Goal: Task Accomplishment & Management: Complete application form

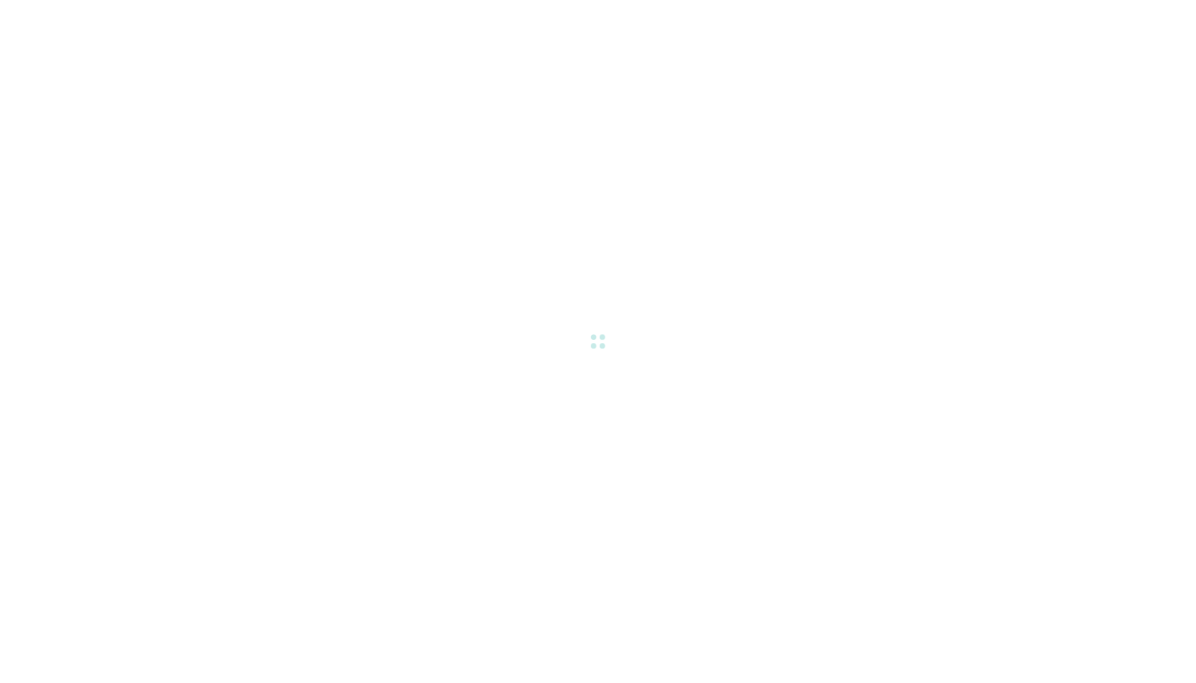
click at [553, 421] on div at bounding box center [598, 341] width 1196 height 683
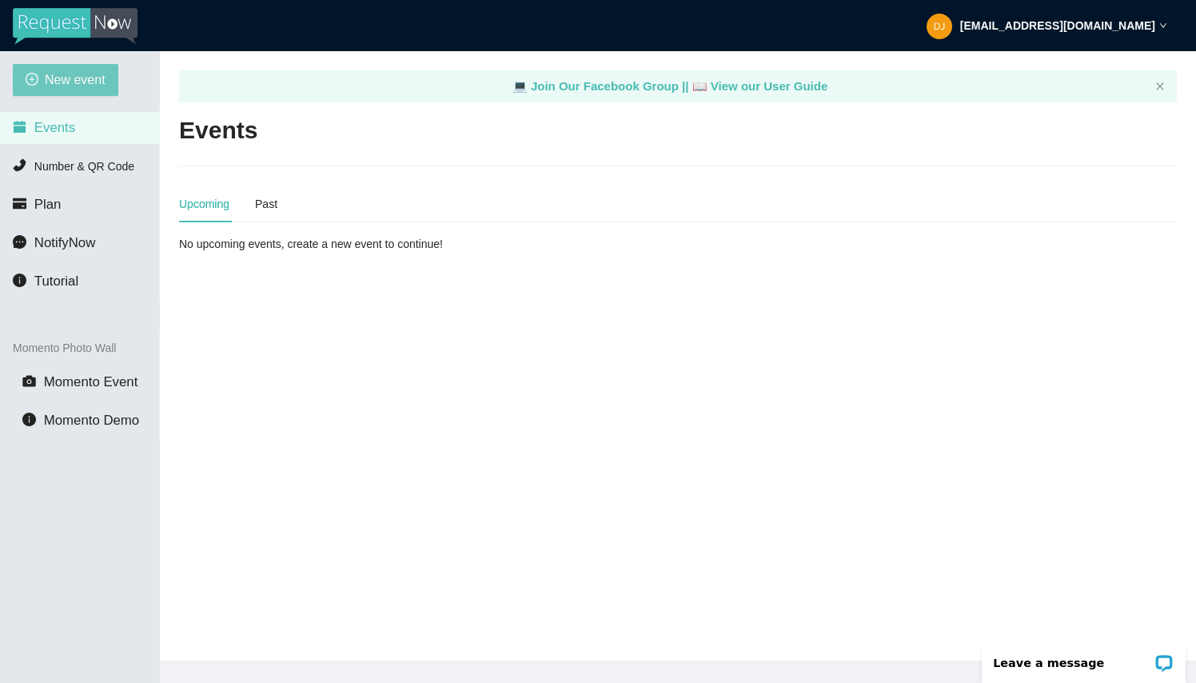
click at [66, 76] on span "New event" at bounding box center [75, 80] width 61 height 20
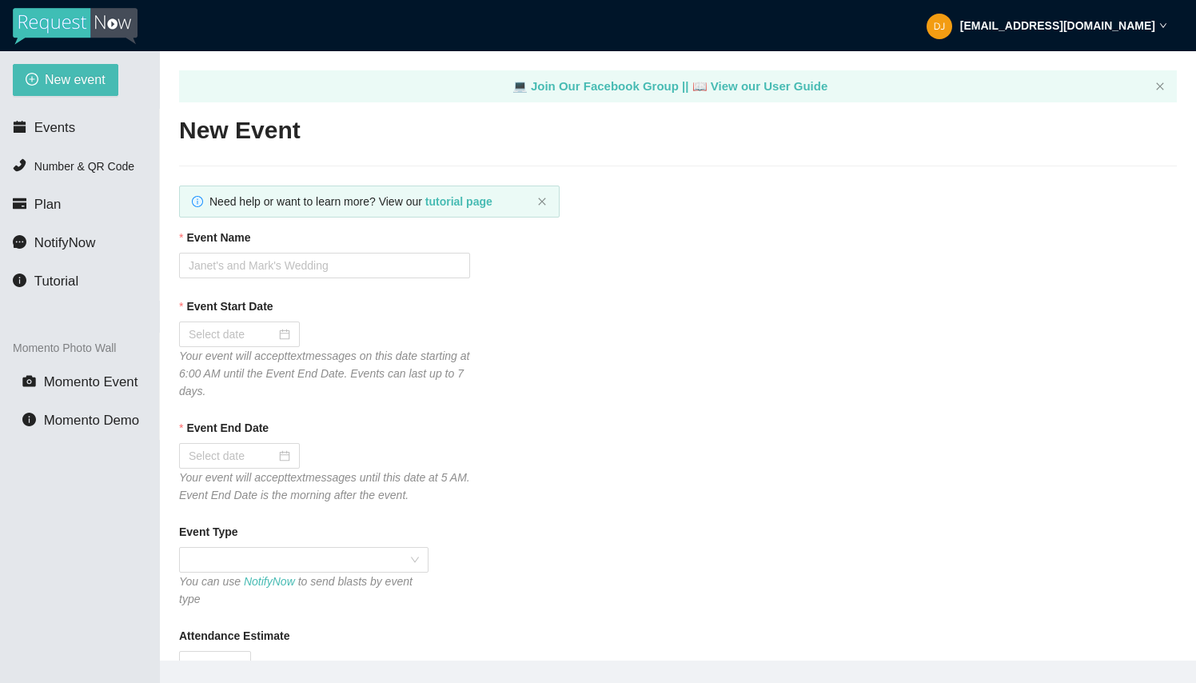
type textarea "Thanks for partying with DJ [PERSON_NAME] Entertainment. Follow me on FB & IG @…"
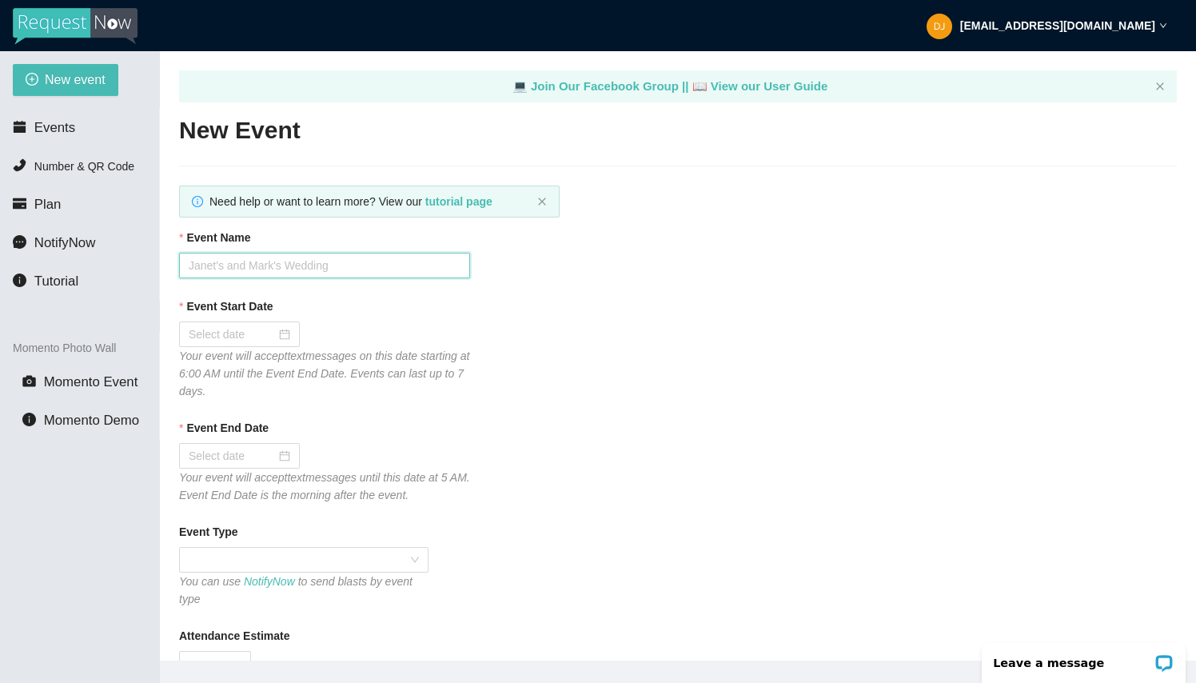
click at [317, 269] on input "Event Name" at bounding box center [324, 266] width 291 height 26
type input "Harlows"
click at [282, 336] on div at bounding box center [240, 334] width 102 height 18
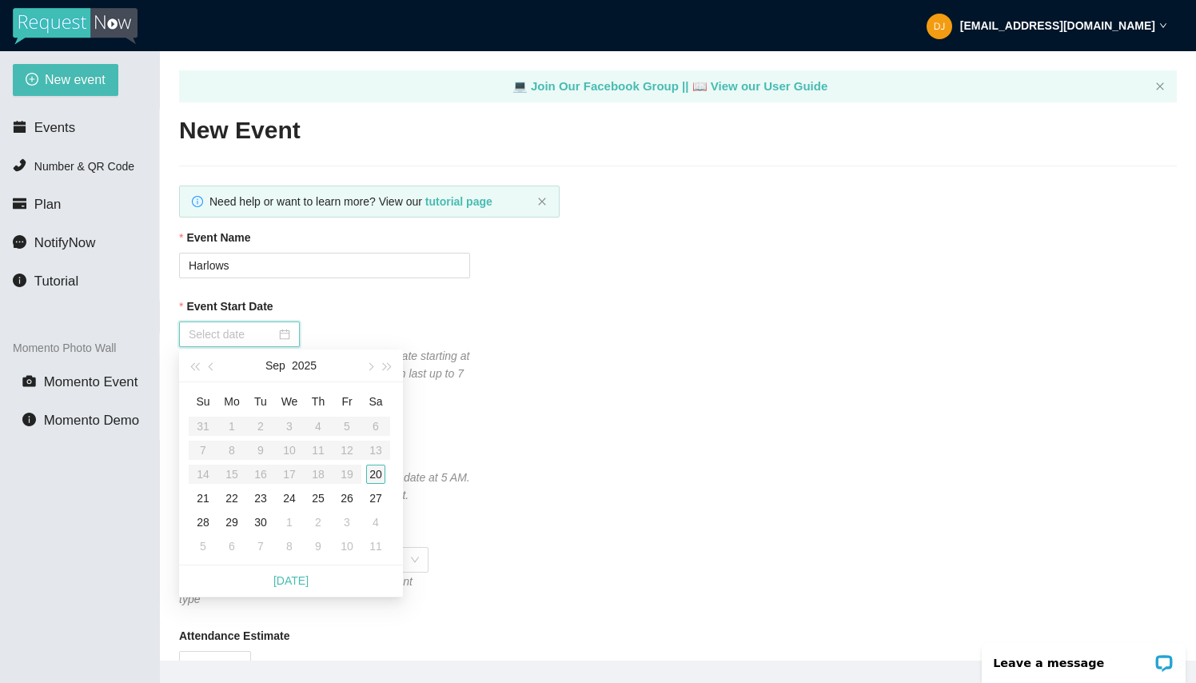
type input "[DATE]"
click at [371, 474] on div "20" at bounding box center [375, 473] width 19 height 19
type input "[DATE]"
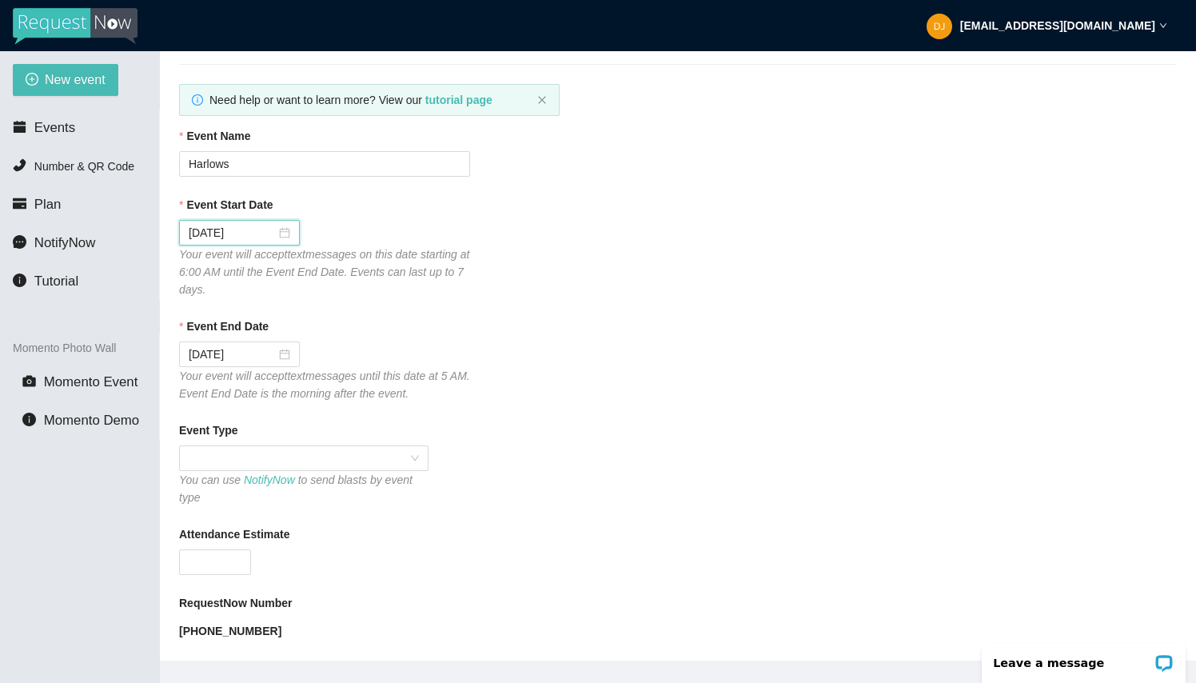
scroll to position [105, 0]
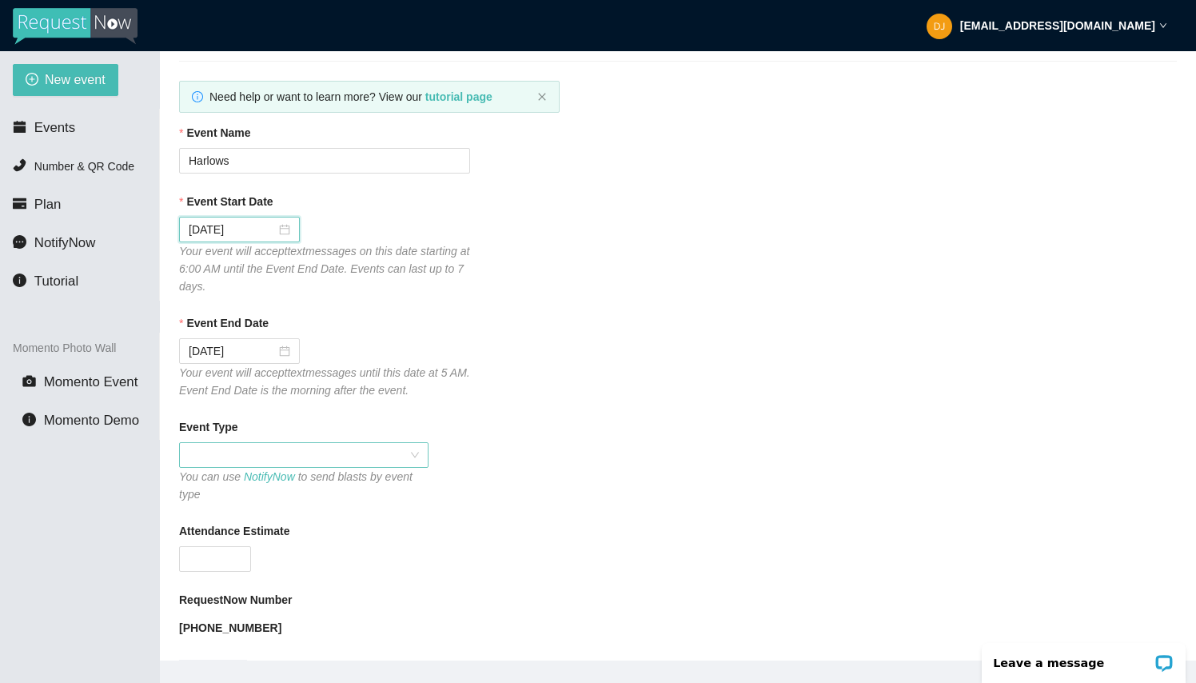
click at [298, 453] on span at bounding box center [304, 455] width 230 height 24
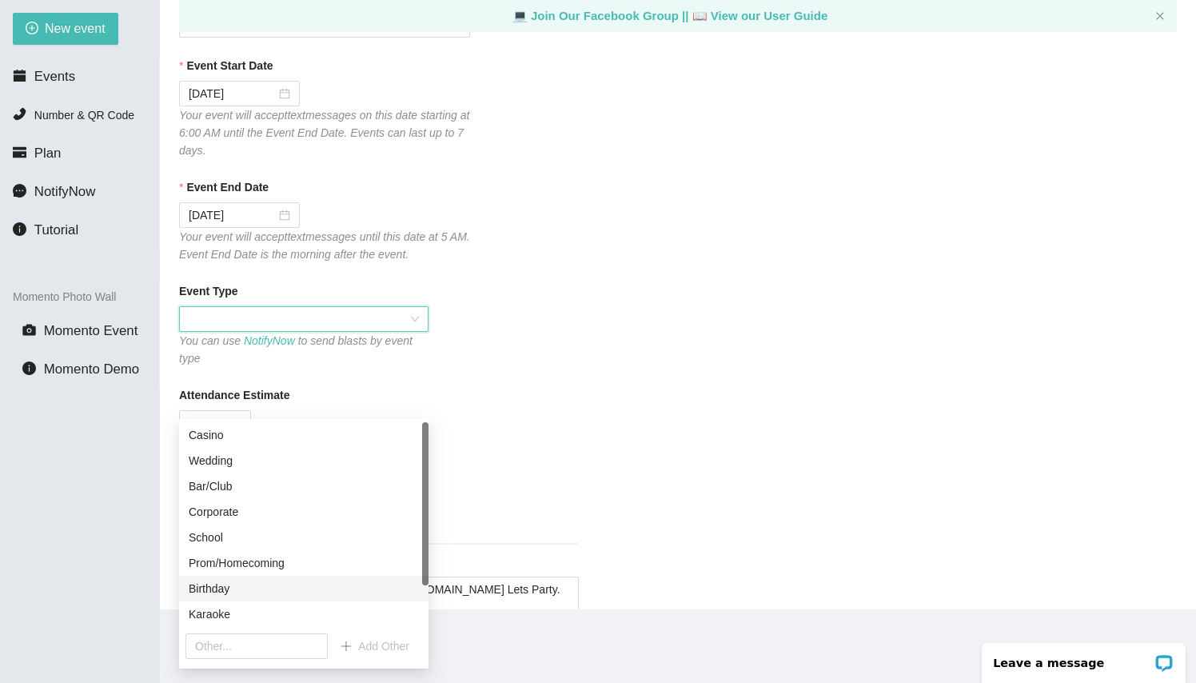
scroll to position [50, 0]
click at [253, 494] on div "Bar/Club" at bounding box center [304, 487] width 230 height 18
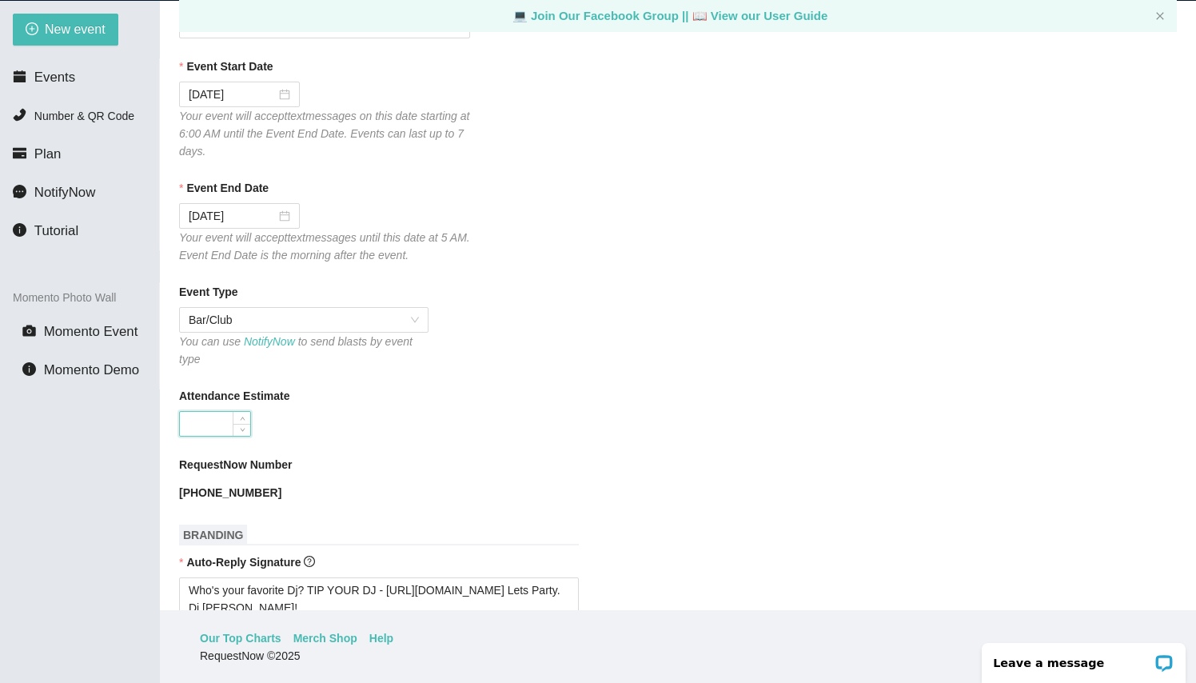
click at [231, 426] on input "Attendance Estimate" at bounding box center [215, 424] width 70 height 24
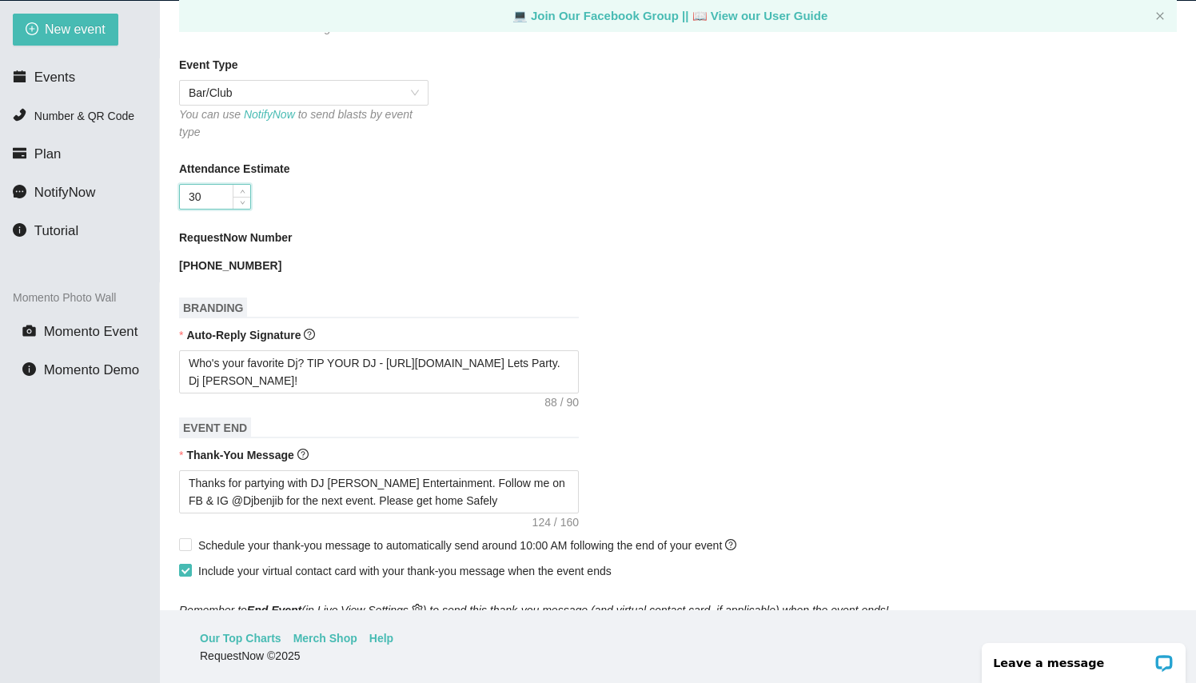
scroll to position [430, 0]
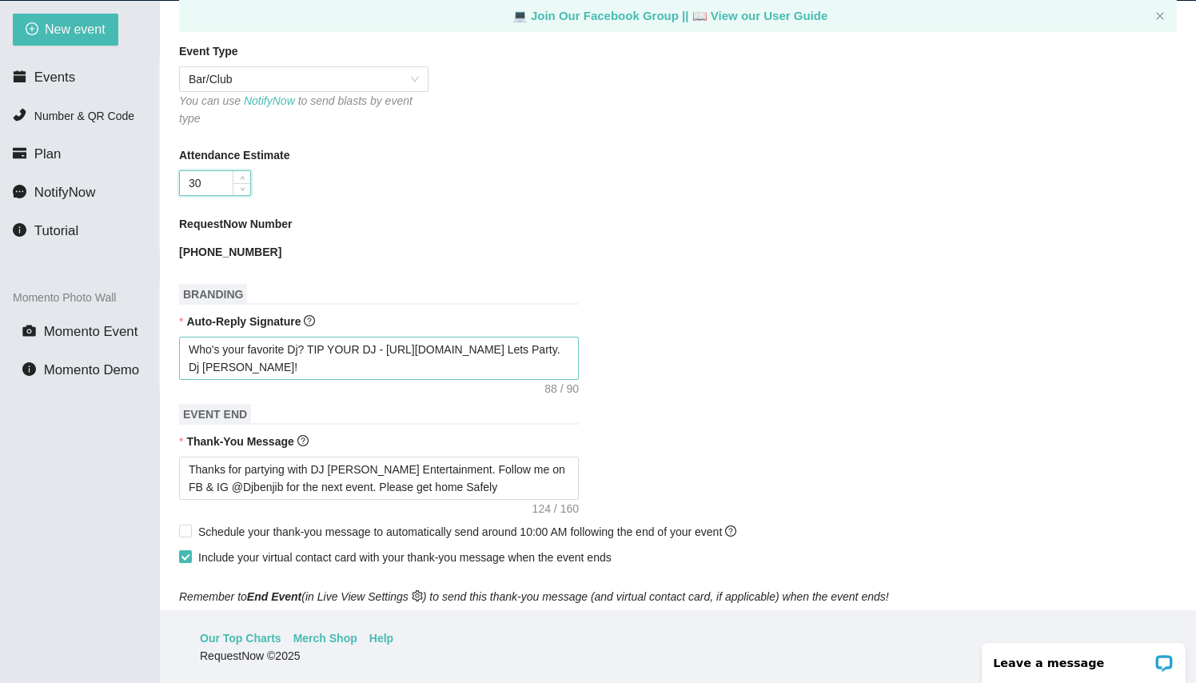
type input "30"
drag, startPoint x: 310, startPoint y: 346, endPoint x: 185, endPoint y: 348, distance: 124.7
type textarea "TIP YOUR DJ - https://songtip.me/4ky2y5b Lets Party. Dj Benji B!"
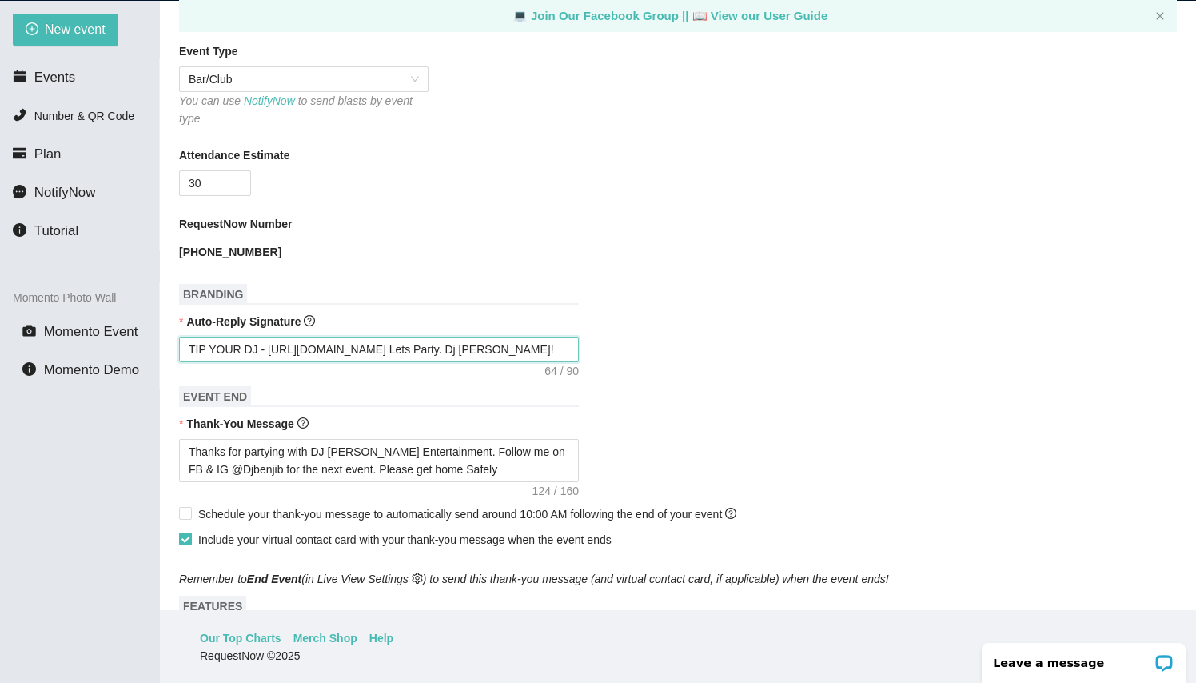
type textarea "CTIP YOUR DJ - https://songtip.me/4ky2y5b Lets Party. Dj Benji B!"
type textarea "ChTIP YOUR DJ - https://songtip.me/4ky2y5b Lets Party. Dj Benji B!"
type textarea "ChoTIP YOUR DJ - https://songtip.me/4ky2y5b Lets Party. Dj Benji B!"
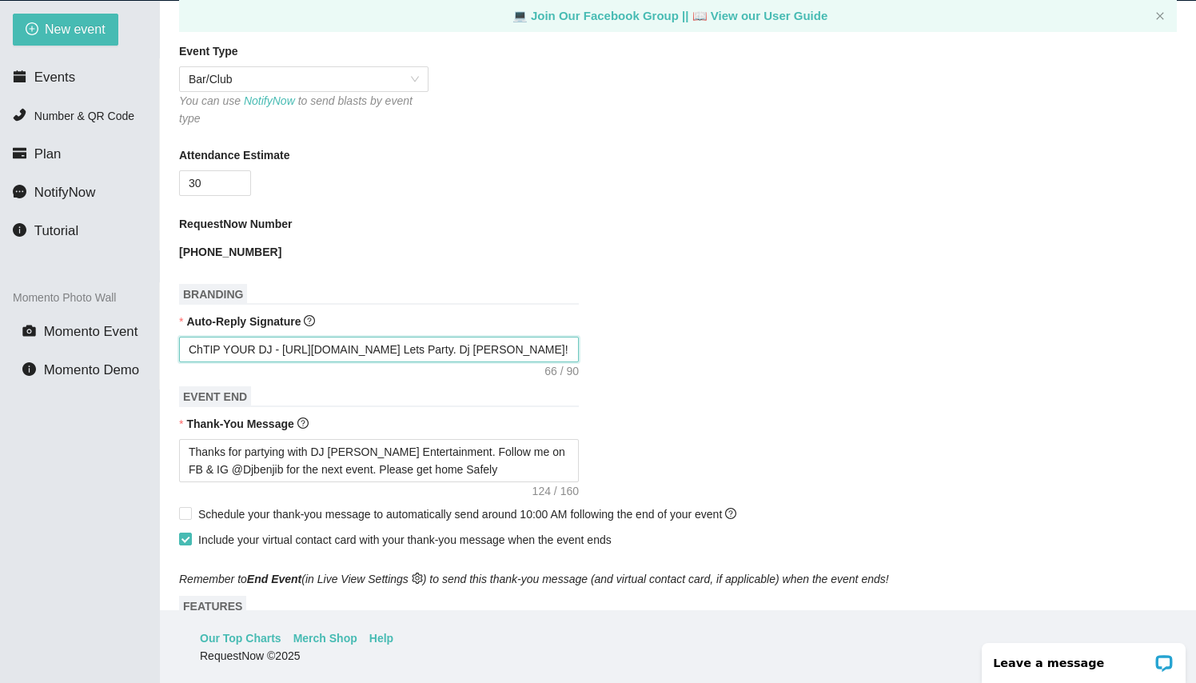
type textarea "ChoTIP YOUR DJ - https://songtip.me/4ky2y5b Lets Party. Dj Benji B!"
type textarea "ChooTIP YOUR DJ - https://songtip.me/4ky2y5b Lets Party. Dj Benji B!"
type textarea "ChoTIP YOUR DJ - https://songtip.me/4ky2y5b Lets Party. Dj Benji B!"
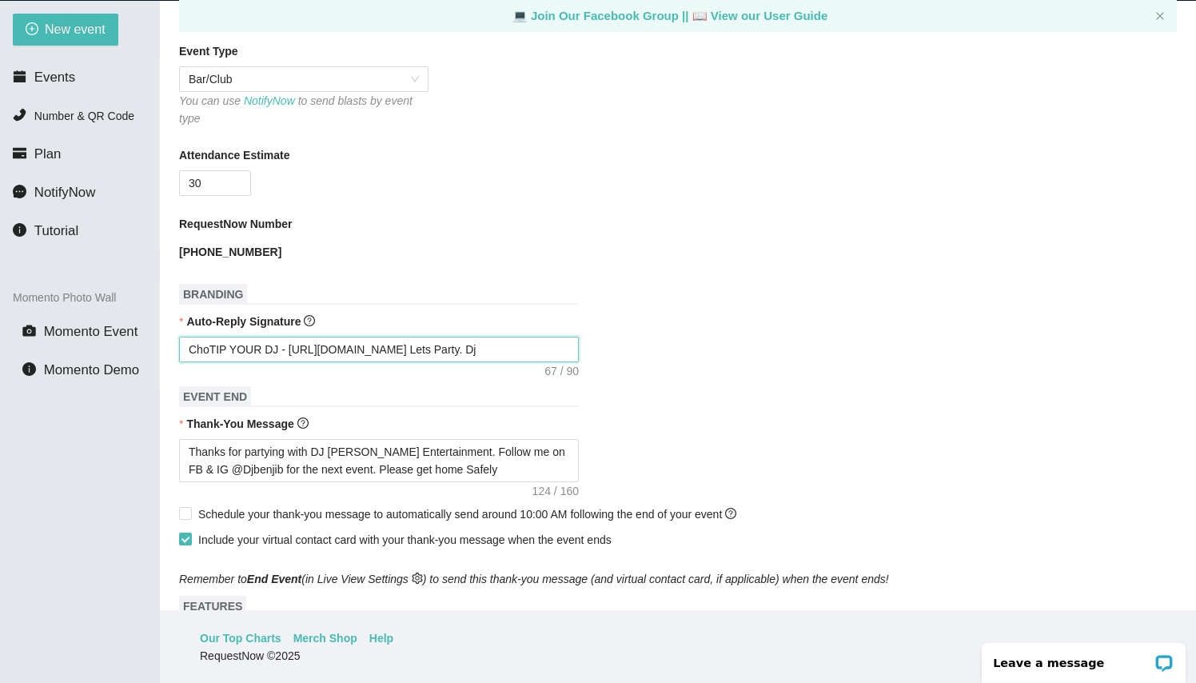
type textarea "ChosTIP YOUR DJ - https://songtip.me/4ky2y5b Lets Party. Dj Benji B!"
type textarea "ChoseTIP YOUR DJ - https://songtip.me/4ky2y5b Lets Party. Dj Benji B!"
type textarea "Chose TIP YOUR DJ - https://songtip.me/4ky2y5b Lets Party. Dj Benji B!"
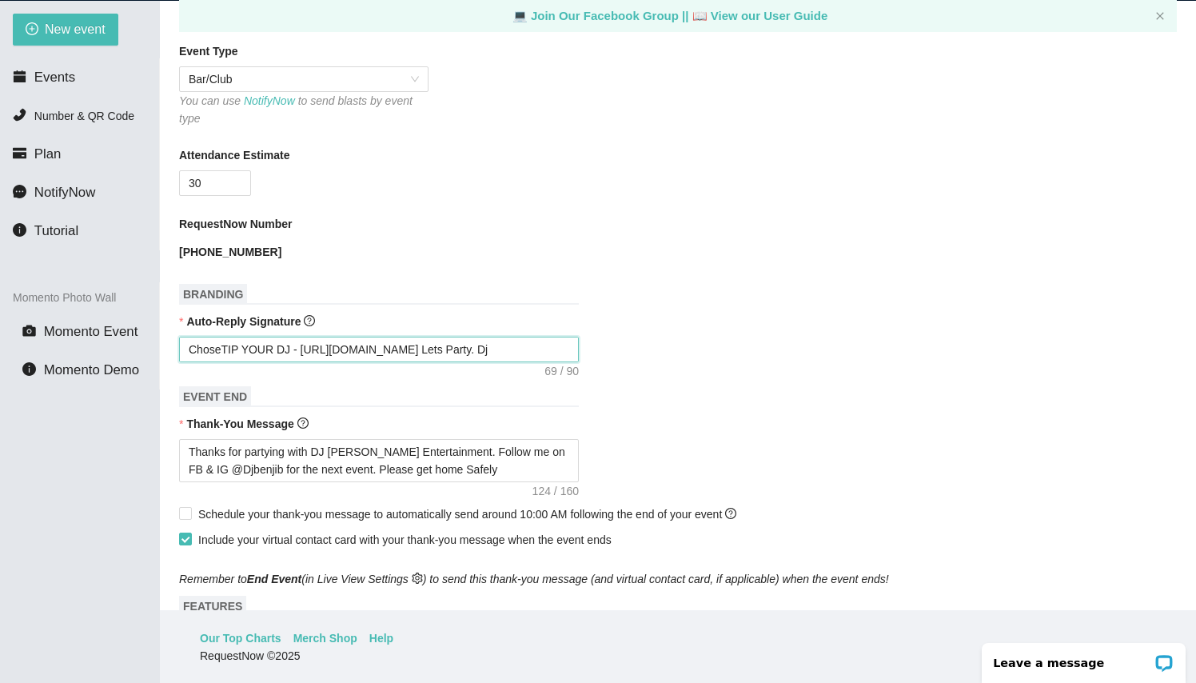
type textarea "Chose TIP YOUR DJ - https://songtip.me/4ky2y5b Lets Party. Dj Benji B!"
type textarea "Chose yTIP YOUR DJ - https://songtip.me/4ky2y5b Lets Party. Dj Benji B!"
type textarea "Chose yoTIP YOUR DJ - https://songtip.me/4ky2y5b Lets Party. Dj Benji B!"
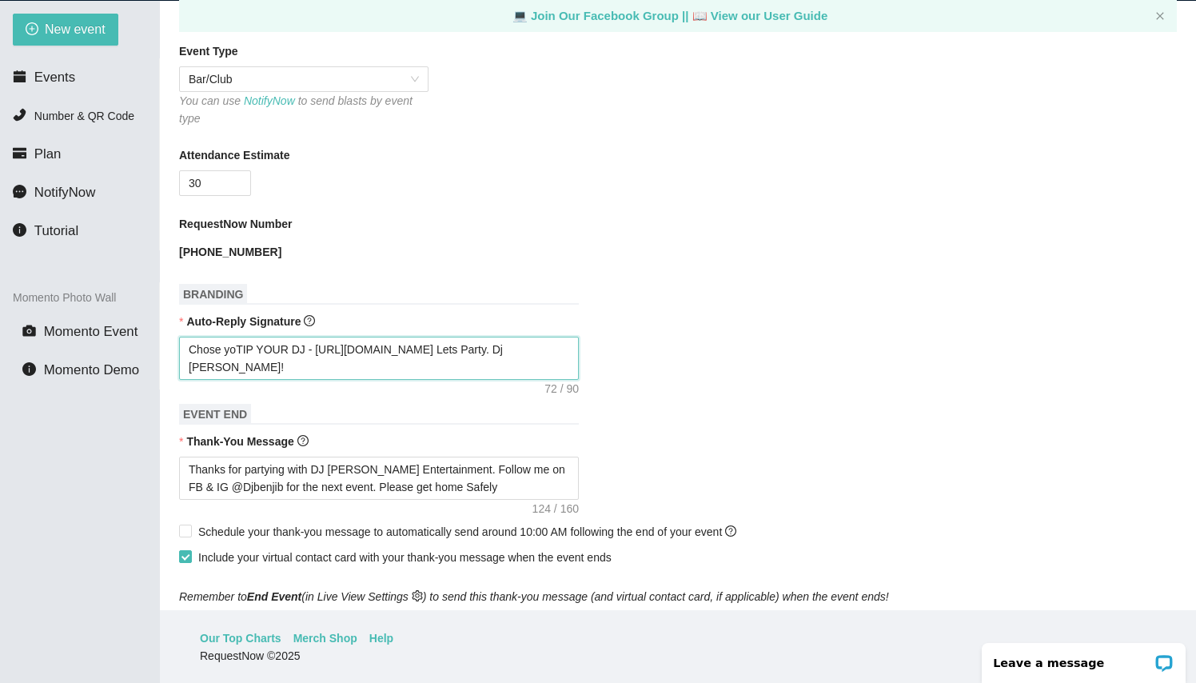
type textarea "Chose youTIP YOUR DJ - https://songtip.me/4ky2y5b Lets Party. Dj Benji B!"
type textarea "Chose yourTIP YOUR DJ - https://songtip.me/4ky2y5b Lets Party. Dj Benji B!"
type textarea "Chose your TIP YOUR DJ - https://songtip.me/4ky2y5b Lets Party. Dj Benji B!"
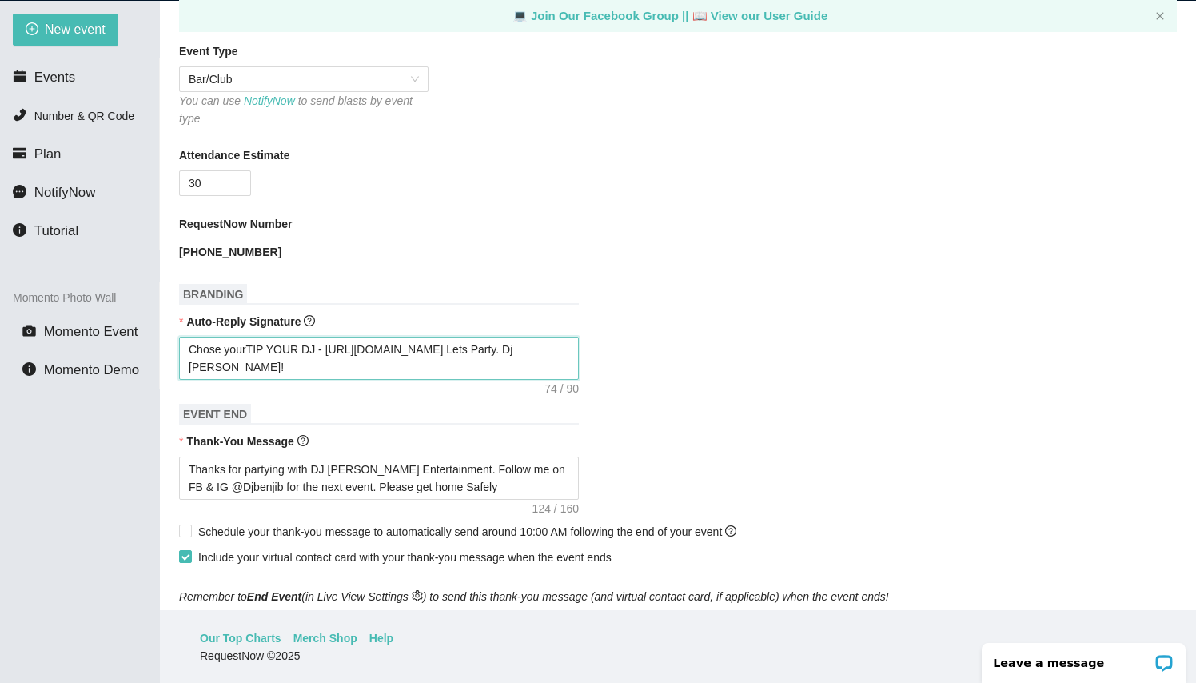
type textarea "Chose your TIP YOUR DJ - https://songtip.me/4ky2y5b Lets Party. Dj Benji B!"
type textarea "Chose yourTIP YOUR DJ - https://songtip.me/4ky2y5b Lets Party. Dj Benji B!"
type textarea "Chose youTIP YOUR DJ - https://songtip.me/4ky2y5b Lets Party. Dj Benji B!"
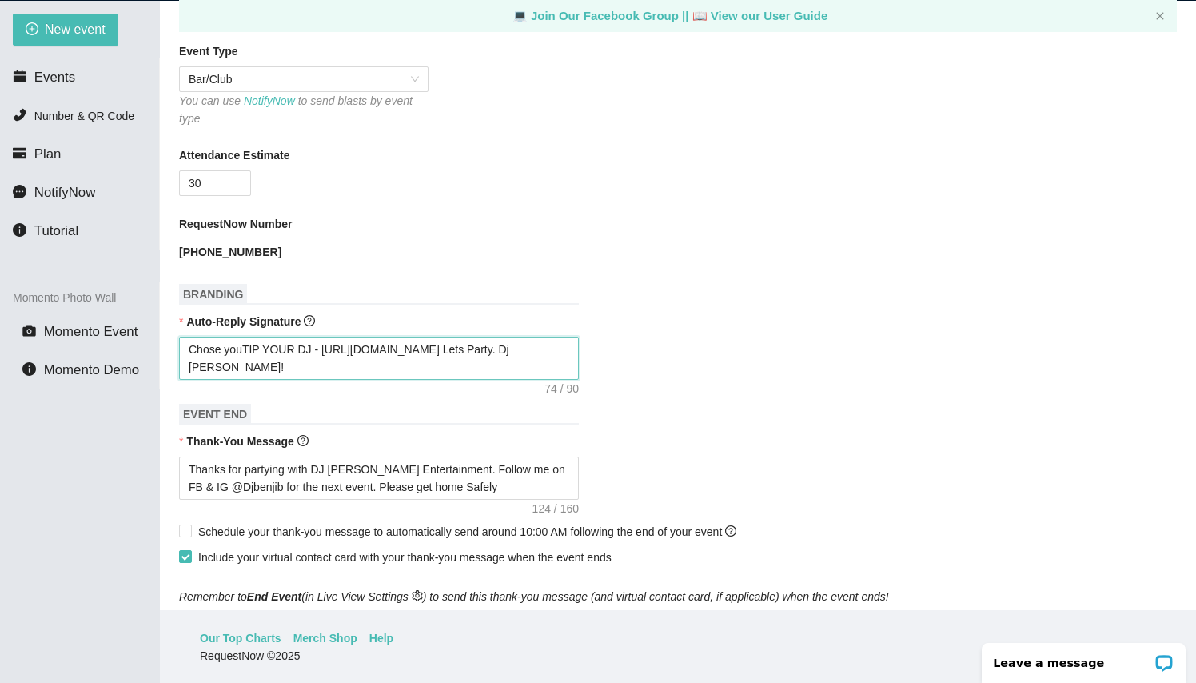
type textarea "Chose yoTIP YOUR DJ - https://songtip.me/4ky2y5b Lets Party. Dj Benji B!"
type textarea "Chose yTIP YOUR DJ - https://songtip.me/4ky2y5b Lets Party. Dj Benji B!"
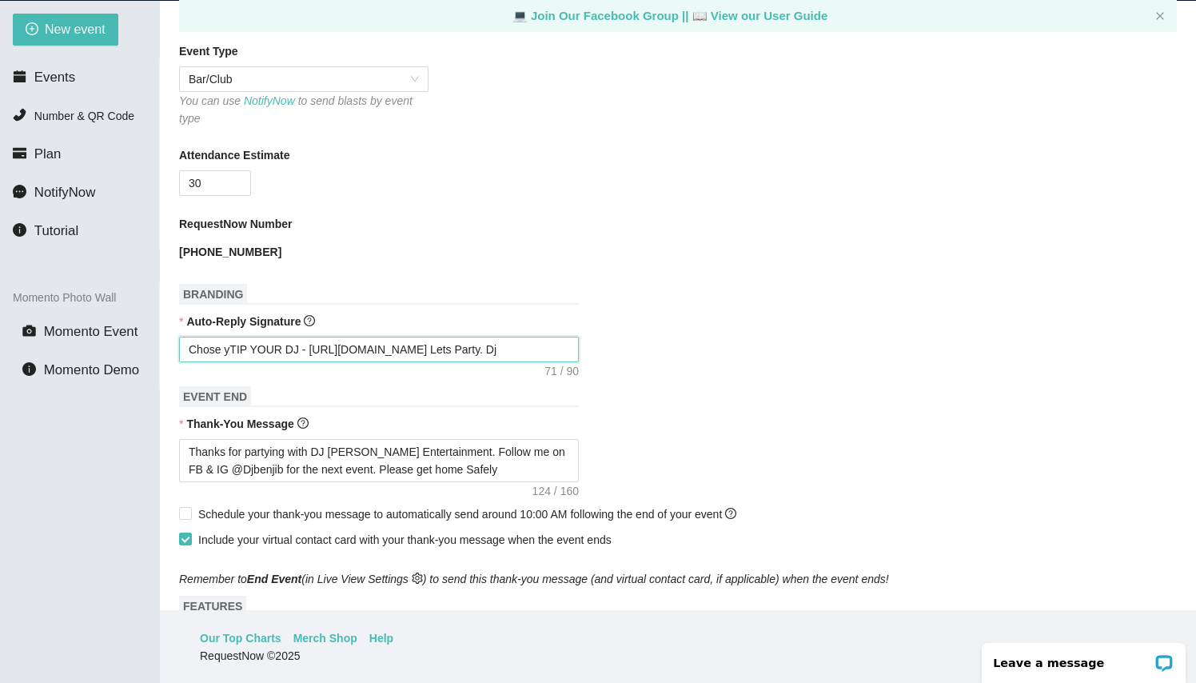
type textarea "Chose TIP YOUR DJ - https://songtip.me/4ky2y5b Lets Party. Dj Benji B!"
type textarea "ChoseTIP YOUR DJ - https://songtip.me/4ky2y5b Lets Party. Dj Benji B!"
type textarea "ChosTIP YOUR DJ - https://songtip.me/4ky2y5b Lets Party. Dj Benji B!"
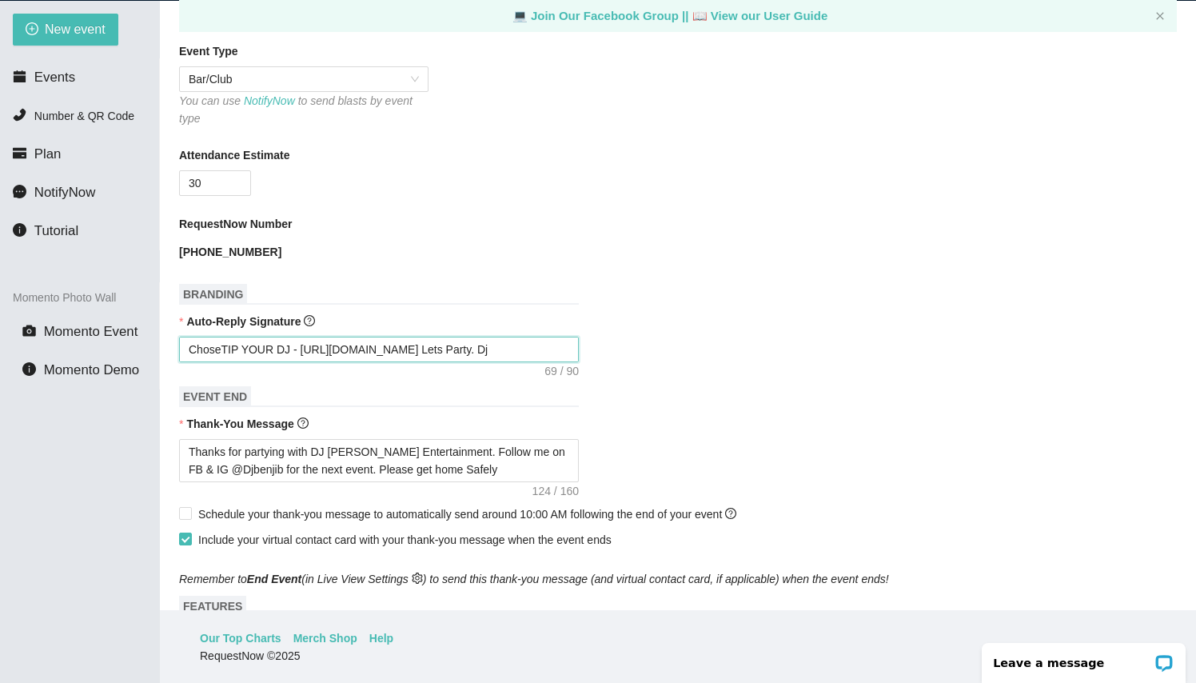
type textarea "ChosTIP YOUR DJ - https://songtip.me/4ky2y5b Lets Party. Dj Benji B!"
type textarea "ChoTIP YOUR DJ - https://songtip.me/4ky2y5b Lets Party. Dj Benji B!"
type textarea "ChTIP YOUR DJ - https://songtip.me/4ky2y5b Lets Party. Dj Benji B!"
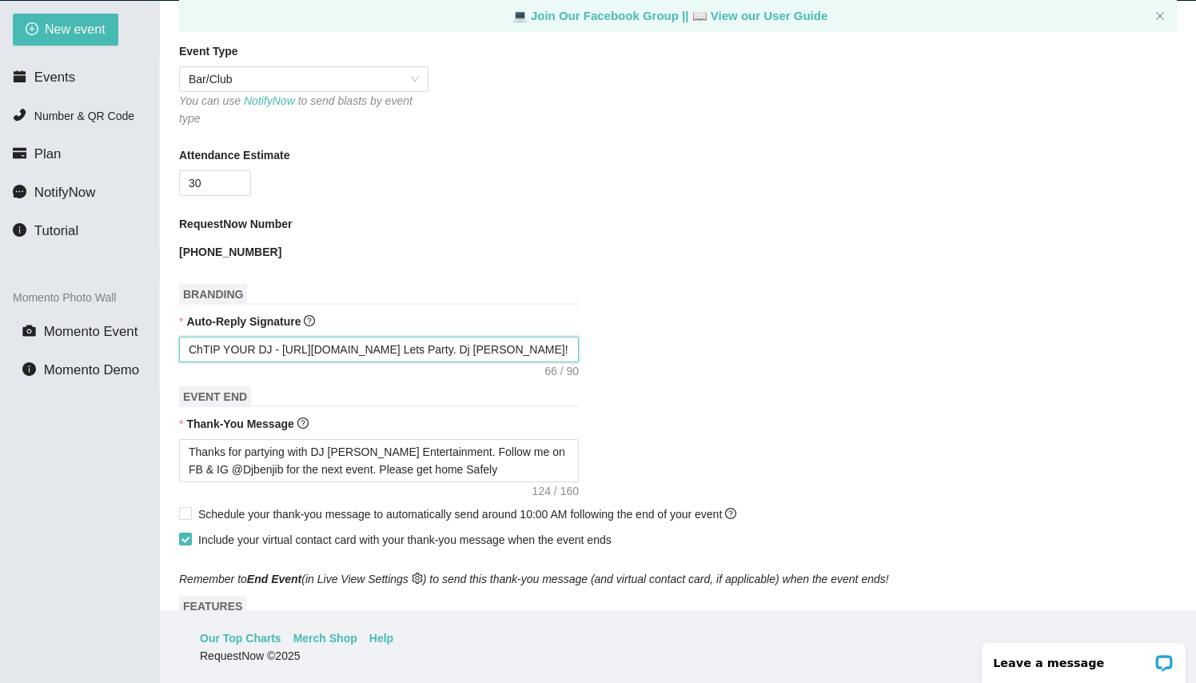
type textarea "CTIP YOUR DJ - https://songtip.me/4ky2y5b Lets Party. Dj Benji B!"
type textarea "TIP YOUR DJ - https://songtip.me/4ky2y5b Lets Party. Dj Benji B!"
type textarea "RTIP YOUR DJ - https://songtip.me/4ky2y5b Lets Party. Dj Benji B!"
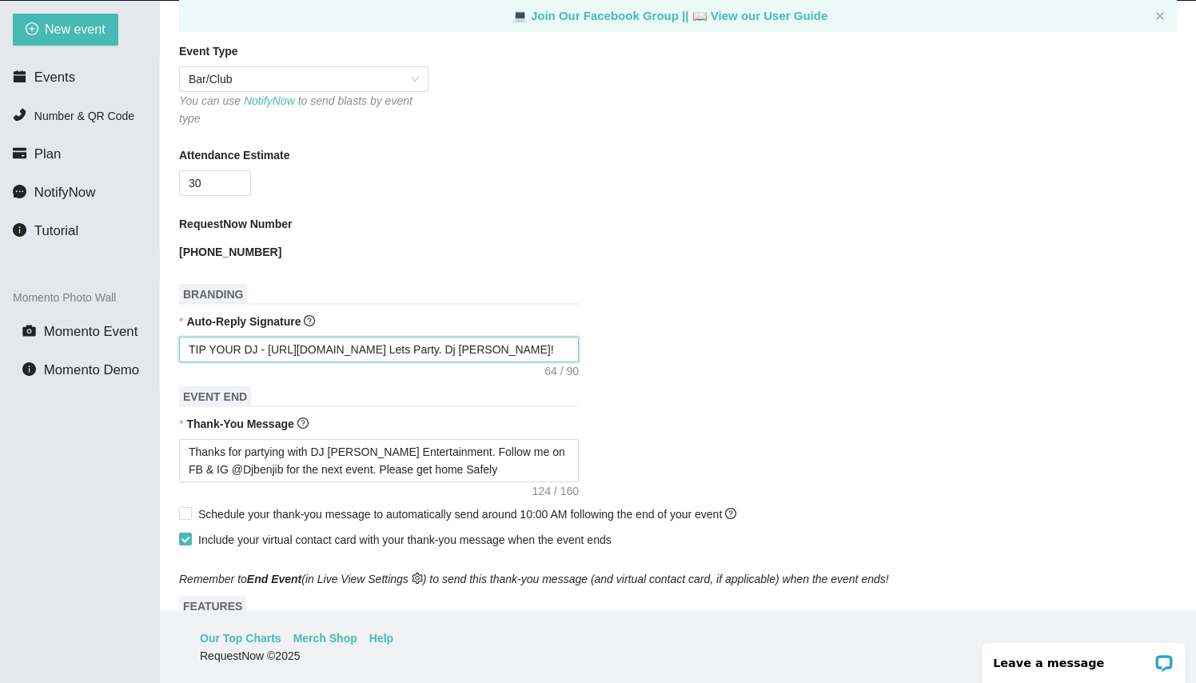
type textarea "RTIP YOUR DJ - https://songtip.me/4ky2y5b Lets Party. Dj Benji B!"
type textarea "ReTIP YOUR DJ - https://songtip.me/4ky2y5b Lets Party. Dj Benji B!"
type textarea "ReqTIP YOUR DJ - https://songtip.me/4ky2y5b Lets Party. Dj Benji B!"
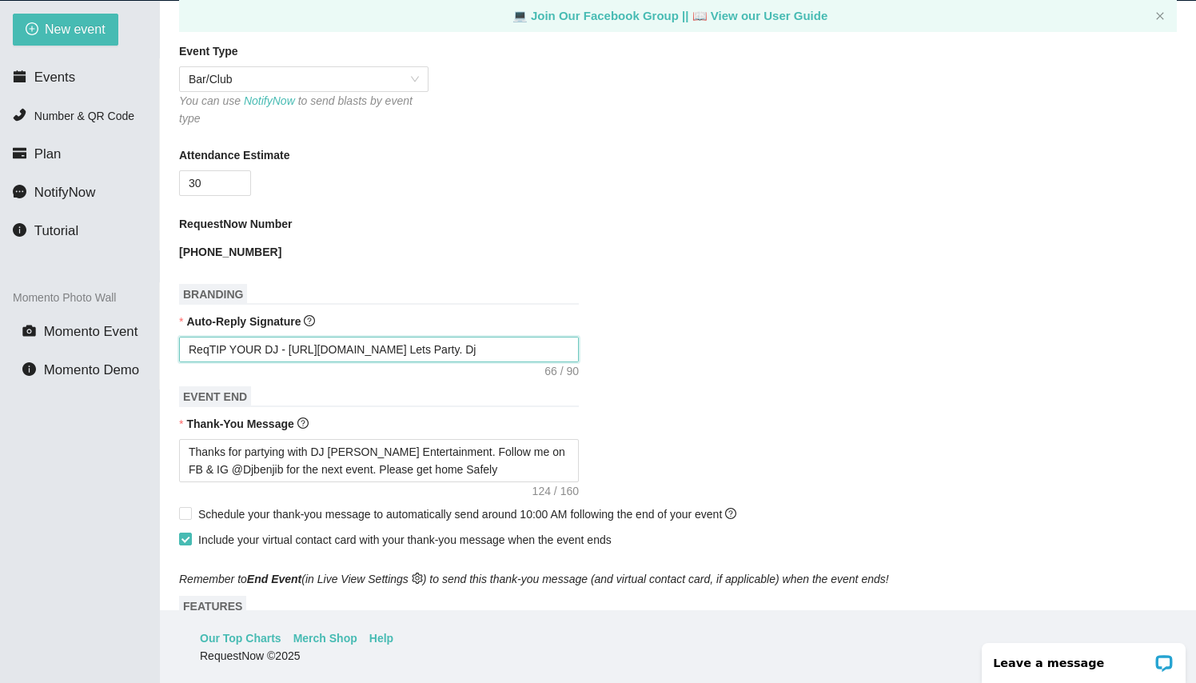
type textarea "RequTIP YOUR DJ - https://songtip.me/4ky2y5b Lets Party. Dj Benji B!"
type textarea "RequeTIP YOUR DJ - https://songtip.me/4ky2y5b Lets Party. Dj Benji B!"
type textarea "RequesTIP YOUR DJ - https://songtip.me/4ky2y5b Lets Party. Dj Benji B!"
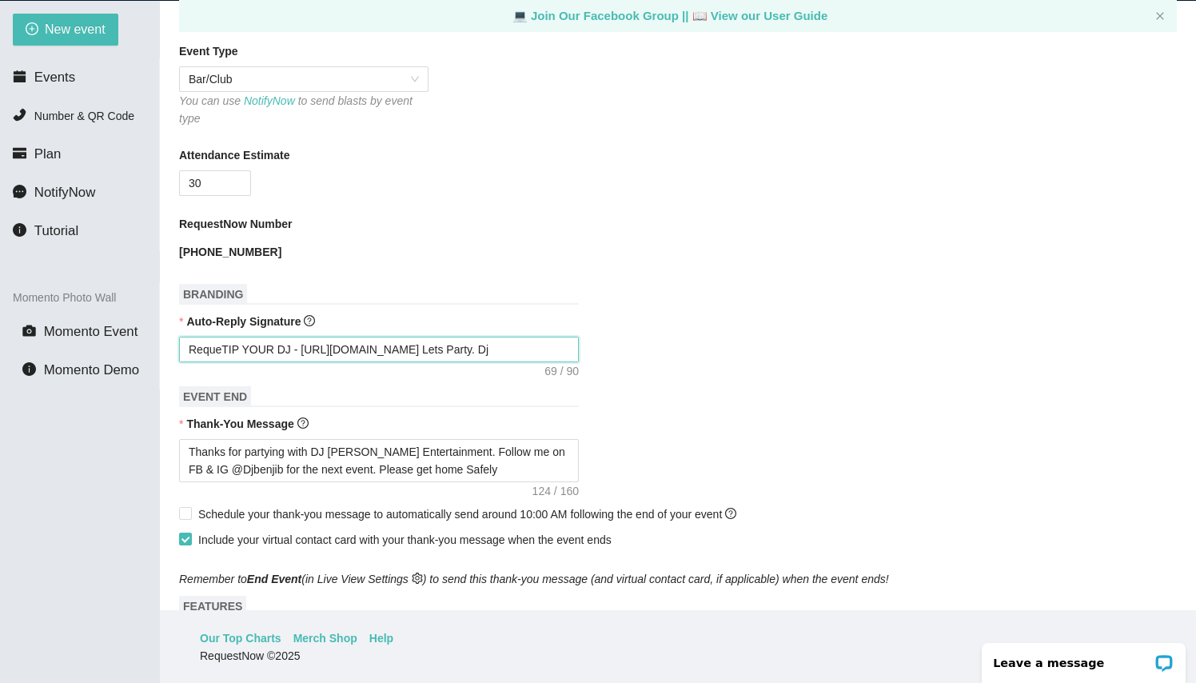
type textarea "RequesTIP YOUR DJ - https://songtip.me/4ky2y5b Lets Party. Dj Benji B!"
type textarea "RequestTIP YOUR DJ - https://songtip.me/4ky2y5b Lets Party. Dj Benji B!"
type textarea "Request TIP YOUR DJ - https://songtip.me/4ky2y5b Lets Party. Dj Benji B!"
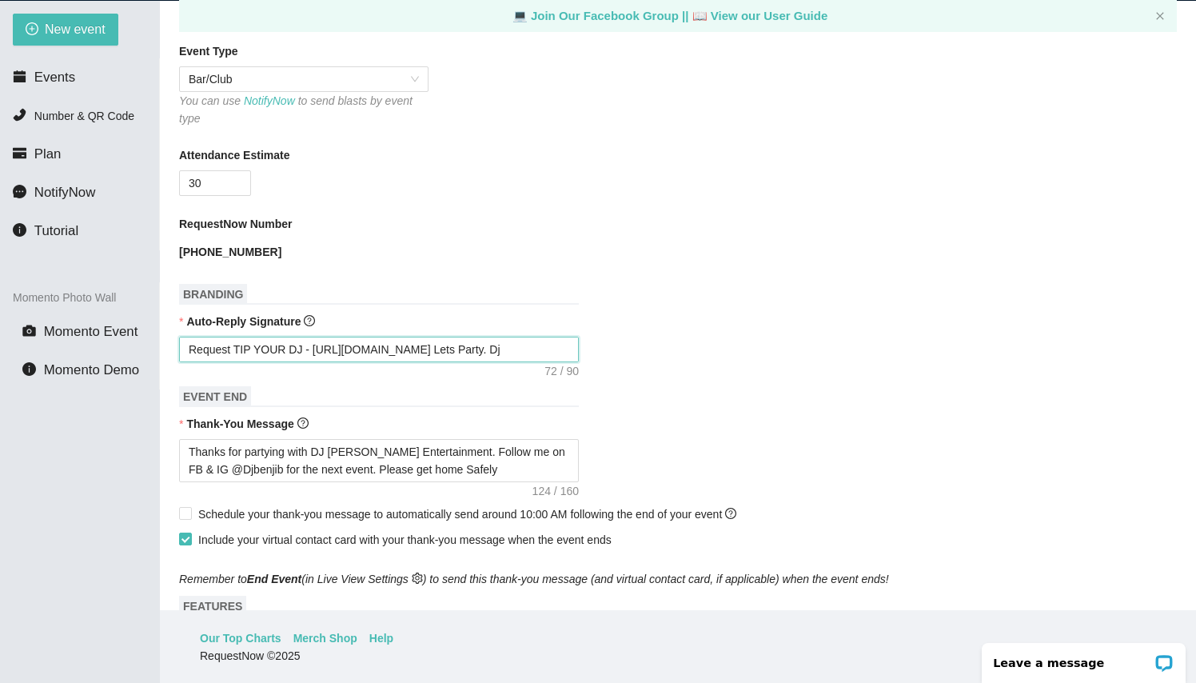
type textarea "Request yTIP YOUR DJ - https://songtip.me/4ky2y5b Lets Party. Dj Benji B!"
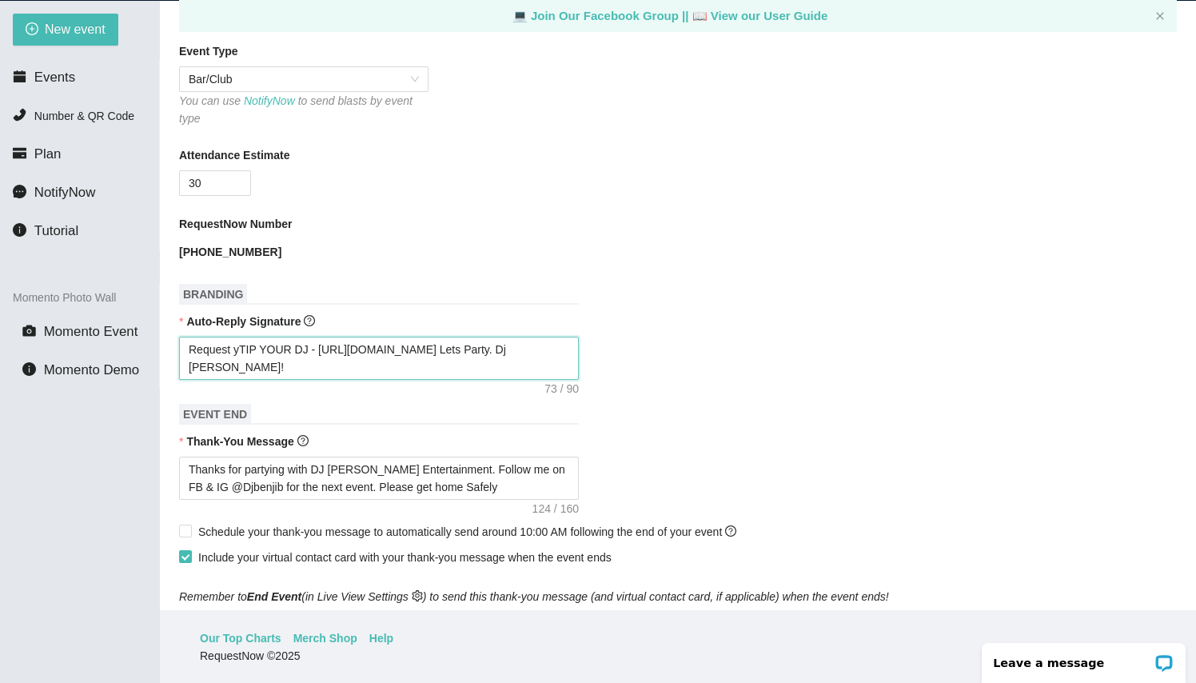
type textarea "Request yoTIP YOUR DJ - https://songtip.me/4ky2y5b Lets Party. Dj Benji B!"
type textarea "Request youTIP YOUR DJ - https://songtip.me/4ky2y5b Lets Party. Dj Benji B!"
type textarea "Request yourTIP YOUR DJ - https://songtip.me/4ky2y5b Lets Party. Dj Benji B!"
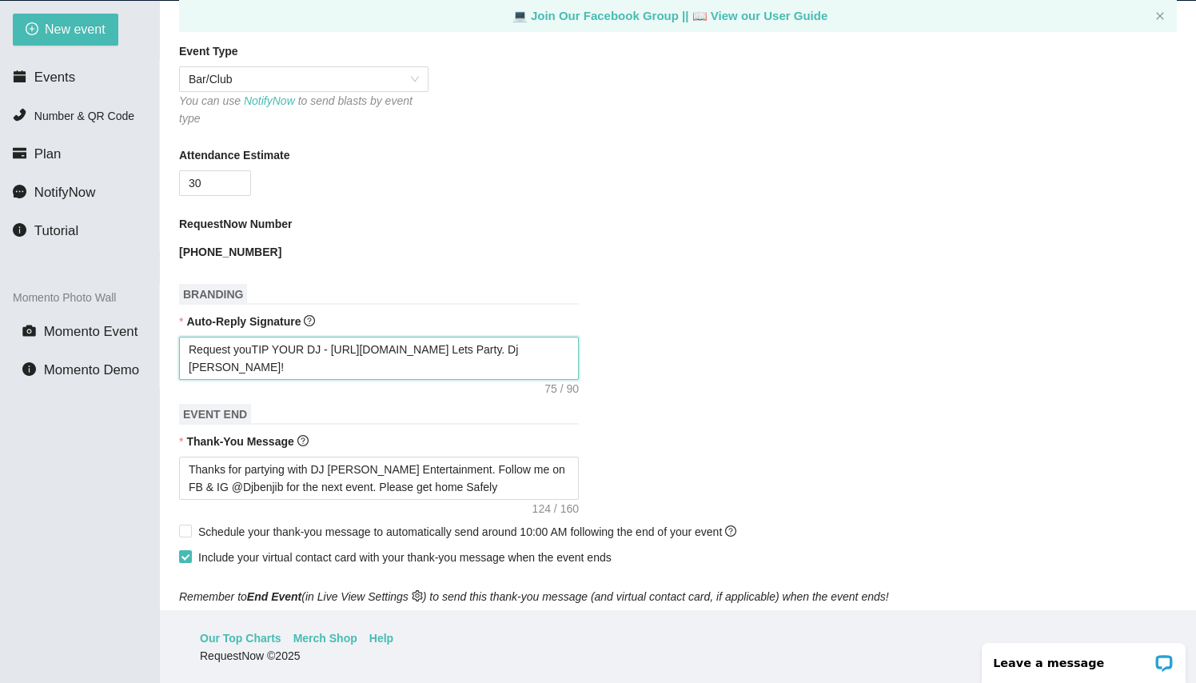
type textarea "Request yourTIP YOUR DJ - https://songtip.me/4ky2y5b Lets Party. Dj Benji B!"
type textarea "Request your TIP YOUR DJ - https://songtip.me/4ky2y5b Lets Party. Dj Benji B!"
type textarea "Request your fTIP YOUR DJ - https://songtip.me/4ky2y5b Lets Party. Dj Benji B!"
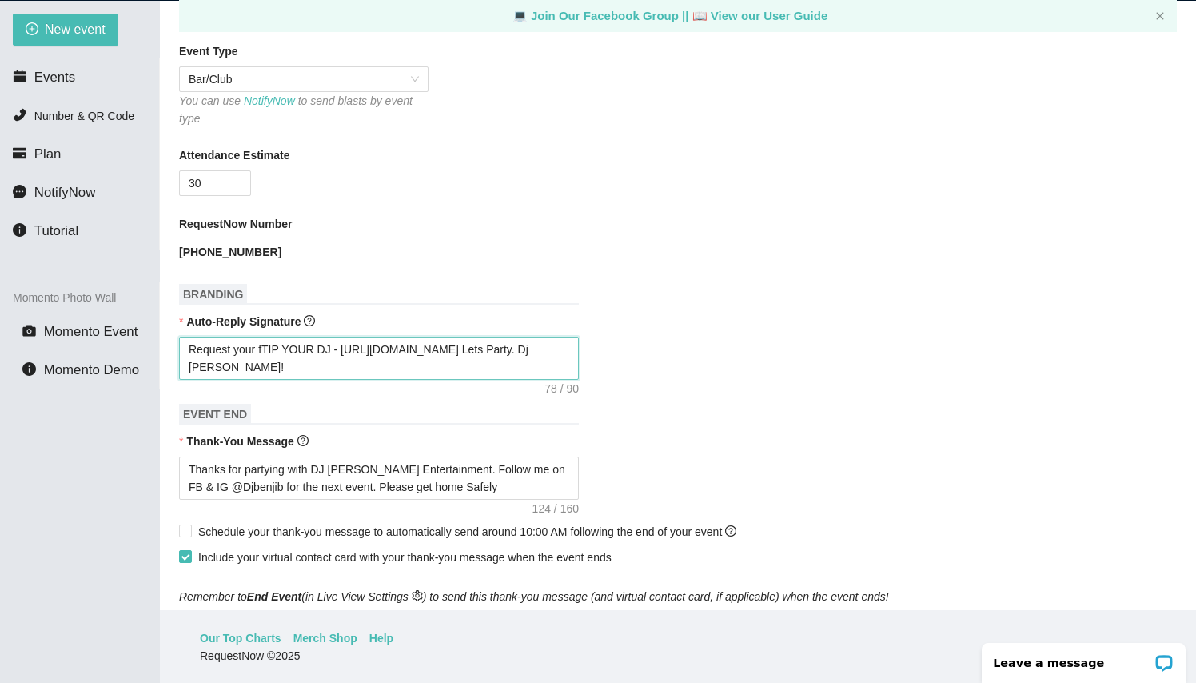
type textarea "Request your faTIP YOUR DJ - https://songtip.me/4ky2y5b Lets Party. Dj Benji B!"
type textarea "Request your farTIP YOUR DJ - https://songtip.me/4ky2y5b Lets Party. Dj Benji B!"
type textarea "Request your faTIP YOUR DJ - https://songtip.me/4ky2y5b Lets Party. Dj Benji B!"
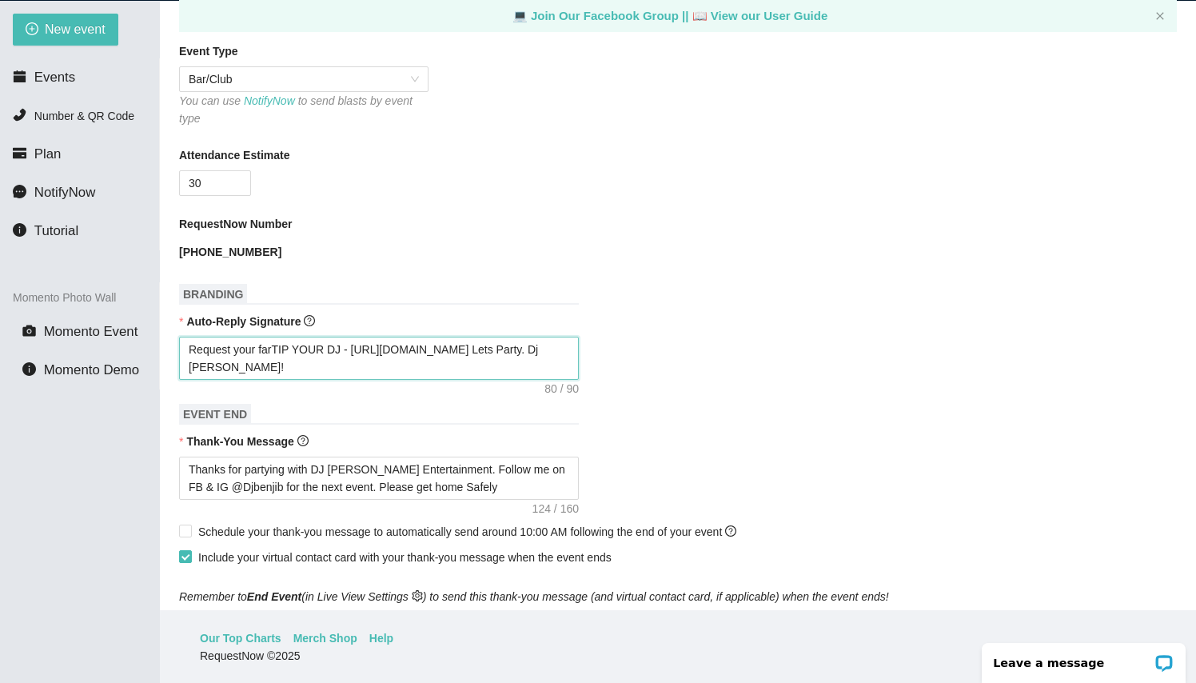
type textarea "Request your faTIP YOUR DJ - https://songtip.me/4ky2y5b Lets Party. Dj Benji B!"
type textarea "Request your favTIP YOUR DJ - https://songtip.me/4ky2y5b Lets Party. Dj Benji B!"
type textarea "Request your favoTIP YOUR DJ - https://songtip.me/4ky2y5b Lets Party. Dj Benji …"
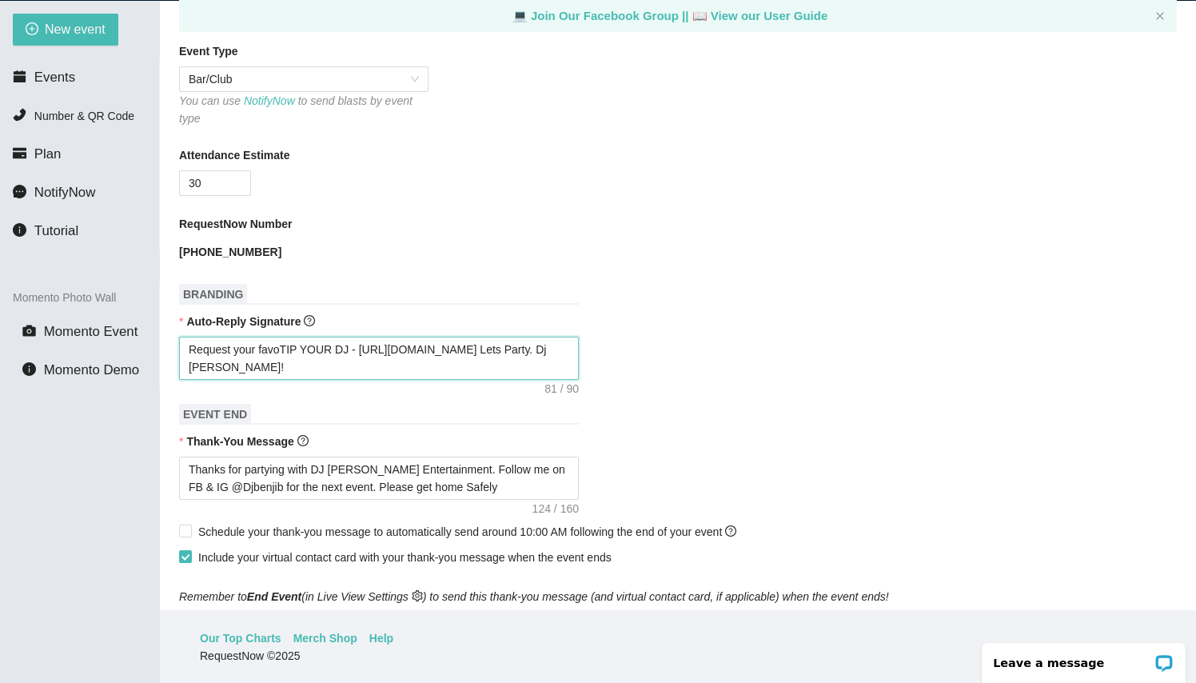
type textarea "Request your favorTIP YOUR DJ - https://songtip.me/4ky2y5b Lets Party. Dj Benji…"
type textarea "Request your favoriTIP YOUR DJ - https://songtip.me/4ky2y5b Lets Party. Dj Benj…"
type textarea "Request your favoritTIP YOUR DJ - https://songtip.me/4ky2y5b Lets Party. Dj Ben…"
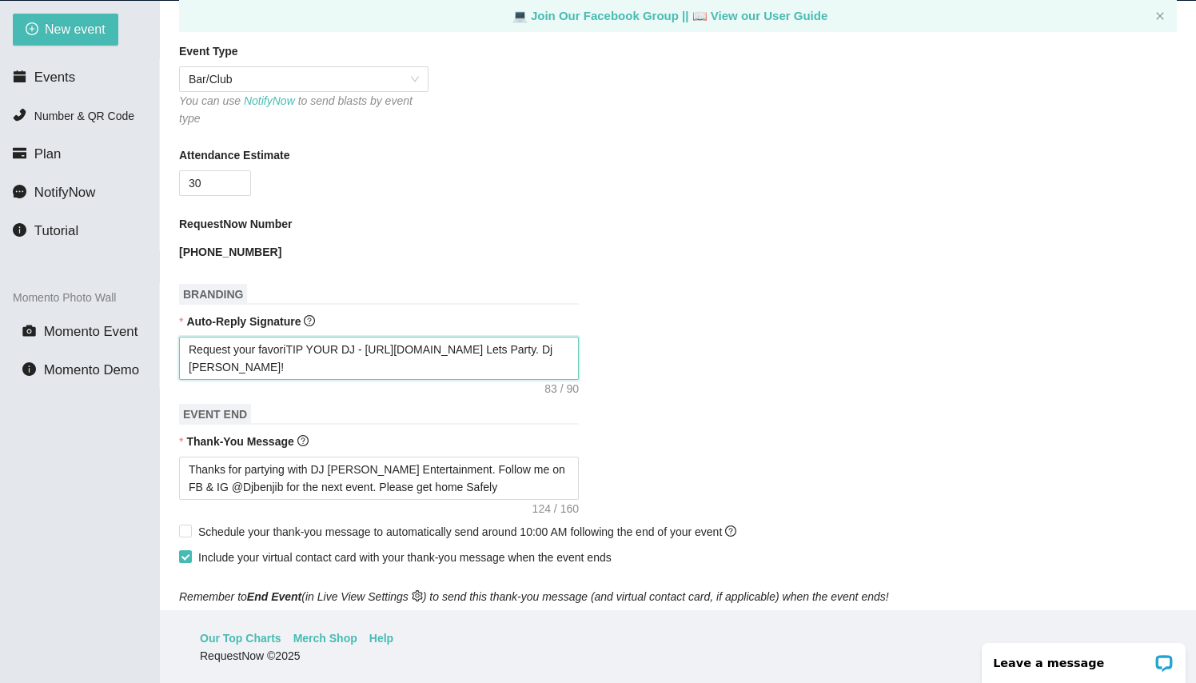
type textarea "Request your favoritTIP YOUR DJ - https://songtip.me/4ky2y5b Lets Party. Dj Ben…"
type textarea "Request your favorityTIP YOUR DJ - https://songtip.me/4ky2y5b Lets Party. Dj Be…"
type textarea "Request your favorite TIP YOUR DJ - https://songtip.me/4ky2y5b Lets Party. Dj B…"
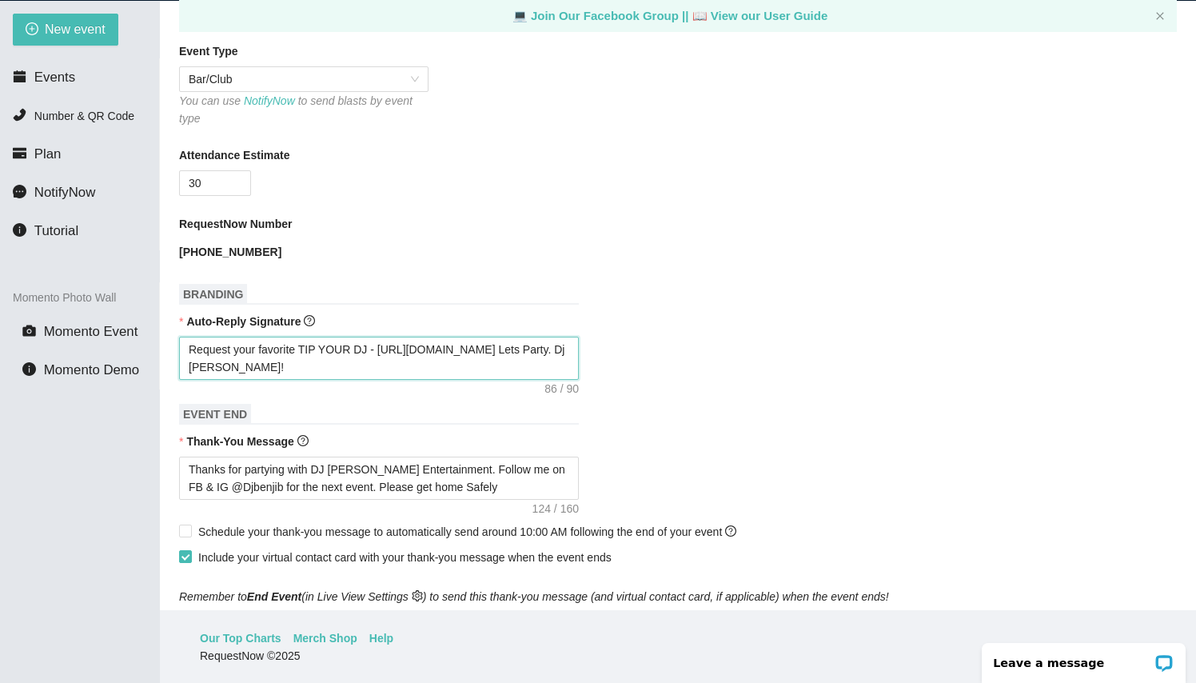
type textarea "Request your favoriteTIP YOUR DJ - https://songtip.me/4ky2y5b Lets Party. Dj Be…"
type textarea "Request your favorite TIP YOUR DJ - https://songtip.me/4ky2y5b Lets Party. Dj B…"
type textarea "Request your favorite sTIP YOUR DJ - https://songtip.me/4ky2y5b Lets Party. Dj …"
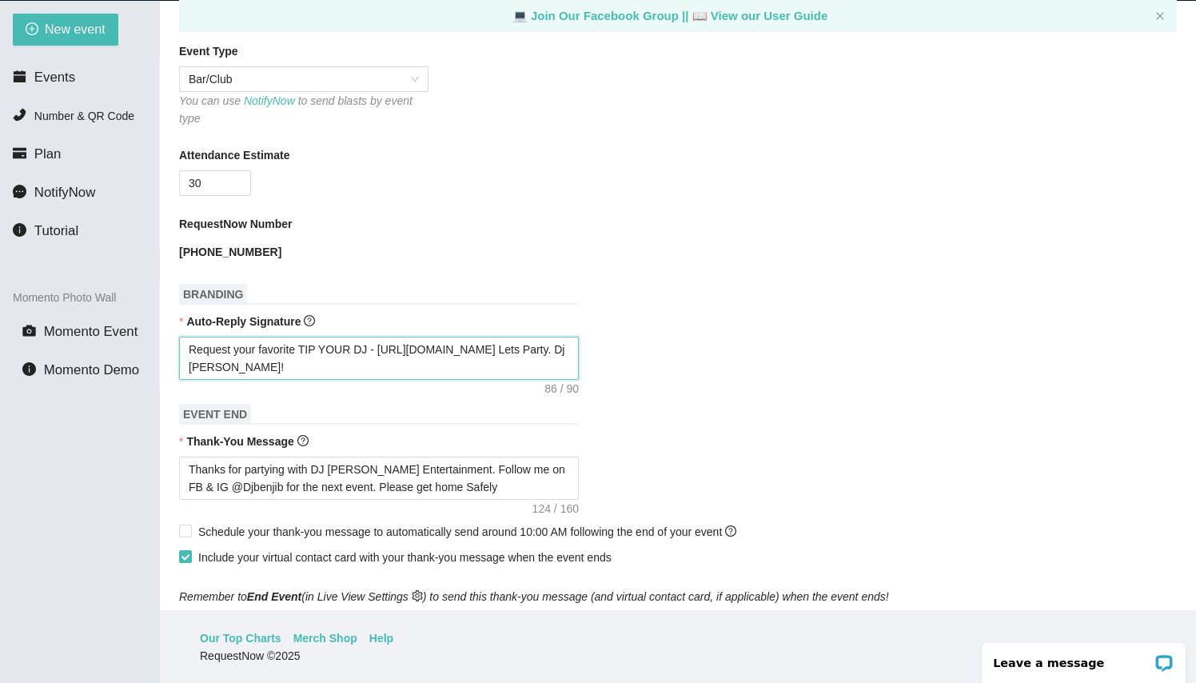
type textarea "Request your favorite sTIP YOUR DJ - https://songtip.me/4ky2y5b Lets Party. Dj …"
type textarea "Request your favorite soTIP YOUR DJ - https://songtip.me/4ky2y5b Lets Party. Dj…"
type textarea "Request your favorite sonTIP YOUR DJ - https://songtip.me/4ky2y5b Lets Party. D…"
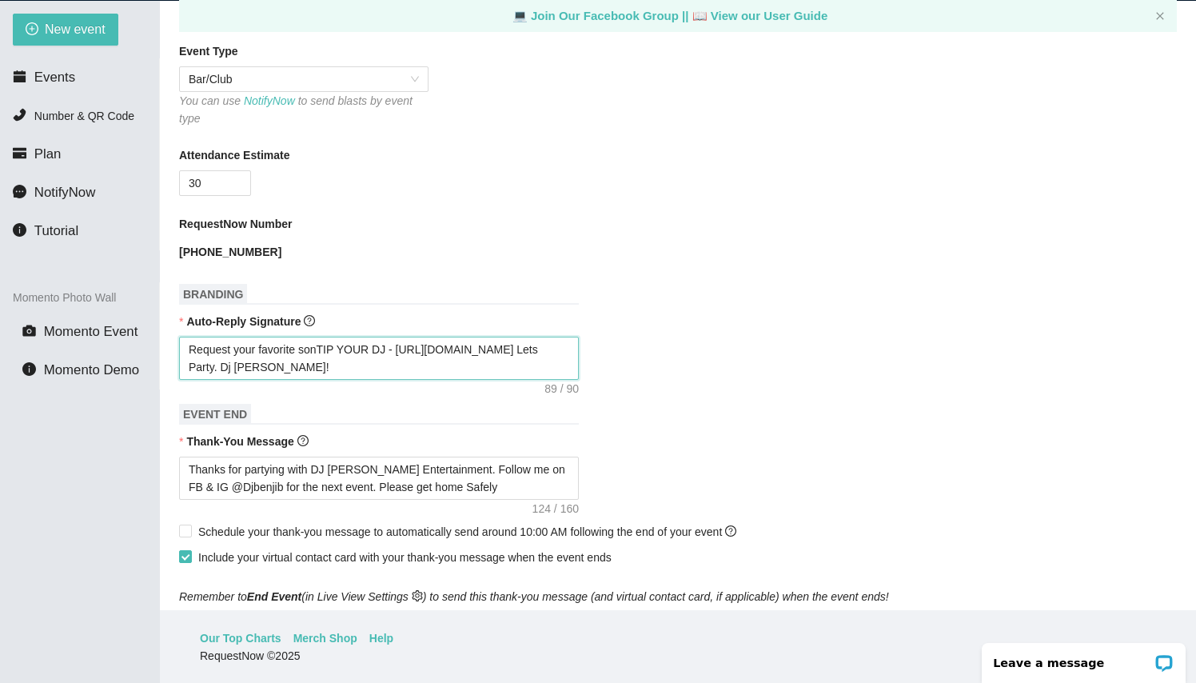
type textarea "Request your favorite songTIP YOUR DJ - https://songtip.me/4ky2y5b Lets Party. …"
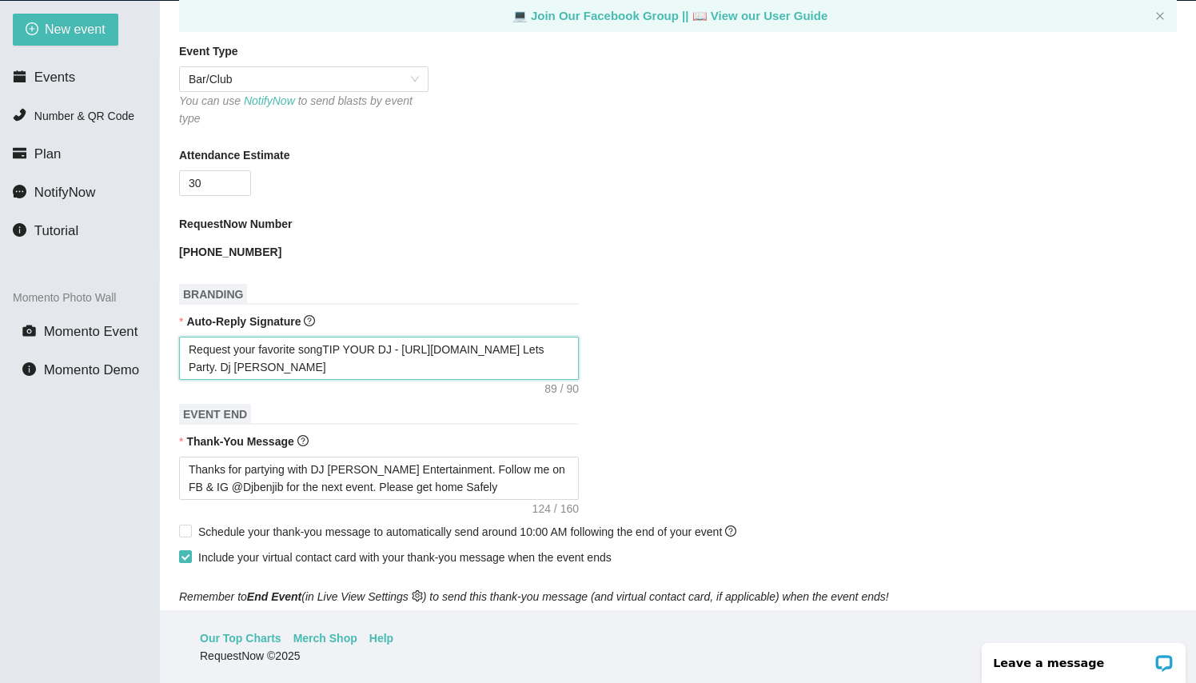
type textarea "Request your favorite songTIP YOUR DJ - https://songtip.me/4ky2y5b Lets Party. …"
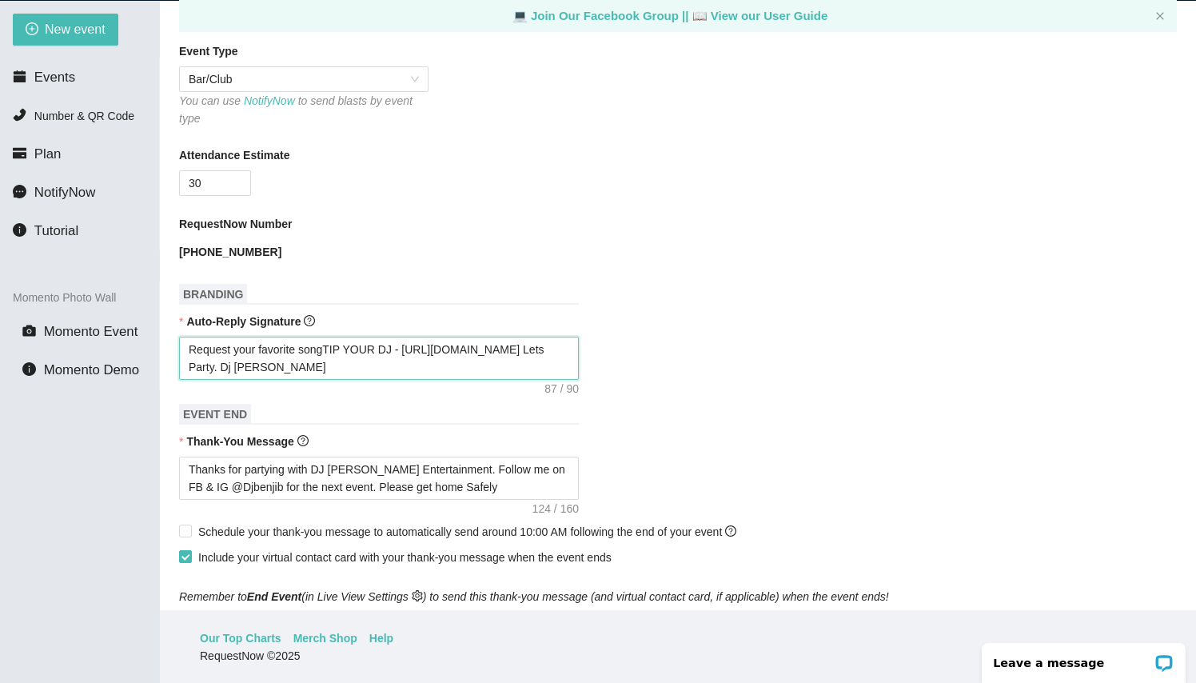
type textarea "Request your favorite songTIP YOUR DJ - https://songtip.me/4ky2y5b Lets Party. …"
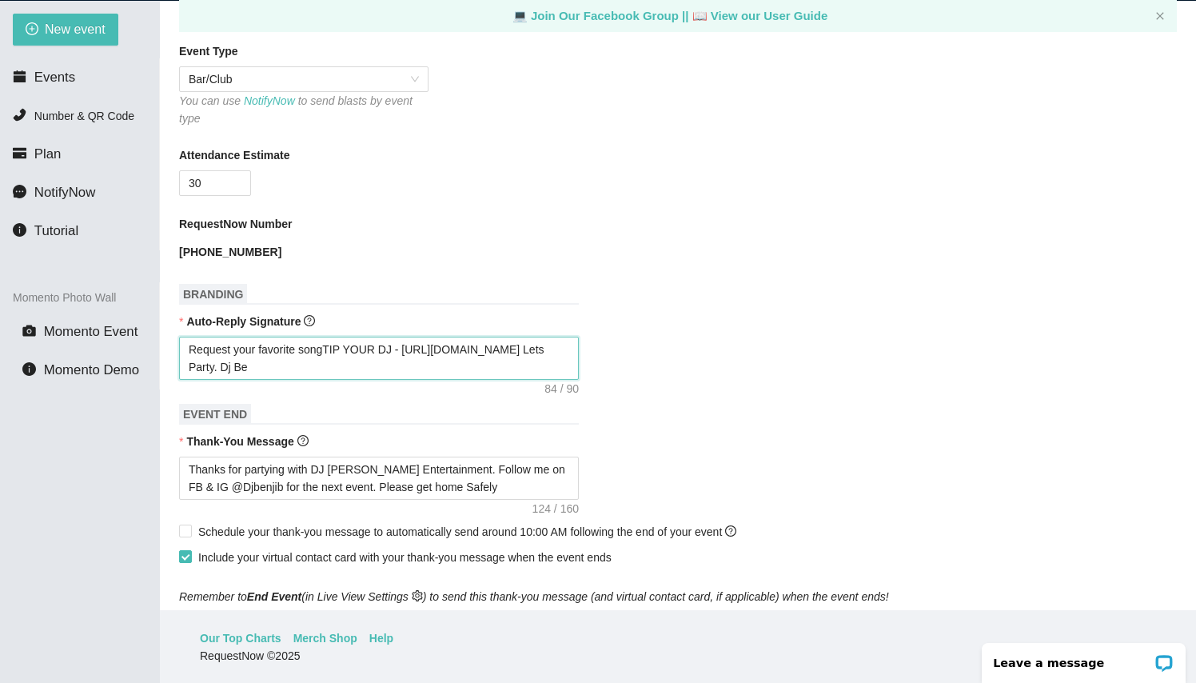
type textarea "Request your favorite songTIP YOUR DJ - https://songtip.me/4ky2y5b Lets Party. …"
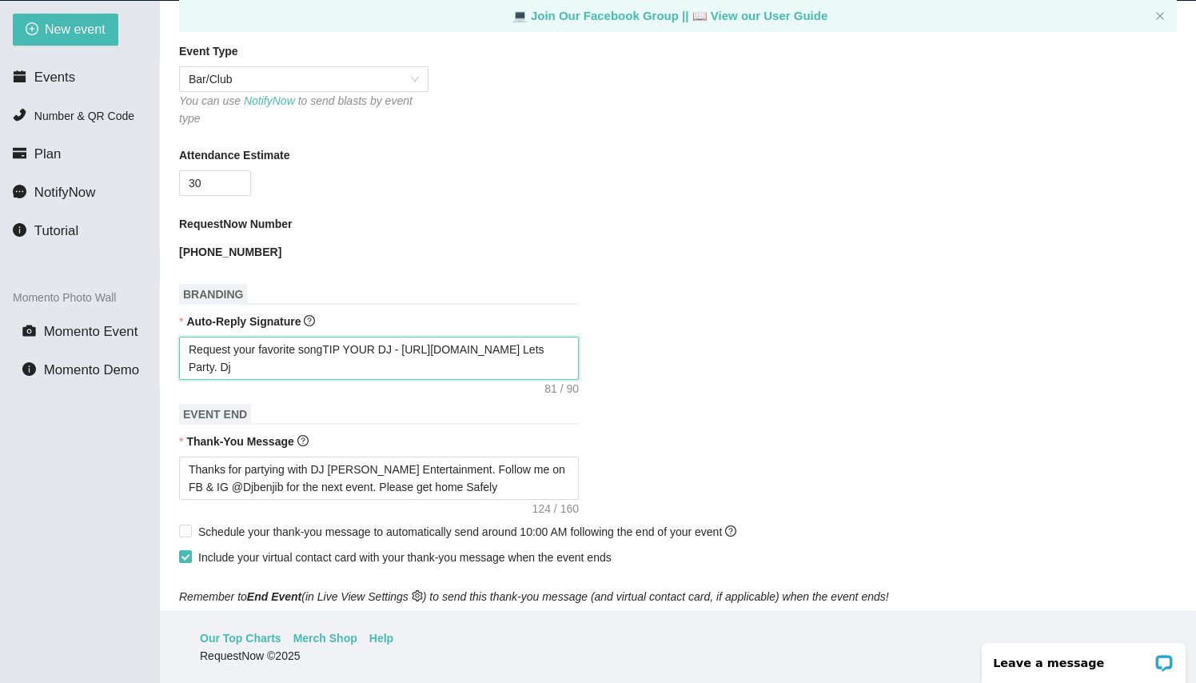
type textarea "Request your favorite songTIP YOUR DJ - https://songtip.me/4ky2y5b Lets Party. D"
type textarea "Request your favorite songTIP YOUR DJ - https://songtip.me/4ky2y5b Lets Party."
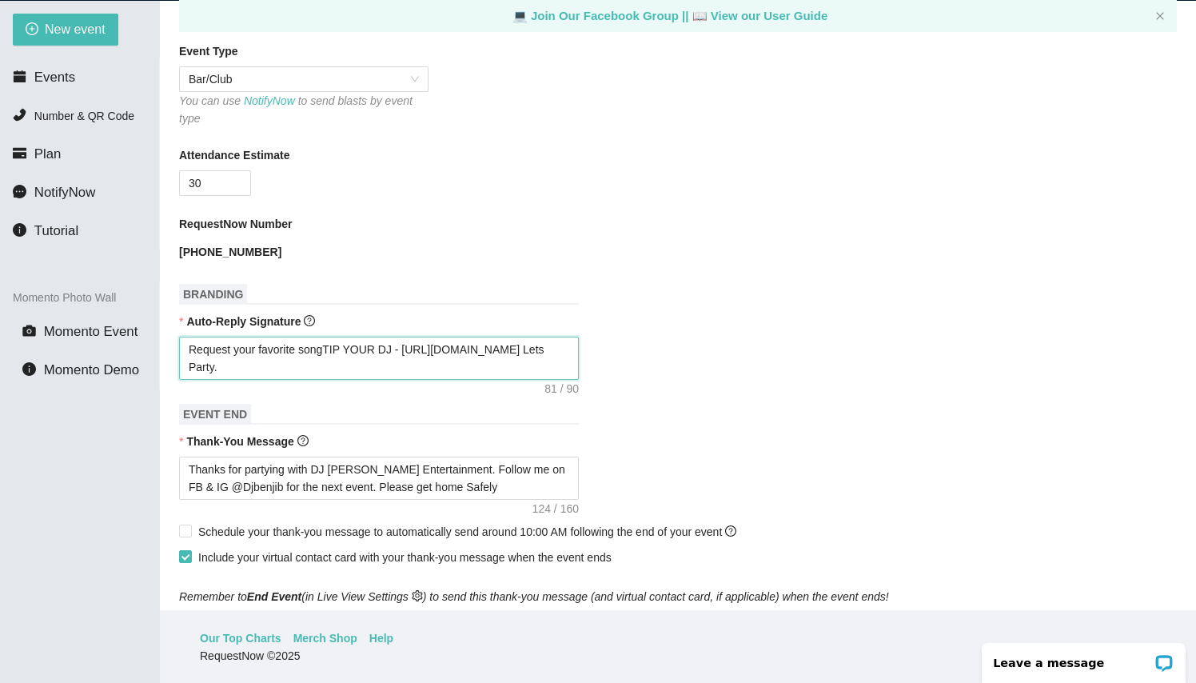
type textarea "Request your favorite songTIP YOUR DJ - https://songtip.me/4ky2y5b Lets Party."
type textarea "Request your favorite songTIP YOUR DJ - https://songtip.me/4ky2y5b Lets Party"
type textarea "Request your favorite songTIP YOUR DJ - https://songtip.me/4ky2y5b Lets Part"
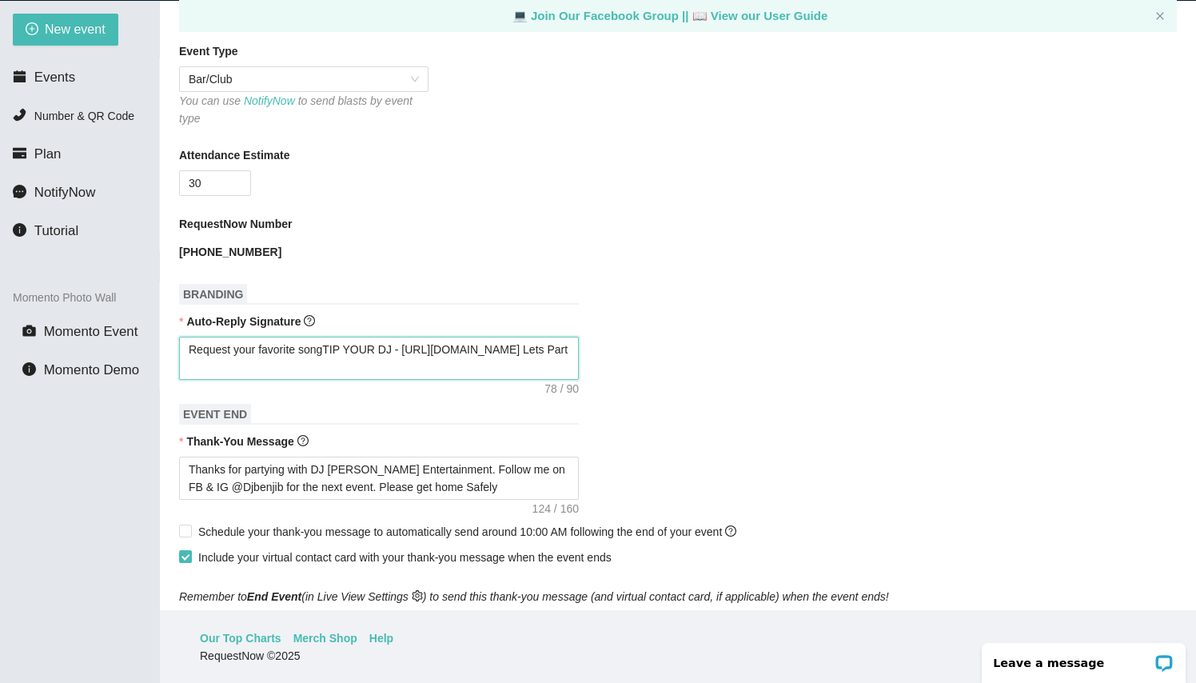
type textarea "Request your favorite songTIP YOUR DJ - https://songtip.me/4ky2y5b Lets Par"
type textarea "Request your favorite songTIP YOUR DJ - https://songtip.me/4ky2y5b Lets Pa"
type textarea "Request your favorite songTIP YOUR DJ - https://songtip.me/4ky2y5b Lets P"
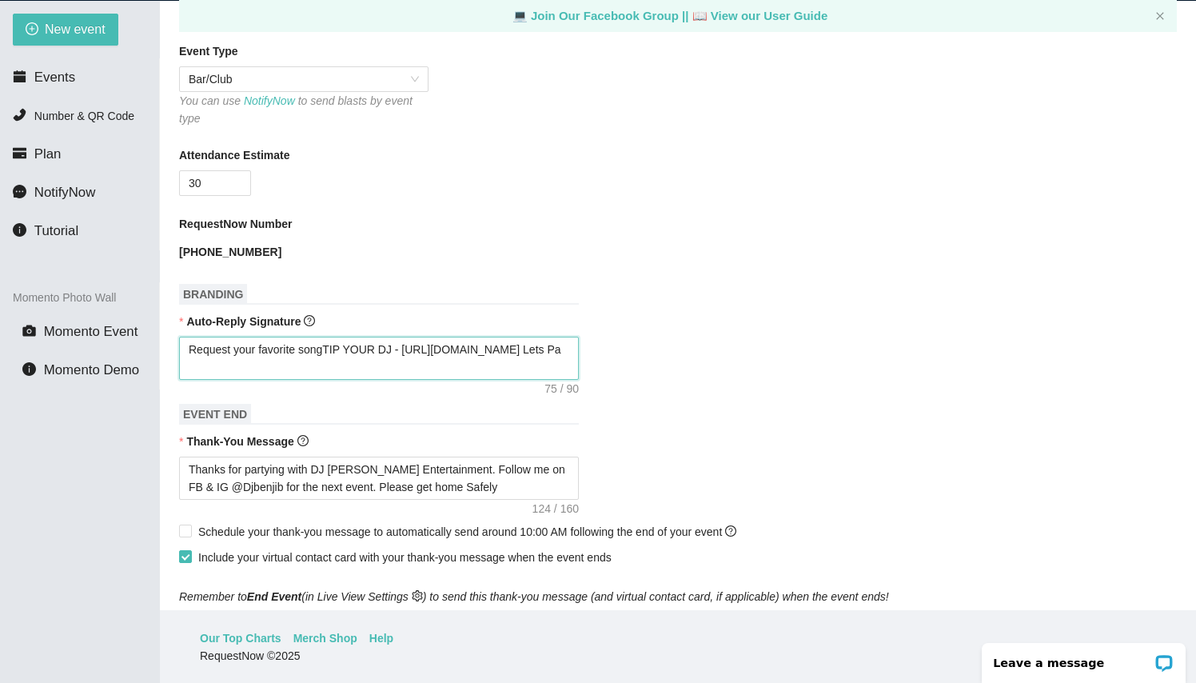
type textarea "Request your favorite songTIP YOUR DJ - https://songtip.me/4ky2y5b Lets P"
type textarea "Request your favorite songTIP YOUR DJ - https://songtip.me/4ky2y5b Lets"
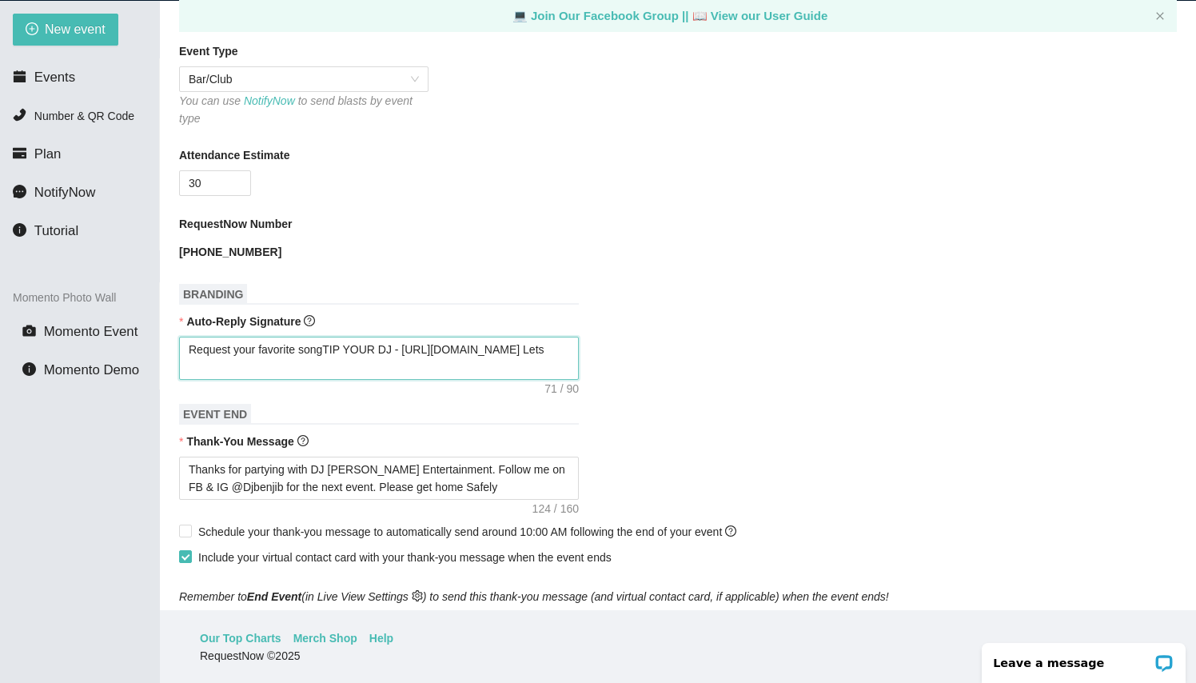
type textarea "Request your favorite songTIP YOUR DJ - https://songtip.me/4ky2y5b Let"
type textarea "Request your favorite songTIP YOUR DJ - https://songtip.me/4ky2y5b Le"
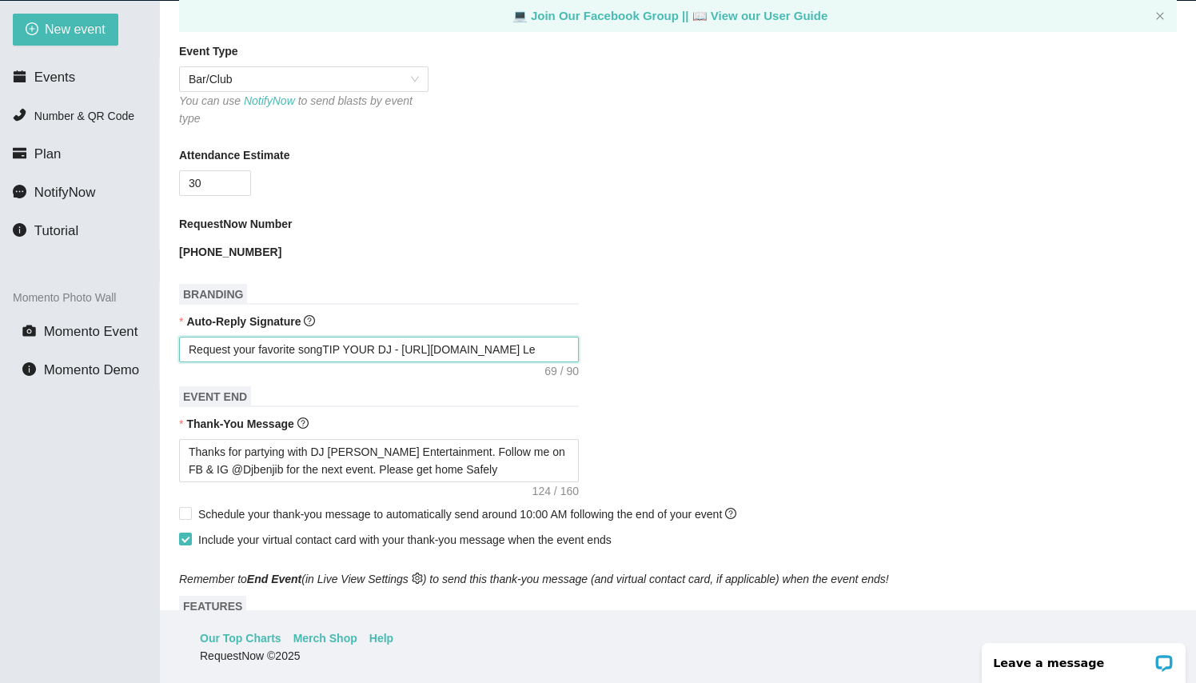
type textarea "Request your favorite songTIP YOUR DJ - https://songtip.me/4ky2y5b L"
type textarea "Request your favorite songTIP YOUR DJ - https://songtip.me/4ky2y5b"
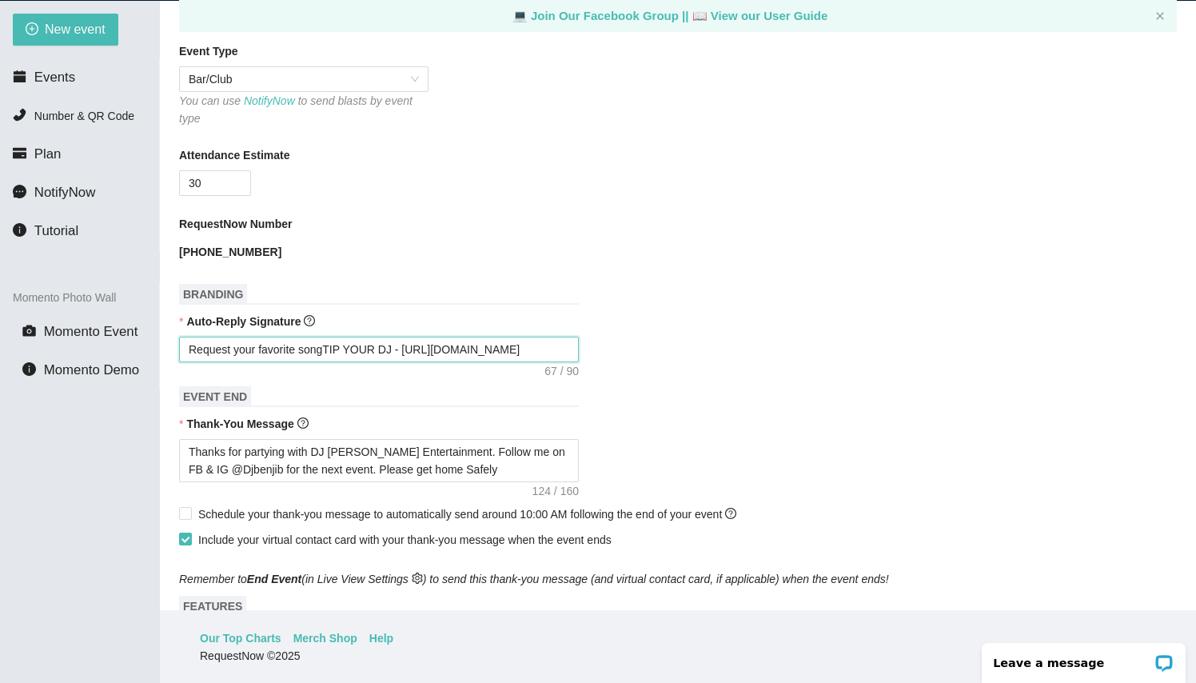
type textarea "Request your favorite songTIP YOUR DJ - https://songtip.me/4ky2y5b"
type textarea "Request your favorite sonTIP YOUR DJ - https://songtip.me/4ky2y5b"
type textarea "Request your favorite soTIP YOUR DJ - https://songtip.me/4ky2y5b"
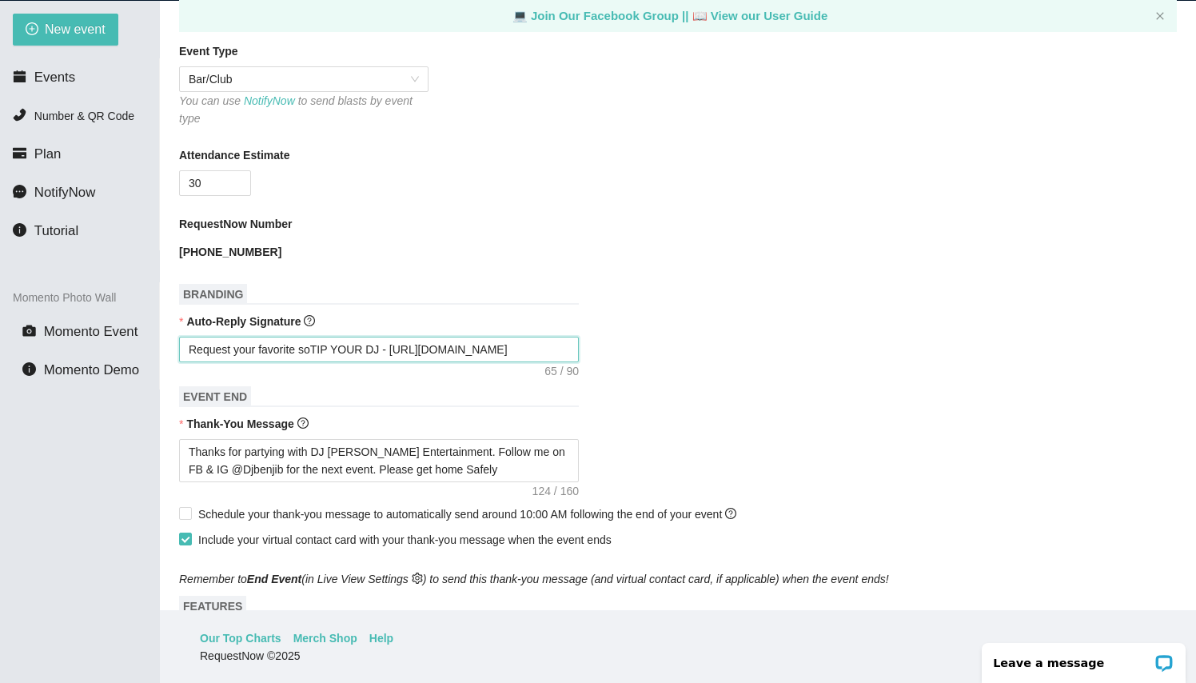
type textarea "Request your favorite sTIP YOUR DJ - https://songtip.me/4ky2y5b"
type textarea "Request your favorite TIP YOUR DJ - https://songtip.me/4ky2y5b"
type textarea "Request your favoriteTIP YOUR DJ - https://songtip.me/4ky2y5b"
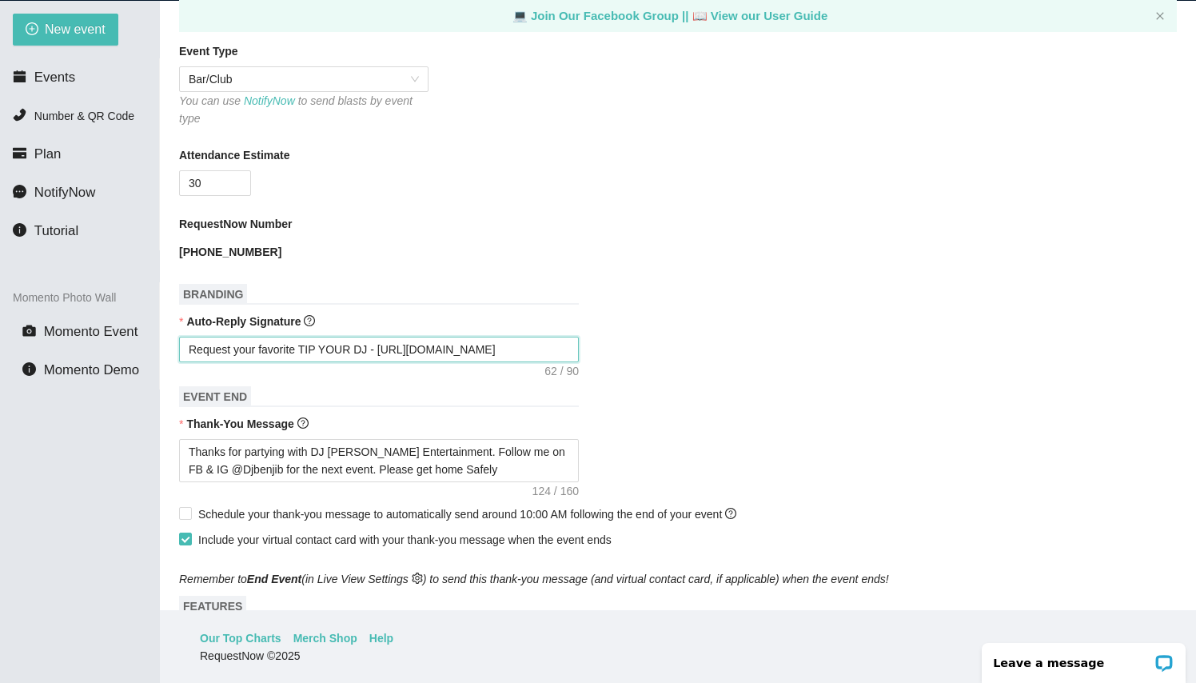
type textarea "Request your favoriteTIP YOUR DJ - https://songtip.me/4ky2y5b"
type textarea "Request your favoritTIP YOUR DJ - https://songtip.me/4ky2y5b"
type textarea "Request your favoriTIP YOUR DJ - https://songtip.me/4ky2y5b"
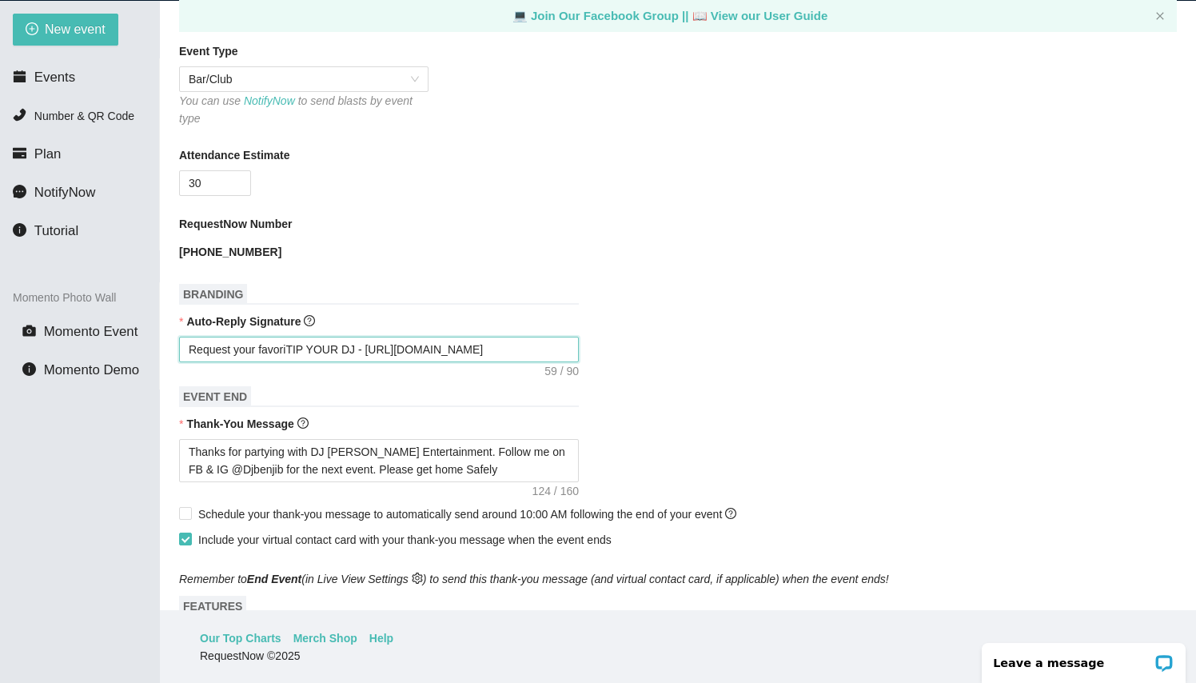
type textarea "Request your favorTIP YOUR DJ - https://songtip.me/4ky2y5b"
type textarea "Request your favoTIP YOUR DJ - https://songtip.me/4ky2y5b"
type textarea "Request your favTIP YOUR DJ - https://songtip.me/4ky2y5b"
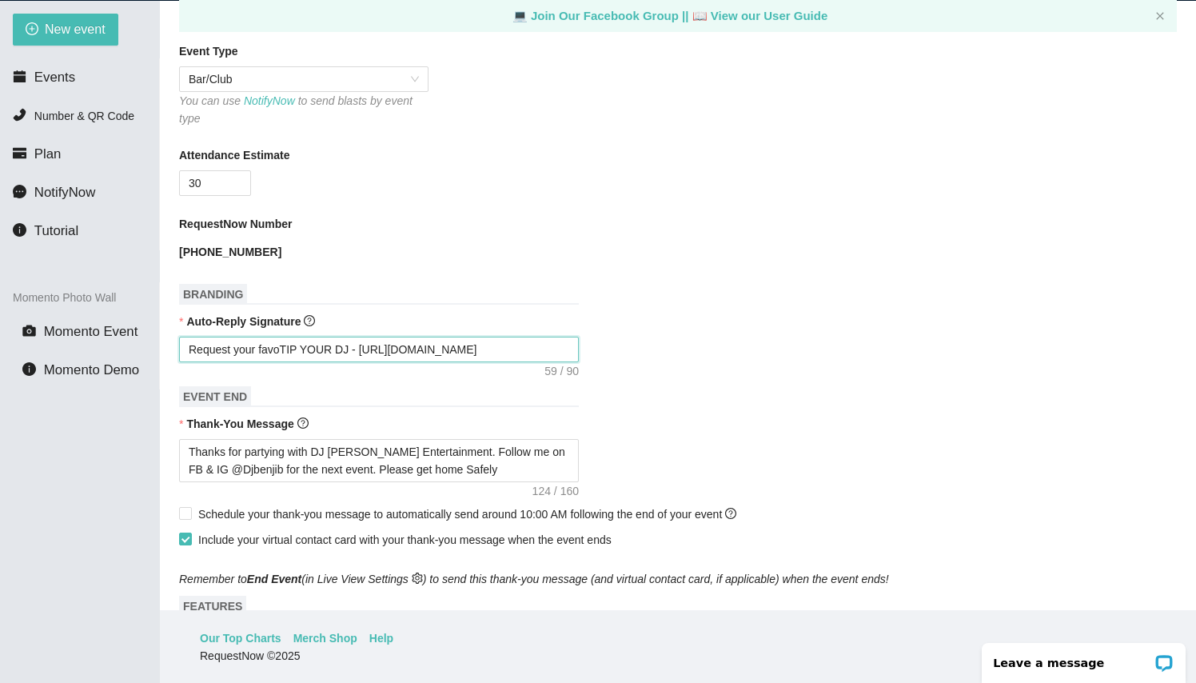
type textarea "Request your favTIP YOUR DJ - https://songtip.me/4ky2y5b"
type textarea "Request your faTIP YOUR DJ - https://songtip.me/4ky2y5b"
type textarea "Request your fTIP YOUR DJ - https://songtip.me/4ky2y5b"
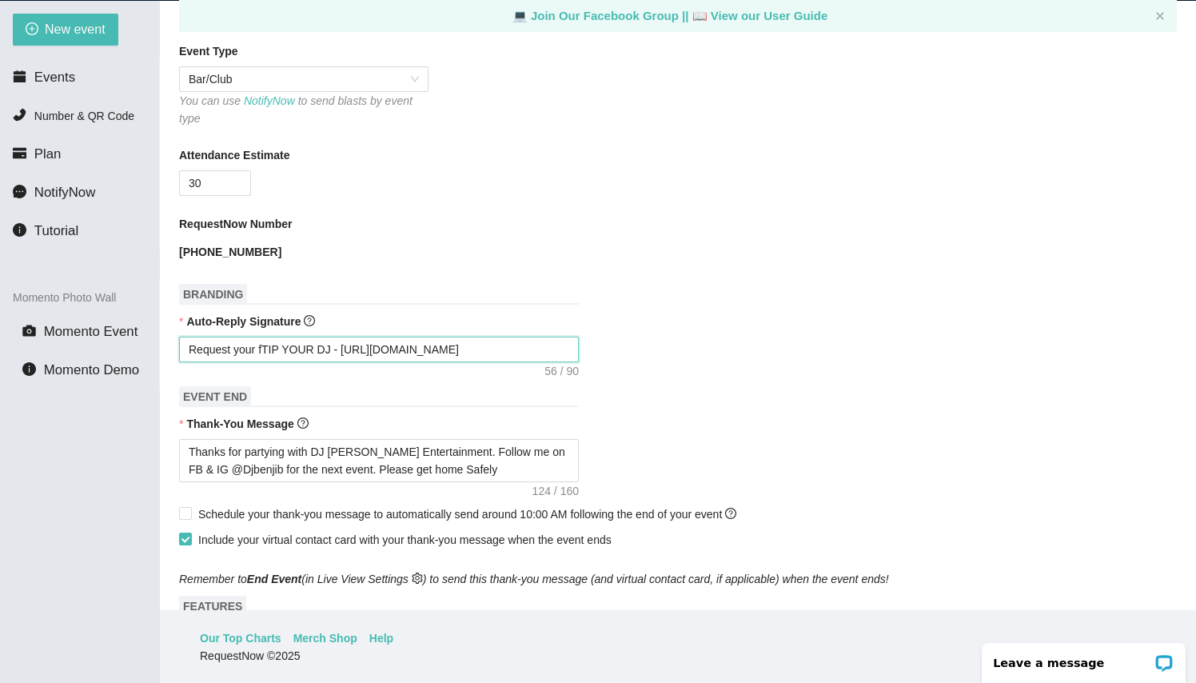
type textarea "Request your TIP YOUR DJ - https://songtip.me/4ky2y5b"
type textarea "Request yourTIP YOUR DJ - https://songtip.me/4ky2y5b"
type textarea "Request youTIP YOUR DJ - https://songtip.me/4ky2y5b"
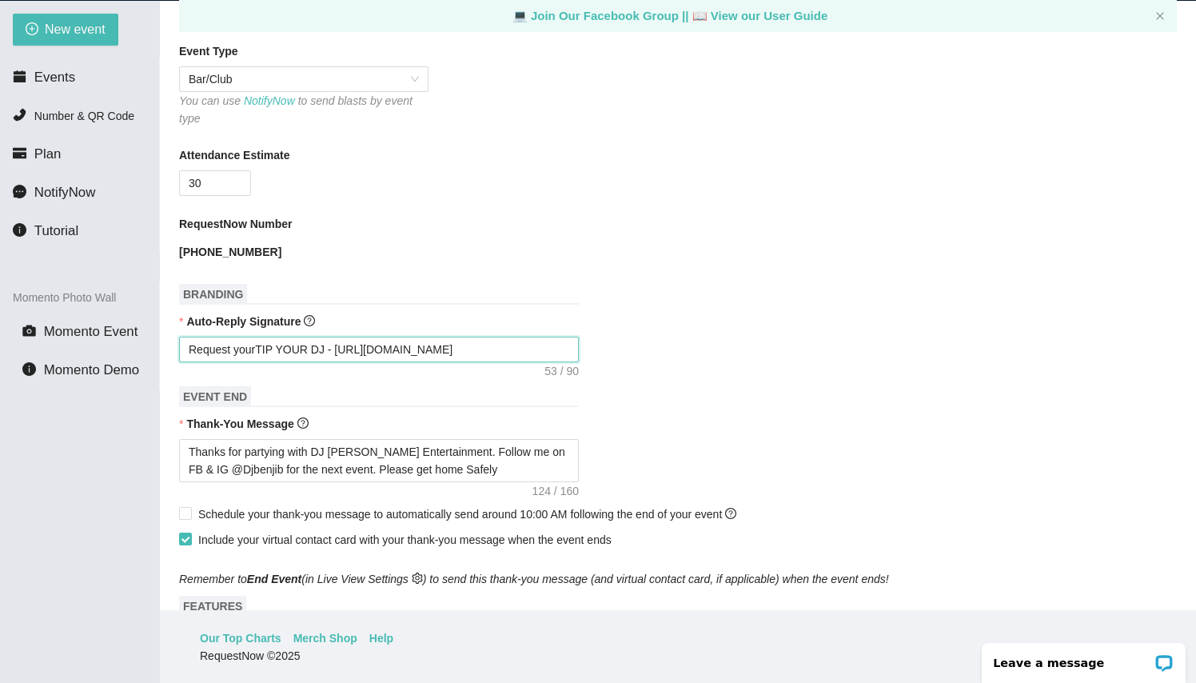
type textarea "Request youTIP YOUR DJ - https://songtip.me/4ky2y5b"
type textarea "Request yoTIP YOUR DJ - https://songtip.me/4ky2y5b"
type textarea "Request yTIP YOUR DJ - https://songtip.me/4ky2y5b"
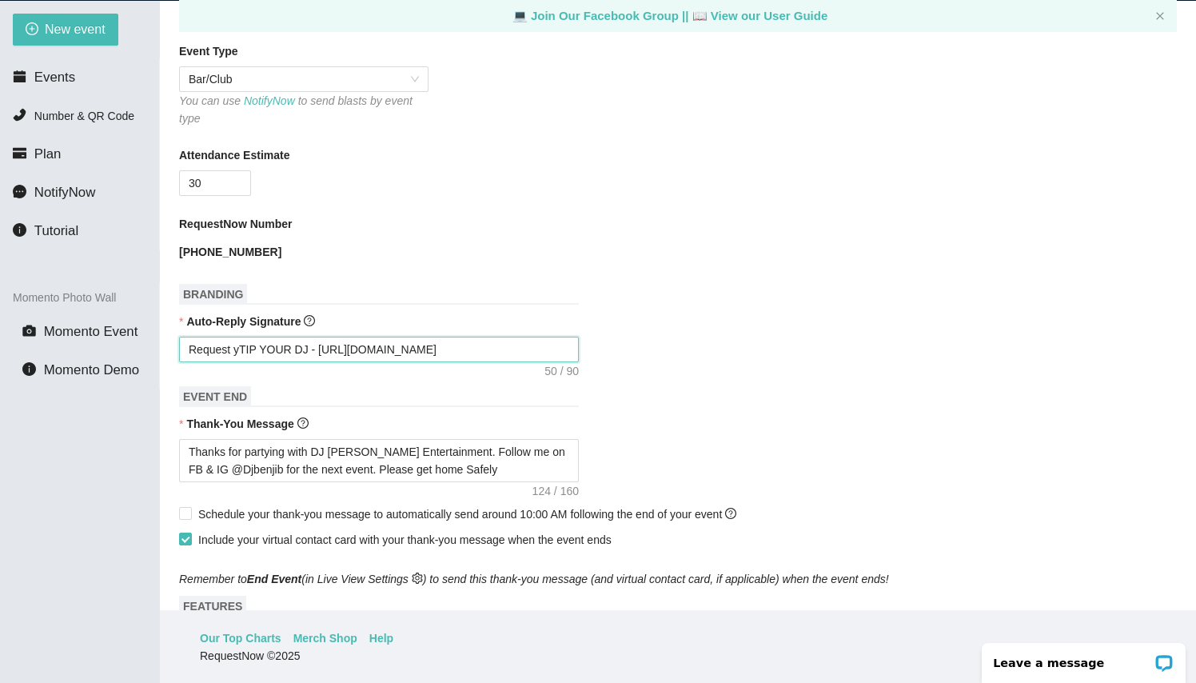
type textarea "Request TIP YOUR DJ - https://songtip.me/4ky2y5b"
type textarea "RequestTIP YOUR DJ - https://songtip.me/4ky2y5b"
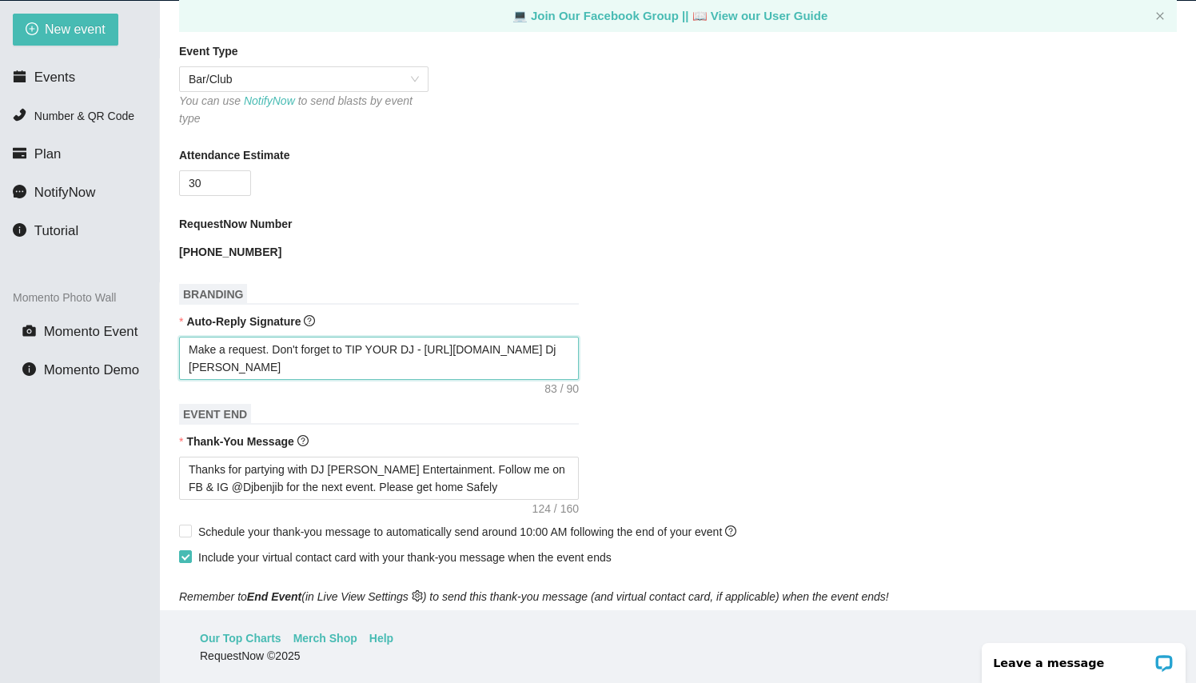
click at [433, 347] on textarea "Make a request. Don't forget to TIP YOUR DJ - https://songtip.me/4ky2y5b Dj Ben…" at bounding box center [379, 358] width 400 height 43
click at [415, 381] on form "Event Name Harlows Event Start Date 09/20/2025 Your event will accept text mess…" at bounding box center [678, 446] width 998 height 1397
click at [413, 361] on textarea "Make a request. Don't forget to TIP YOUR DJ - https://songtip.me/4ky2y5b Dj Ben…" at bounding box center [379, 358] width 400 height 43
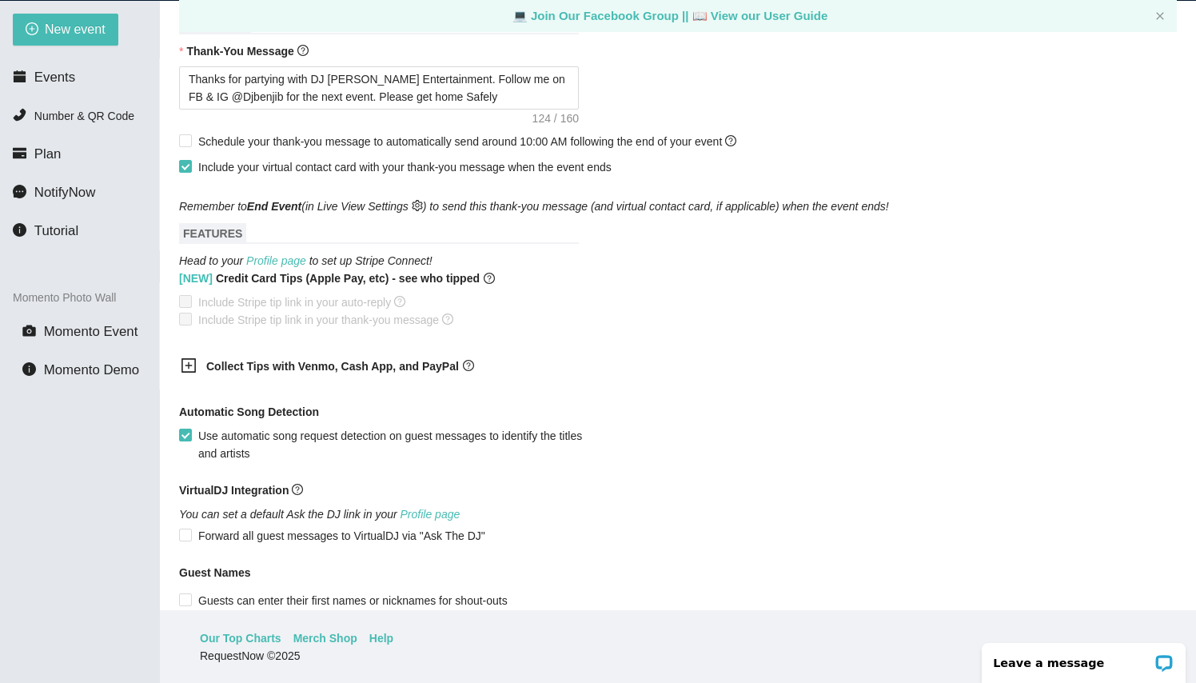
scroll to position [832, 0]
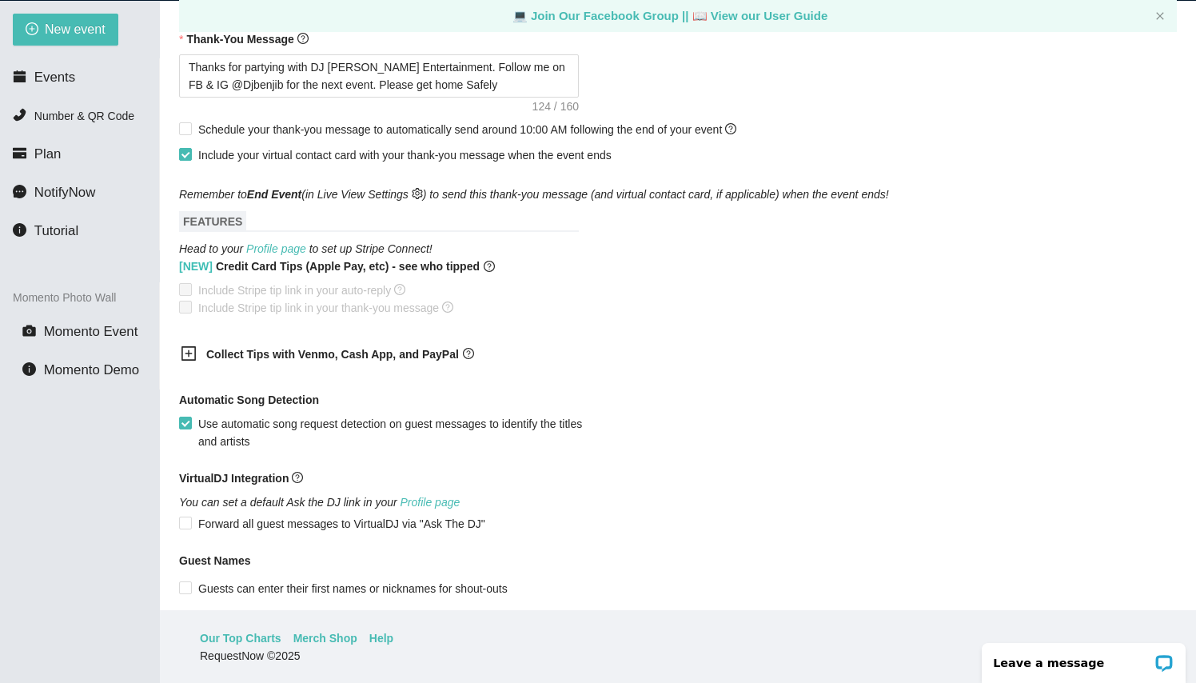
click at [189, 351] on icon "plus-square" at bounding box center [189, 353] width 16 height 16
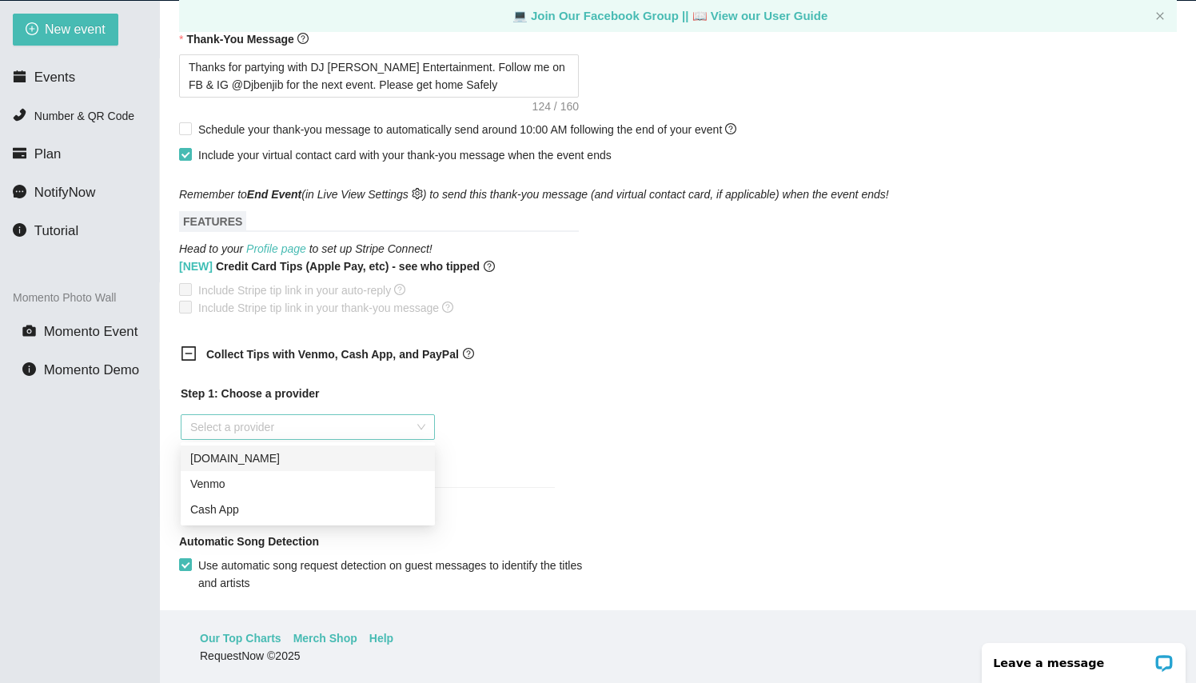
click at [424, 429] on div "Select a provider" at bounding box center [308, 427] width 254 height 26
click at [287, 511] on div "Cash App" at bounding box center [307, 509] width 235 height 18
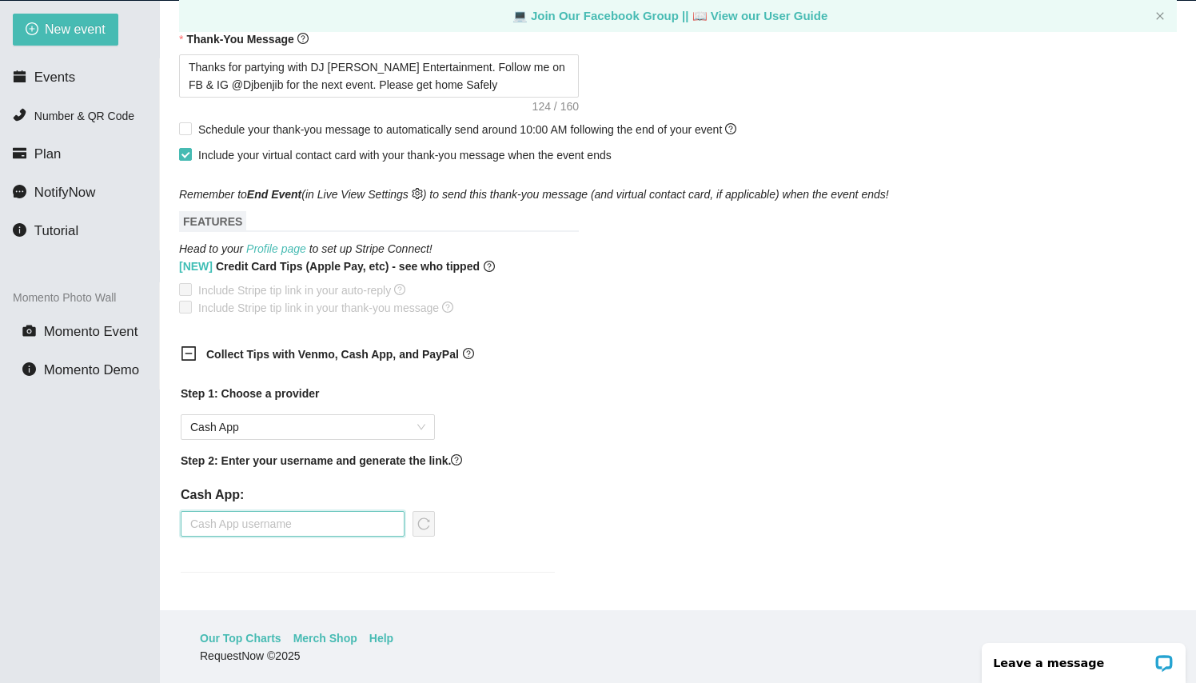
click at [348, 524] on input "text" at bounding box center [293, 524] width 224 height 26
click at [424, 525] on icon "reload" at bounding box center [423, 523] width 13 height 13
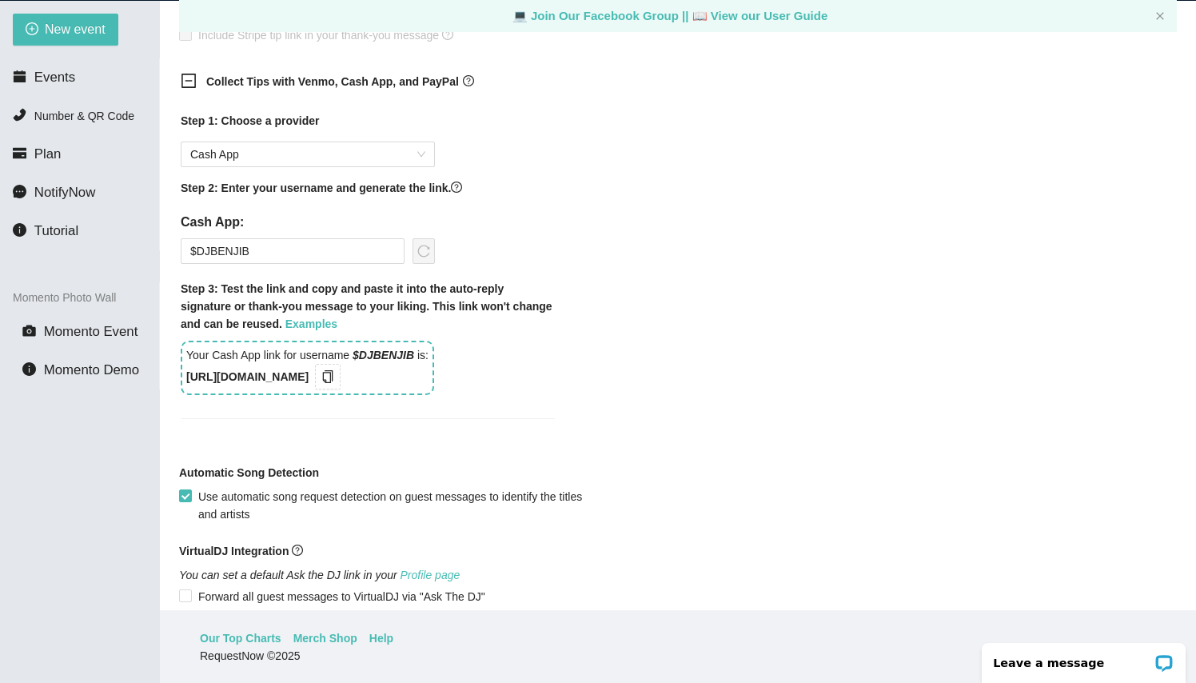
scroll to position [1107, 0]
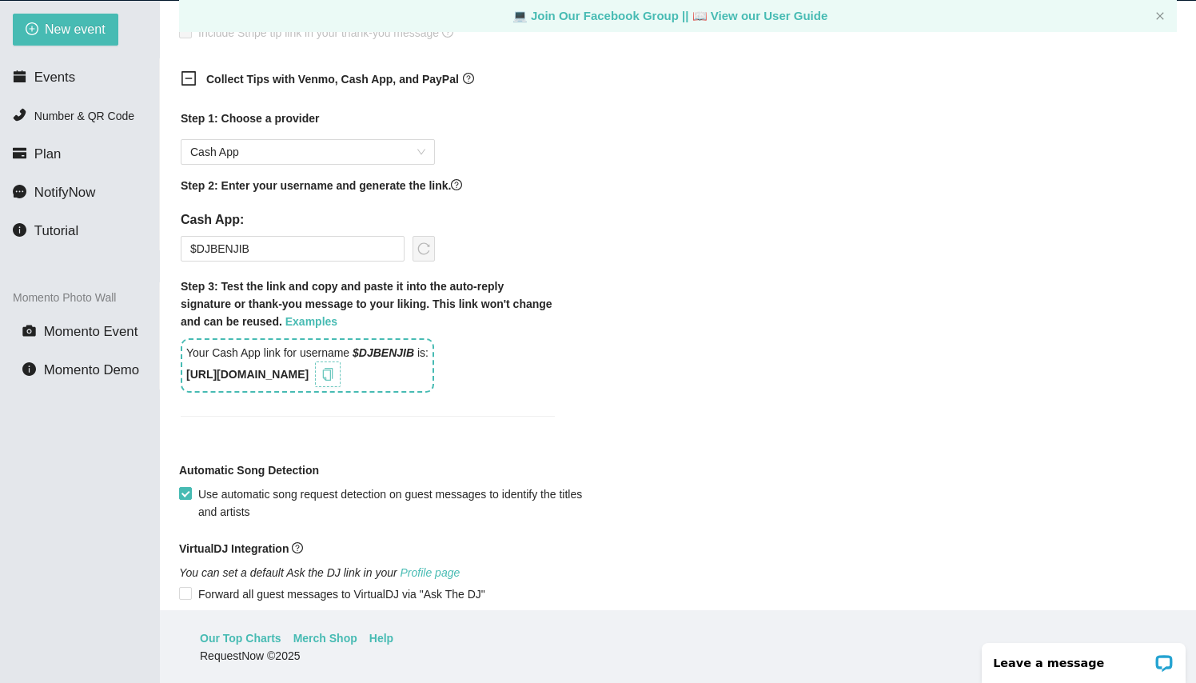
click at [334, 372] on icon "copy" at bounding box center [327, 374] width 13 height 13
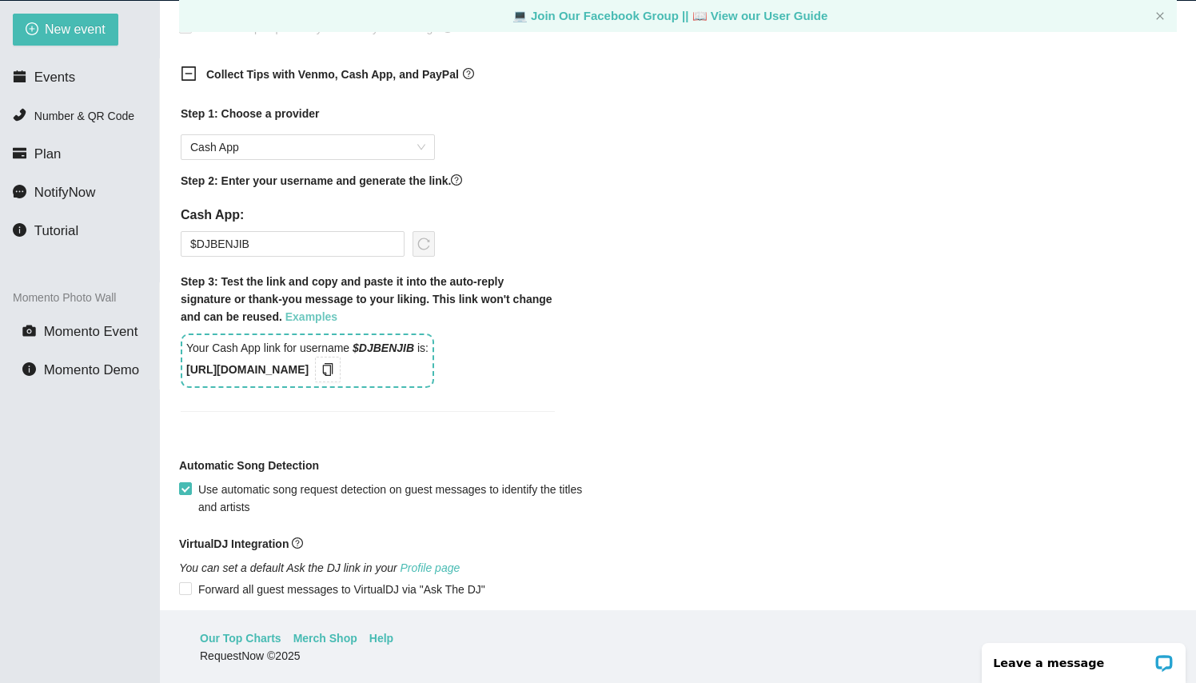
scroll to position [1122, 0]
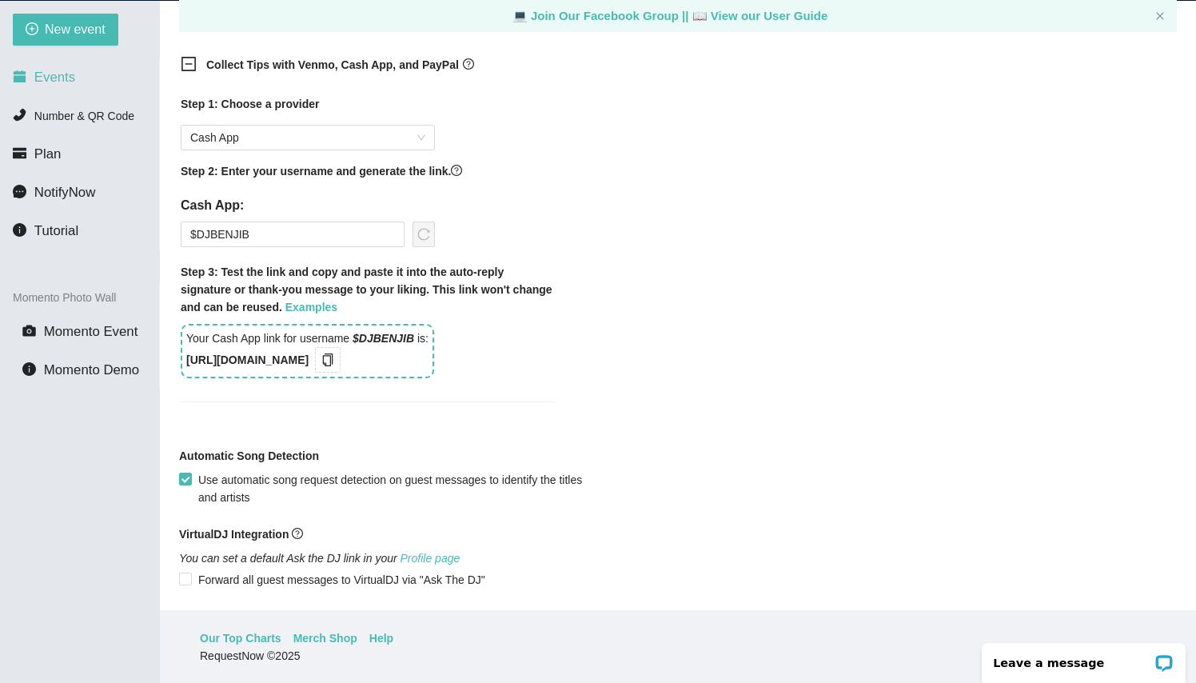
click at [79, 75] on li "Events" at bounding box center [79, 78] width 159 height 32
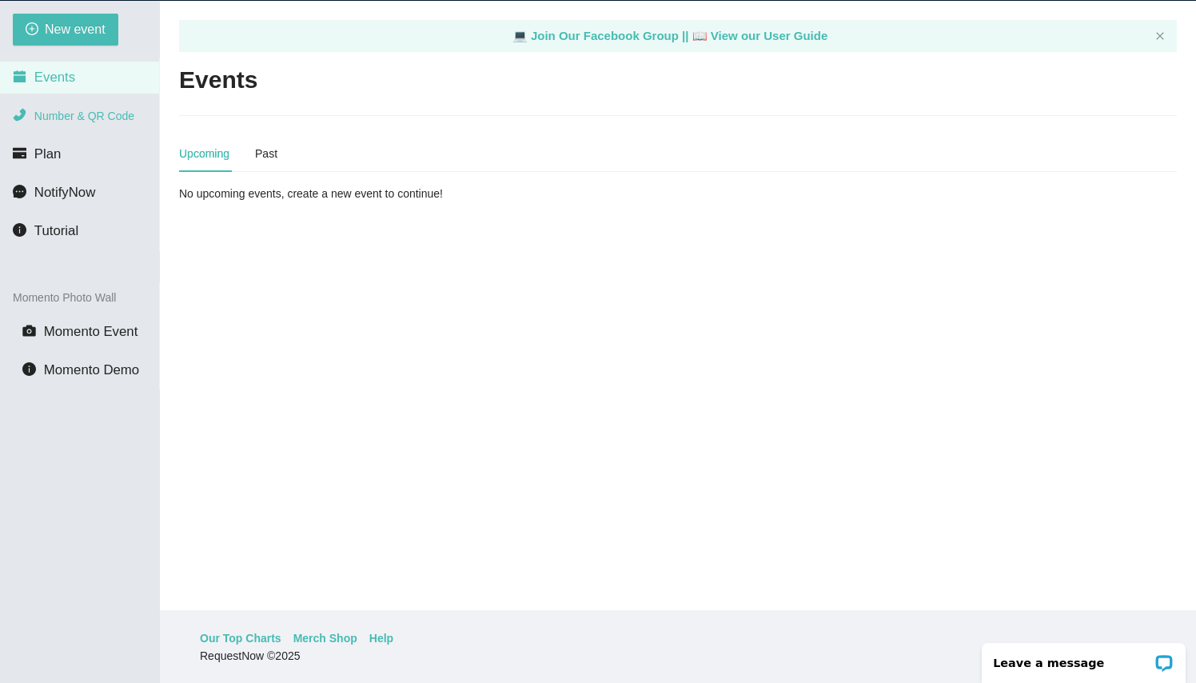
click at [85, 114] on span "Number & QR Code" at bounding box center [84, 116] width 100 height 13
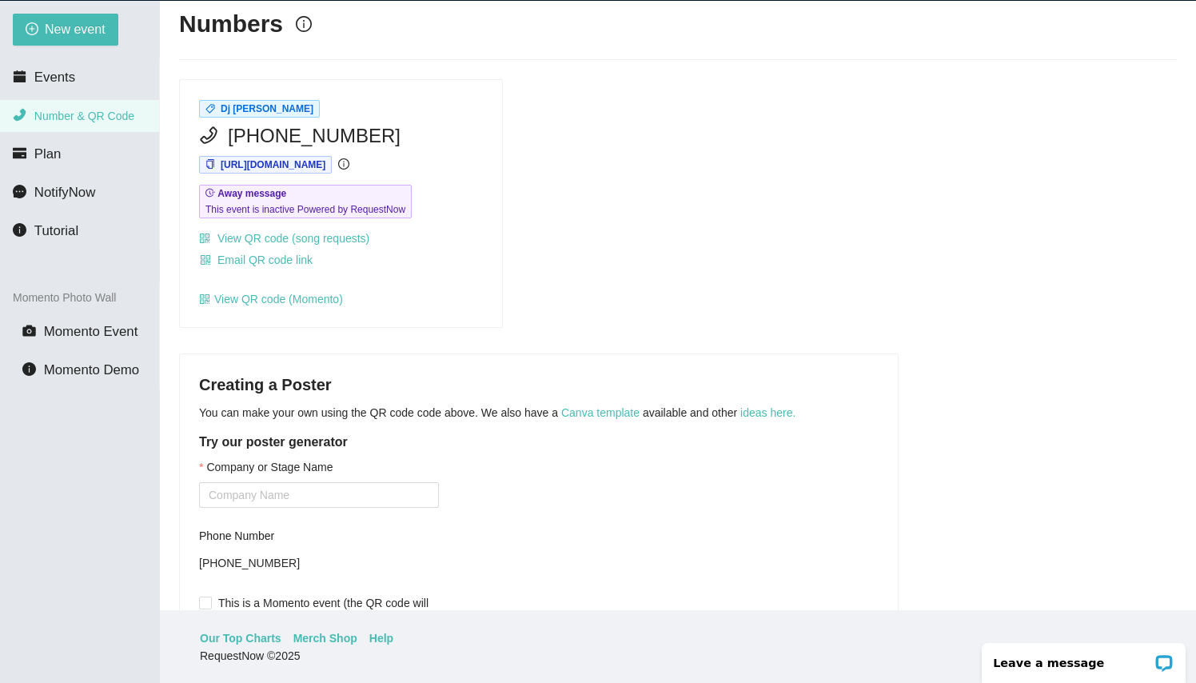
scroll to position [58, 0]
click at [68, 73] on span "Events" at bounding box center [54, 77] width 41 height 15
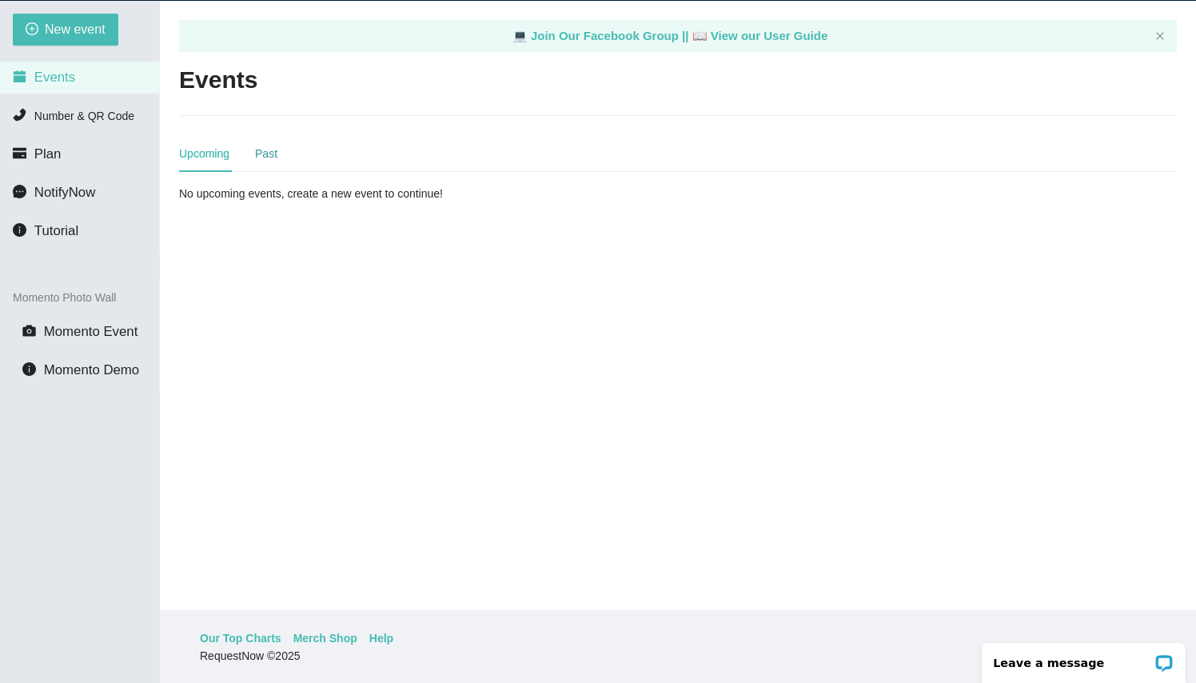
click at [269, 157] on div "Past" at bounding box center [266, 154] width 22 height 18
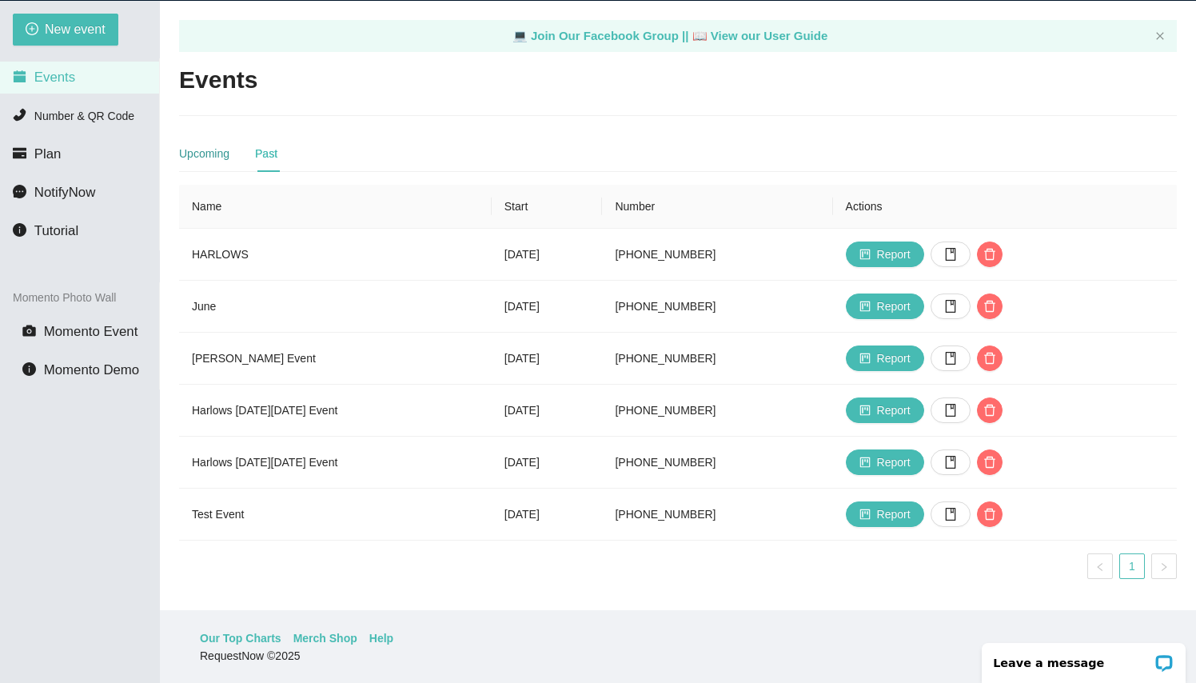
click at [209, 156] on div "Upcoming" at bounding box center [204, 154] width 50 height 18
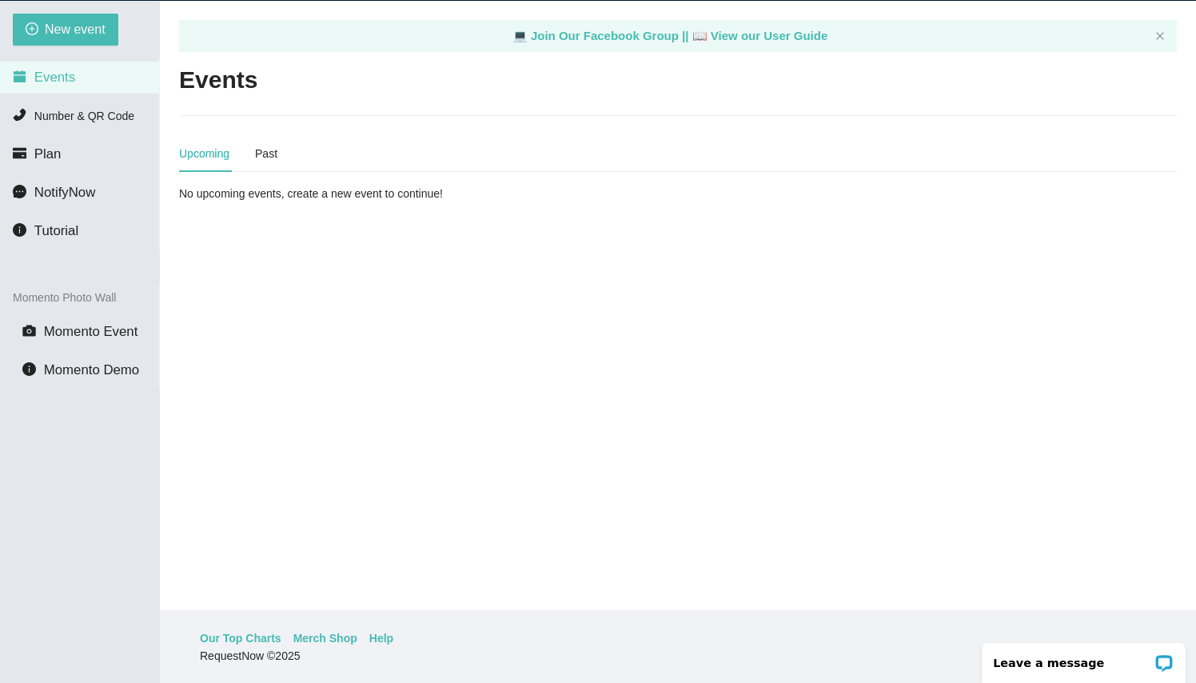
click at [66, 82] on span "Events" at bounding box center [54, 77] width 41 height 15
click at [106, 30] on button "New event" at bounding box center [66, 30] width 106 height 32
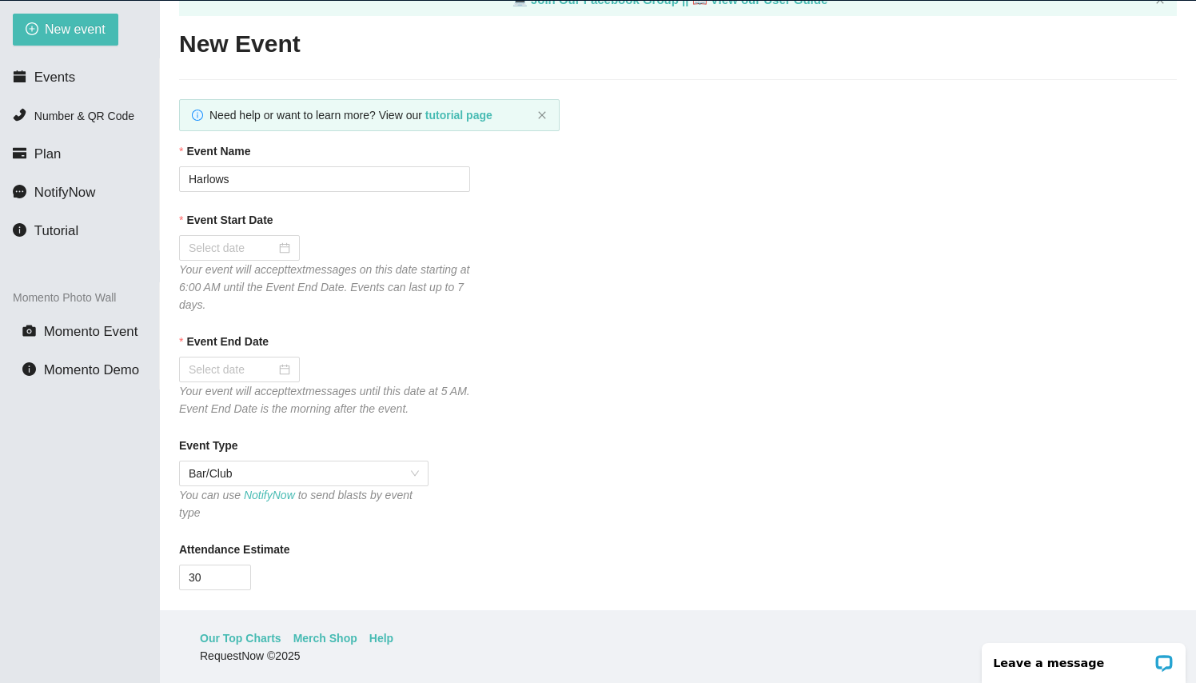
scroll to position [18, 0]
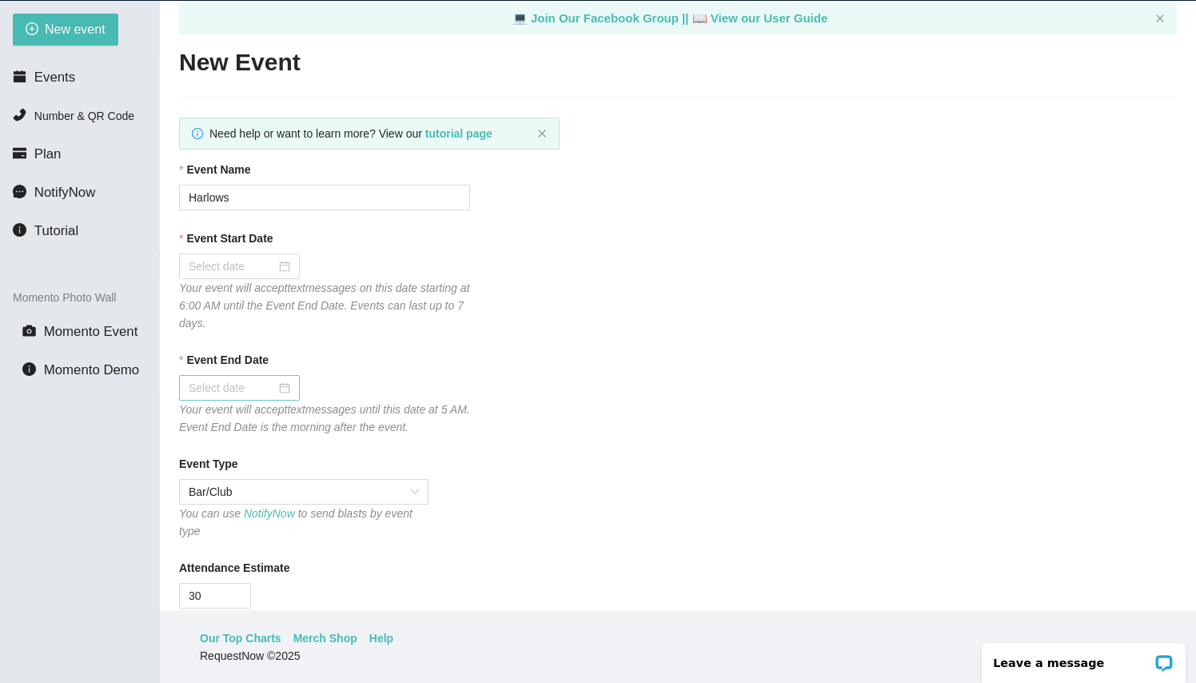
click at [284, 385] on div at bounding box center [240, 388] width 102 height 18
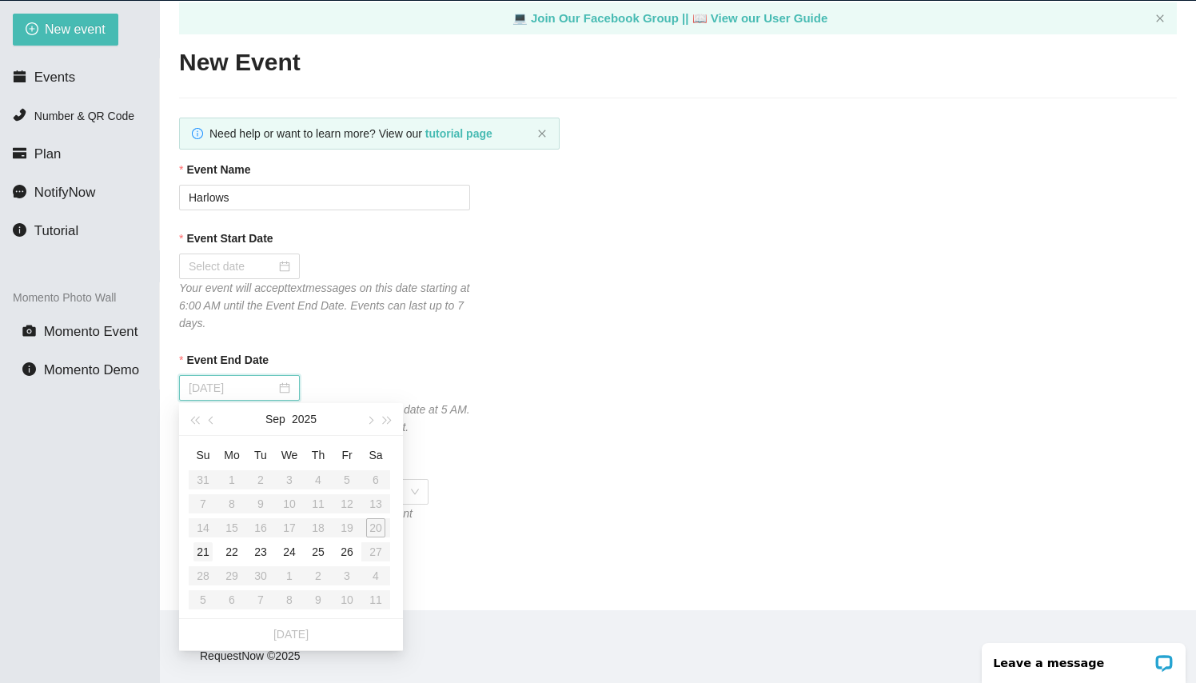
click at [207, 548] on div "21" at bounding box center [202, 551] width 19 height 19
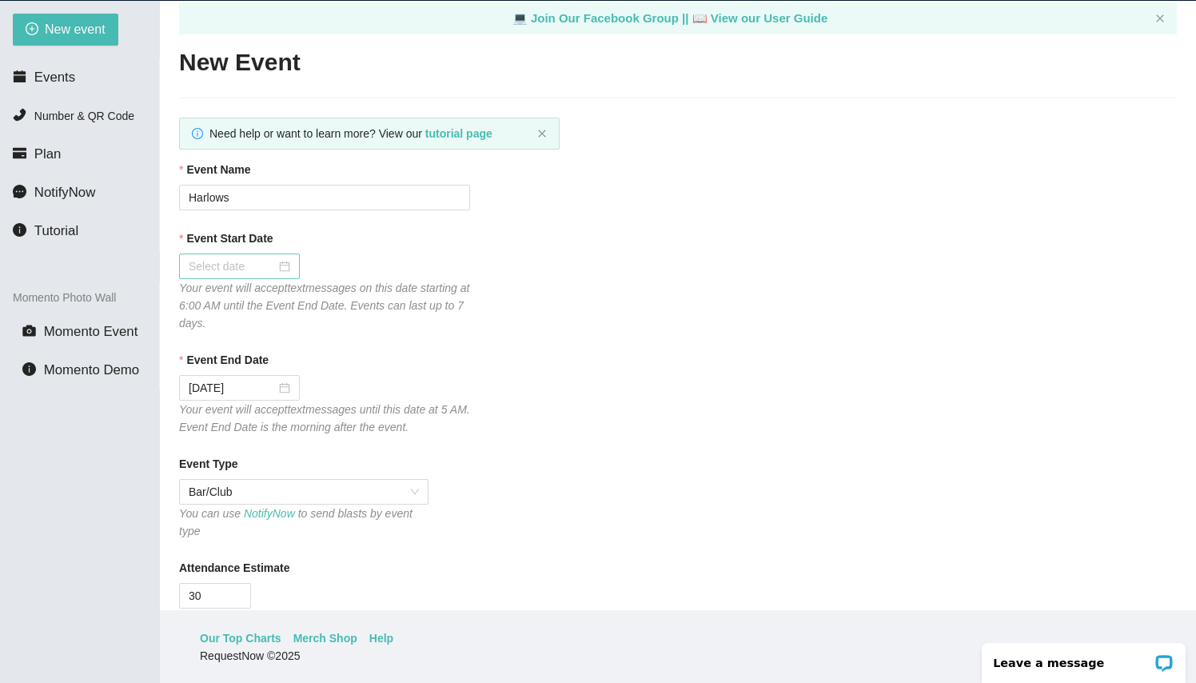
click at [287, 267] on div at bounding box center [239, 266] width 121 height 26
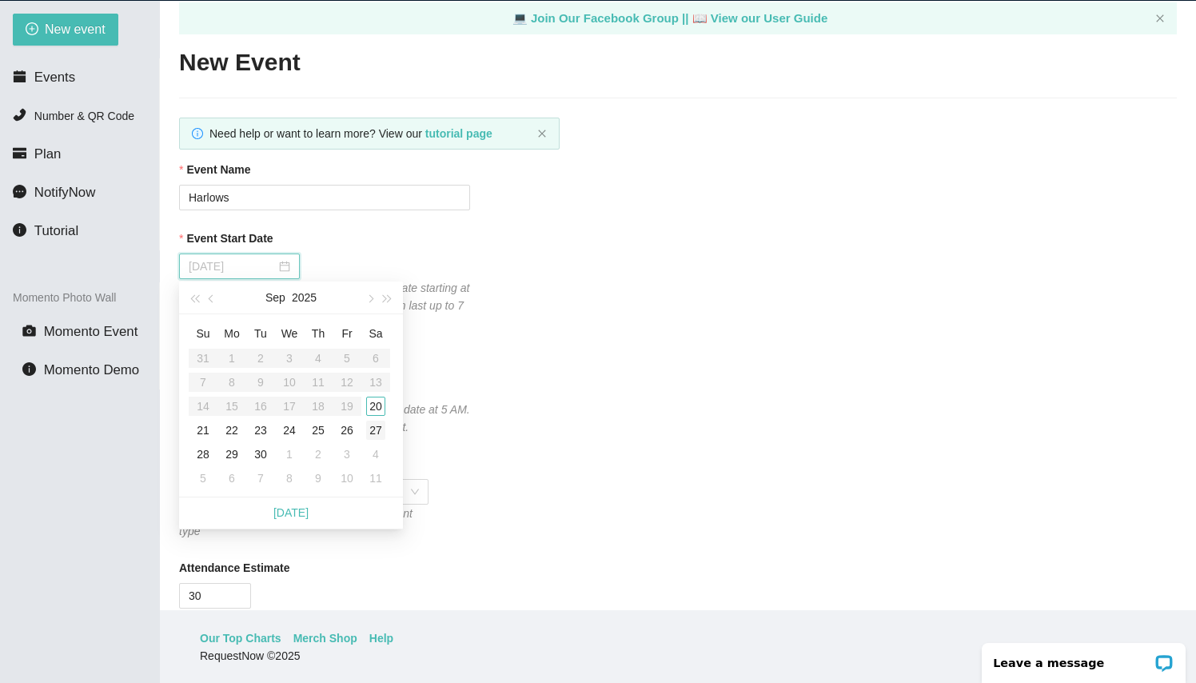
click at [381, 421] on div "27" at bounding box center [375, 430] width 19 height 19
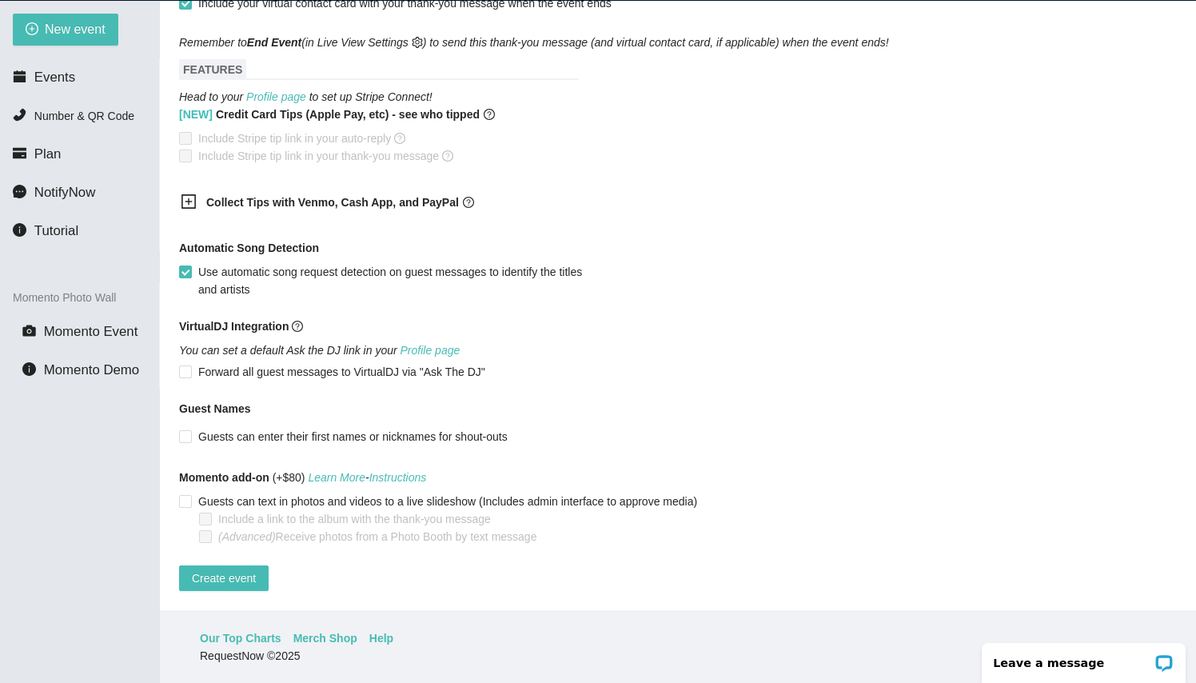
scroll to position [996, 0]
click at [191, 198] on icon "plus-square" at bounding box center [188, 201] width 7 height 7
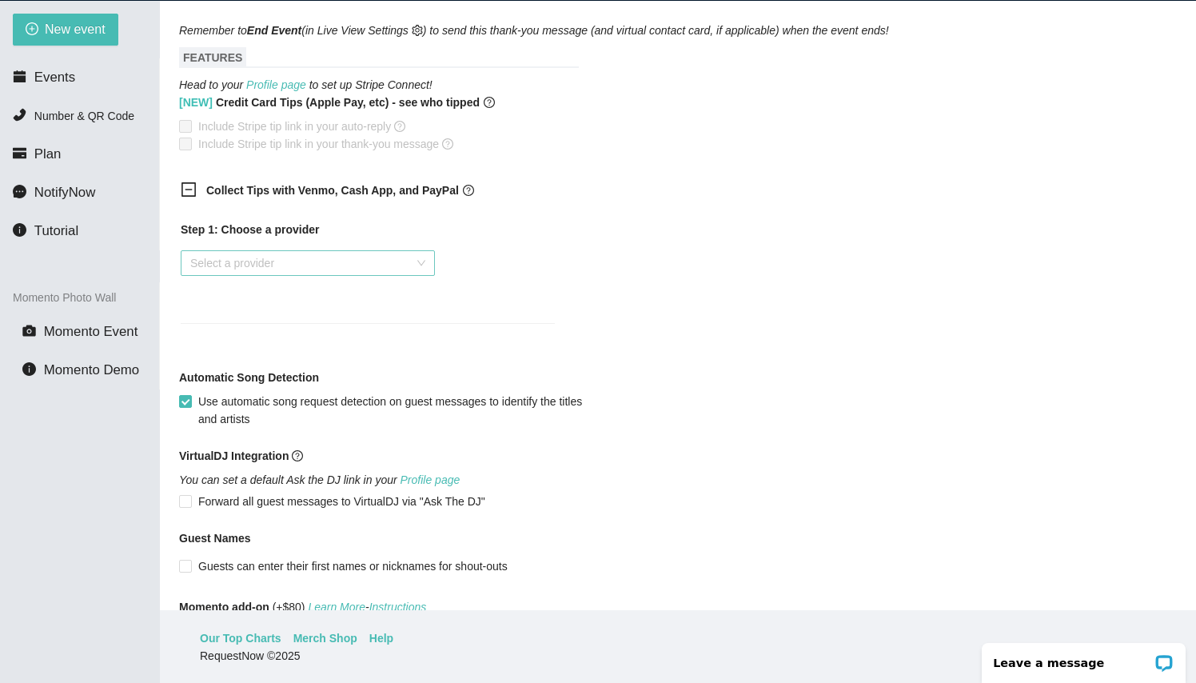
click at [257, 268] on input "search" at bounding box center [302, 263] width 224 height 24
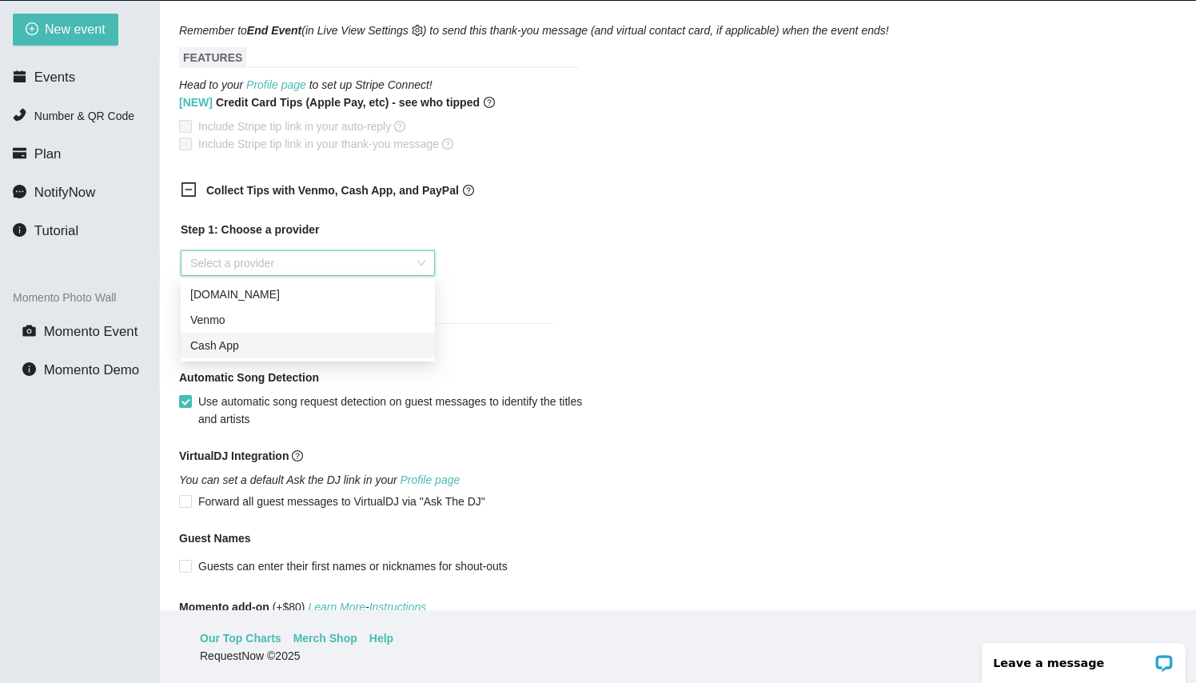
click at [232, 342] on div "Cash App" at bounding box center [307, 346] width 235 height 18
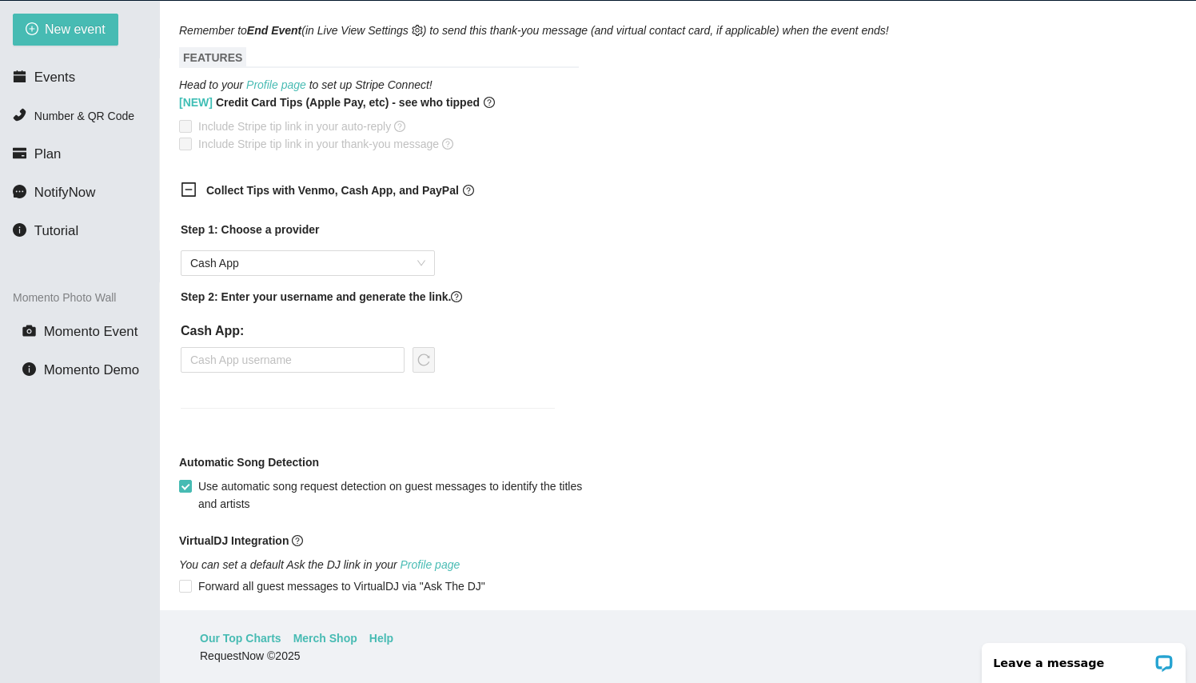
click at [232, 342] on div "Cash App:" at bounding box center [308, 346] width 254 height 51
click at [227, 357] on input "text" at bounding box center [293, 360] width 224 height 26
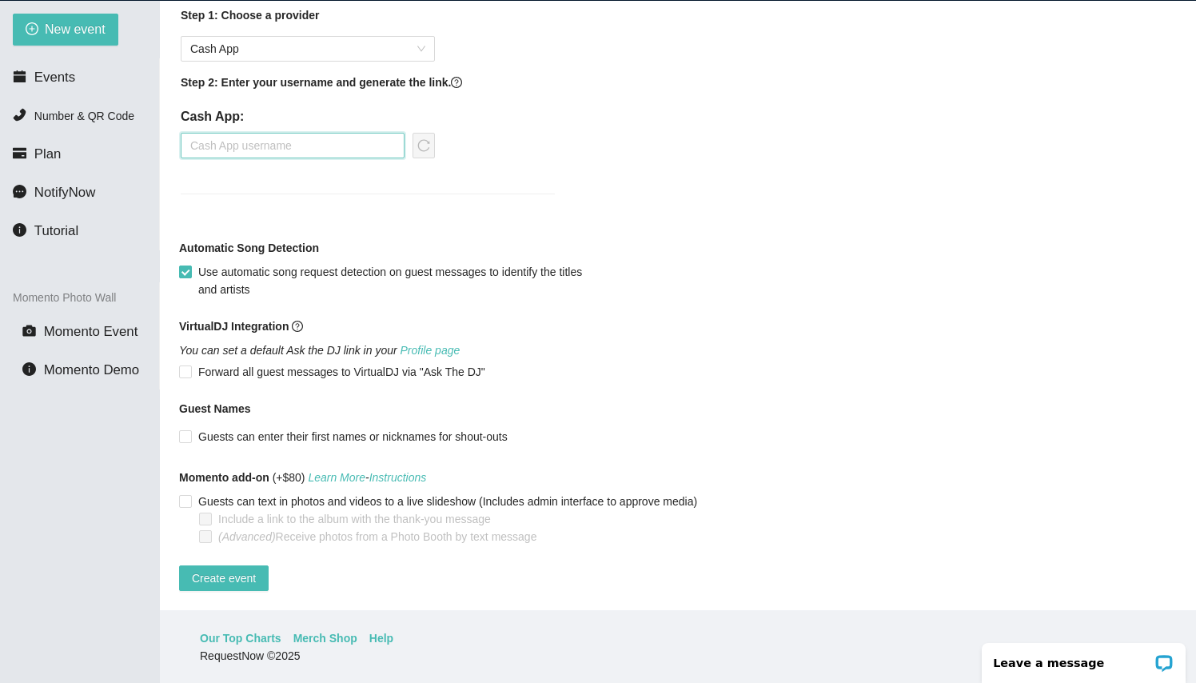
scroll to position [1222, 0]
click at [249, 133] on input "text" at bounding box center [293, 146] width 224 height 26
click at [225, 565] on button "Create event" at bounding box center [224, 578] width 90 height 26
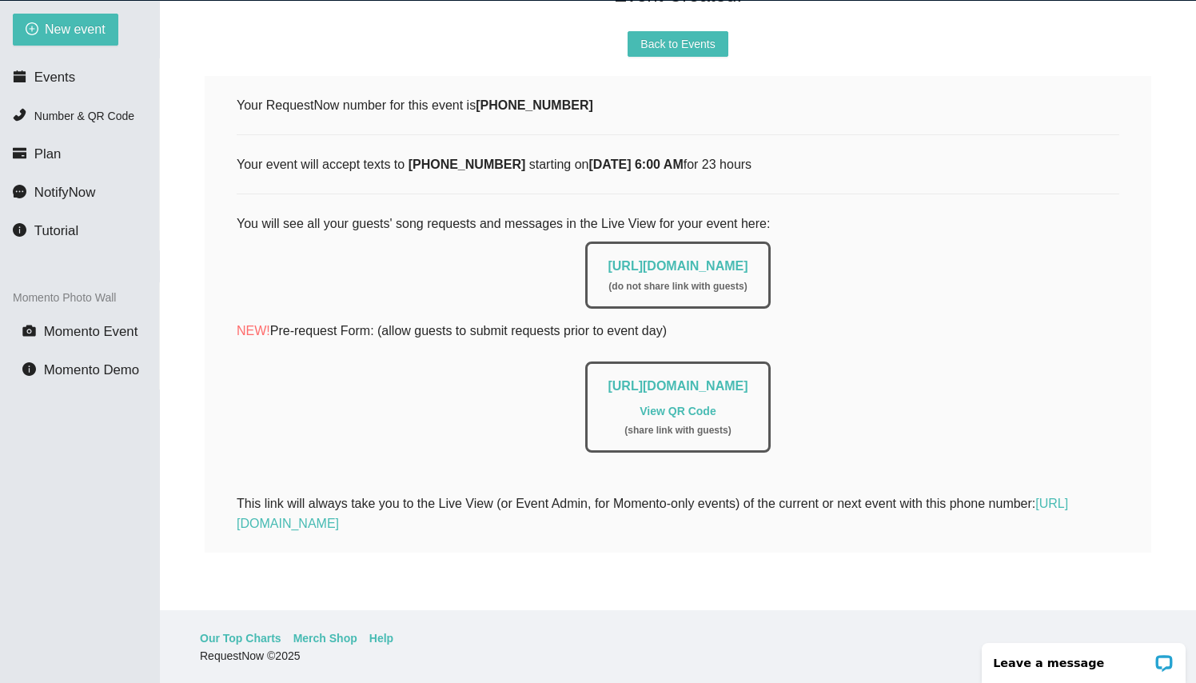
click at [707, 172] on div "Your RequestNow number for this event is (662) 343-3381 Your event will accept …" at bounding box center [678, 314] width 883 height 438
click at [677, 259] on link "https://app.requestnow.io/live/eypwobr" at bounding box center [678, 266] width 140 height 14
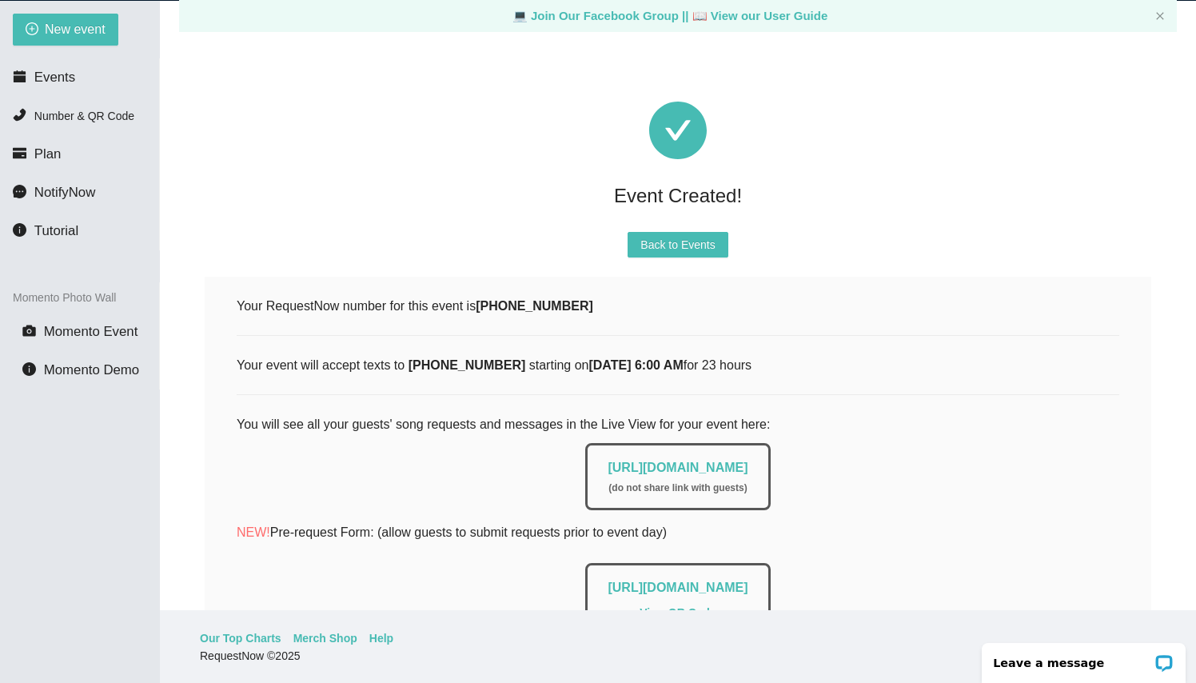
scroll to position [0, 0]
click at [680, 244] on span "Back to Events" at bounding box center [677, 245] width 74 height 18
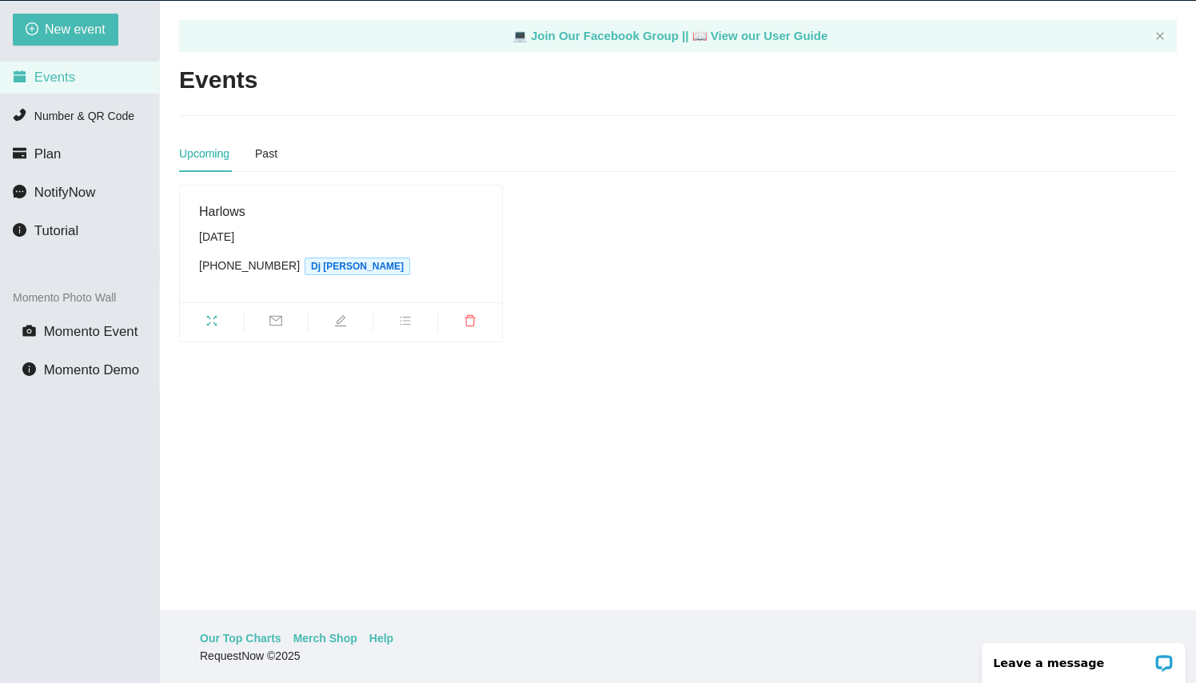
click at [79, 67] on li "Events" at bounding box center [79, 78] width 159 height 32
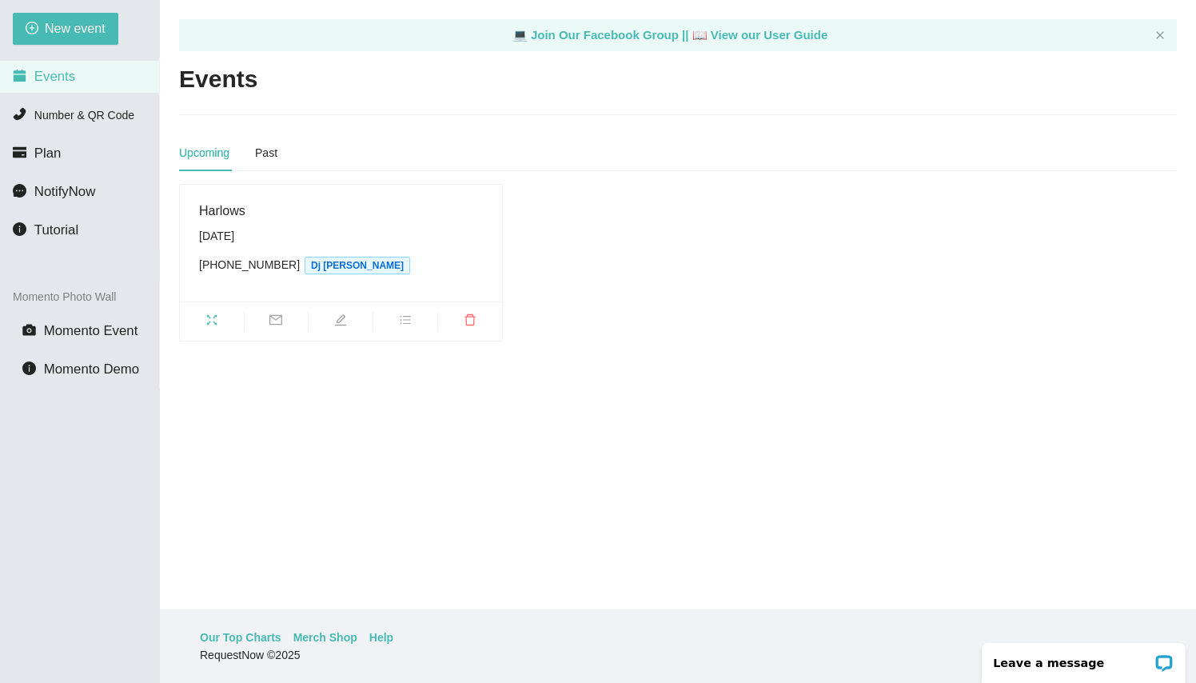
scroll to position [51, 0]
click at [72, 118] on span "Number & QR Code" at bounding box center [84, 115] width 100 height 13
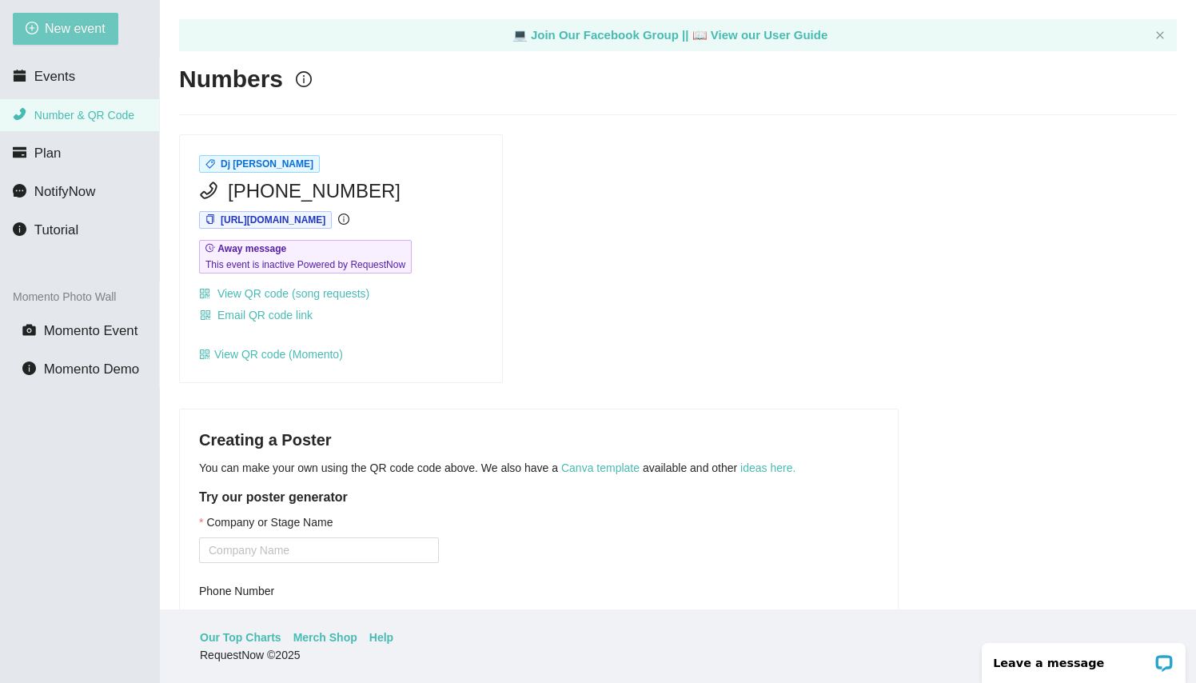
click at [68, 28] on span "New event" at bounding box center [75, 28] width 61 height 20
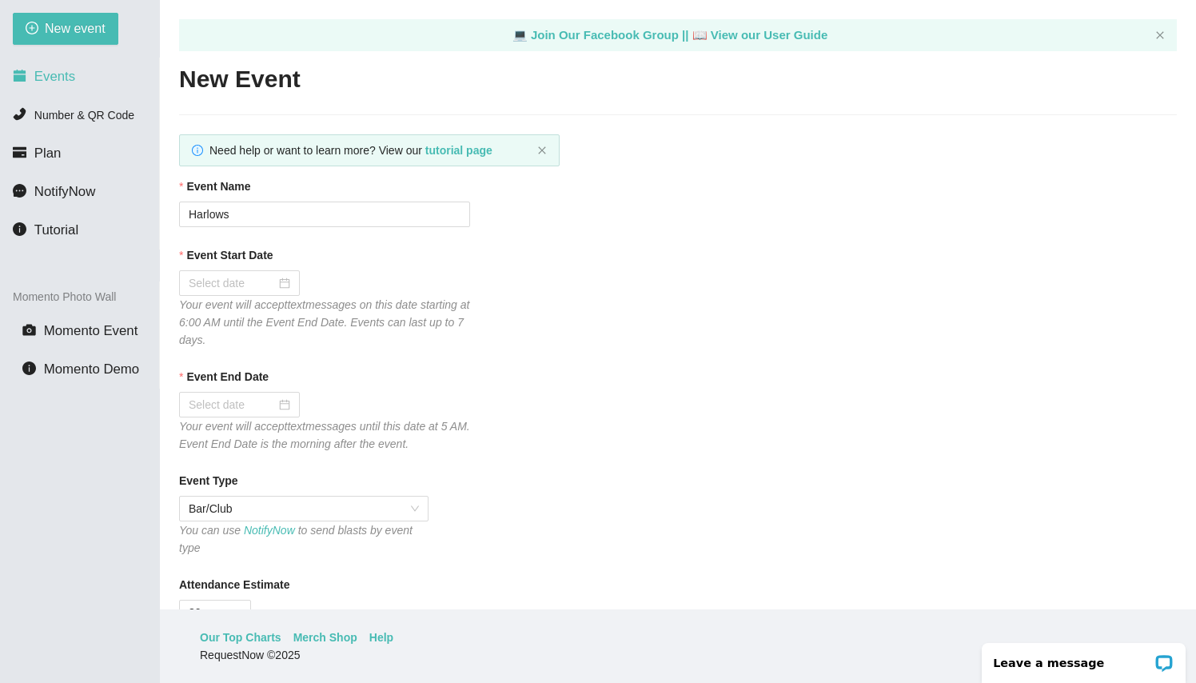
click at [66, 76] on span "Events" at bounding box center [54, 76] width 41 height 15
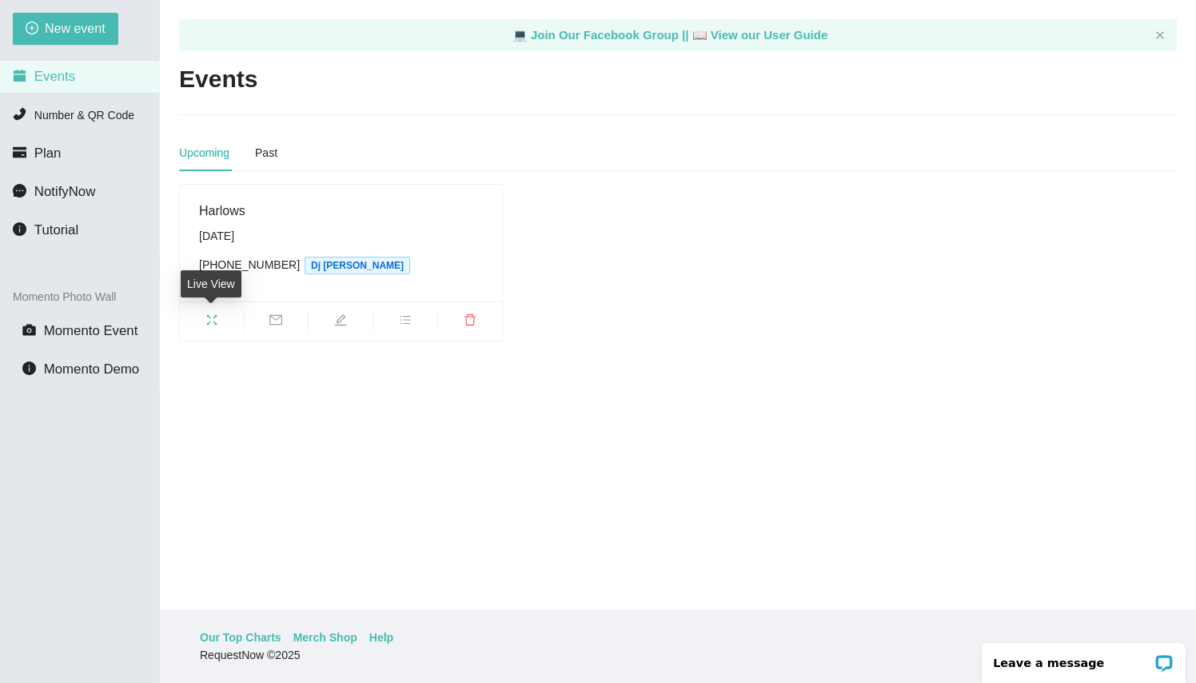
click at [217, 321] on icon "fullscreen" at bounding box center [211, 319] width 13 height 13
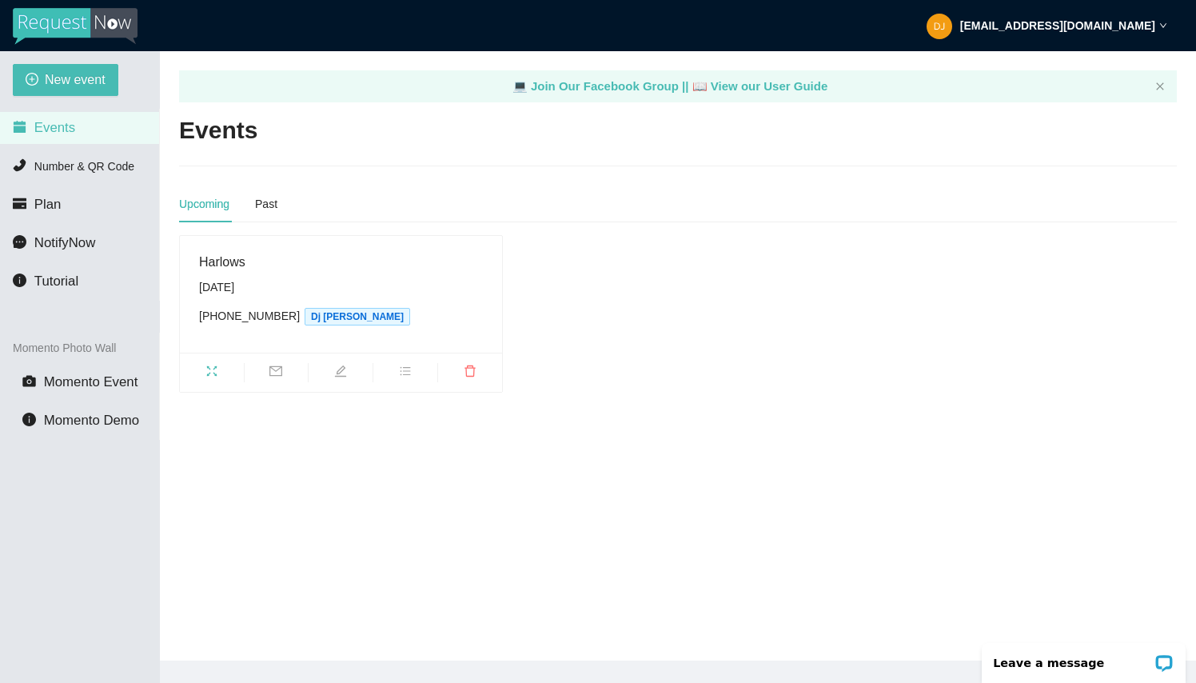
click at [257, 213] on div "Upcoming Past" at bounding box center [228, 203] width 98 height 37
drag, startPoint x: 167, startPoint y: 206, endPoint x: 167, endPoint y: 193, distance: 12.8
click at [167, 205] on main "💻 Join Our Facebook Group || 📖 View our User Guide Events Upcoming Past Harlows…" at bounding box center [678, 355] width 1036 height 609
drag, startPoint x: 353, startPoint y: 301, endPoint x: 197, endPoint y: 206, distance: 181.9
click at [197, 206] on div "Upcoming Past Harlows [DATE] [PHONE_NUMBER] Dj [PERSON_NAME]" at bounding box center [678, 288] width 998 height 207
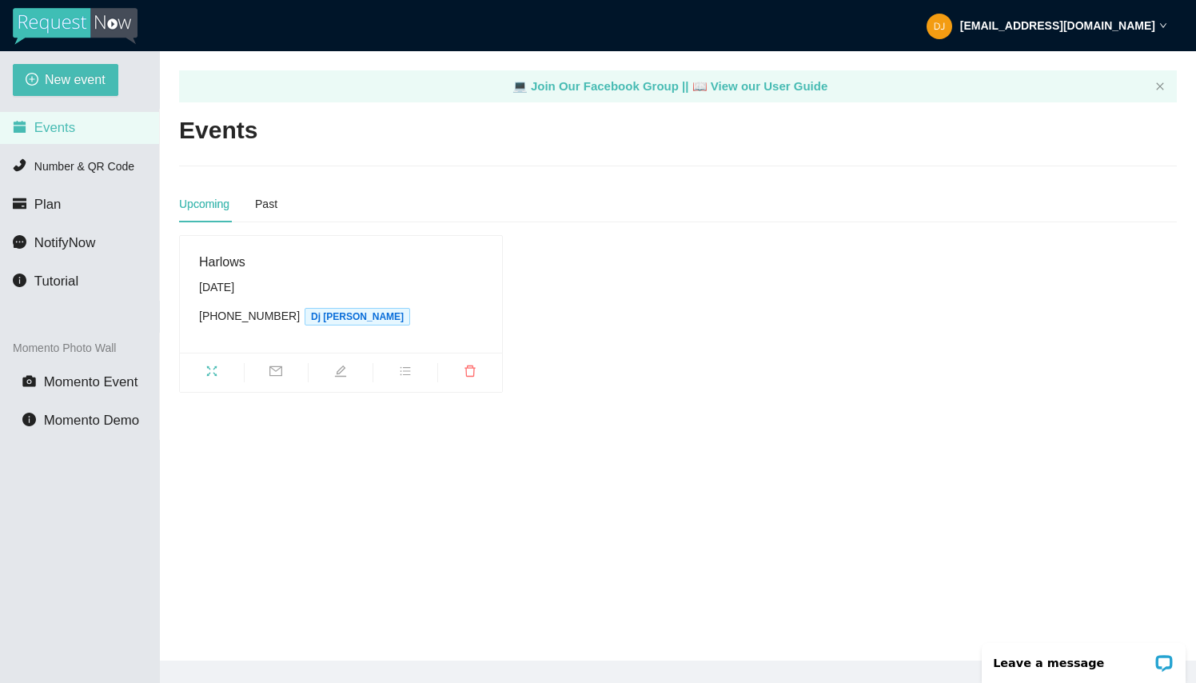
click at [417, 429] on main "💻 Join Our Facebook Group || 📖 View our User Guide Events Upcoming Past Harlows…" at bounding box center [678, 355] width 1036 height 609
click at [84, 137] on li "Events" at bounding box center [79, 128] width 159 height 32
drag, startPoint x: 84, startPoint y: 137, endPoint x: 84, endPoint y: 126, distance: 10.4
click at [84, 134] on li "Events" at bounding box center [79, 128] width 159 height 32
click at [90, 77] on span "New event" at bounding box center [75, 80] width 61 height 20
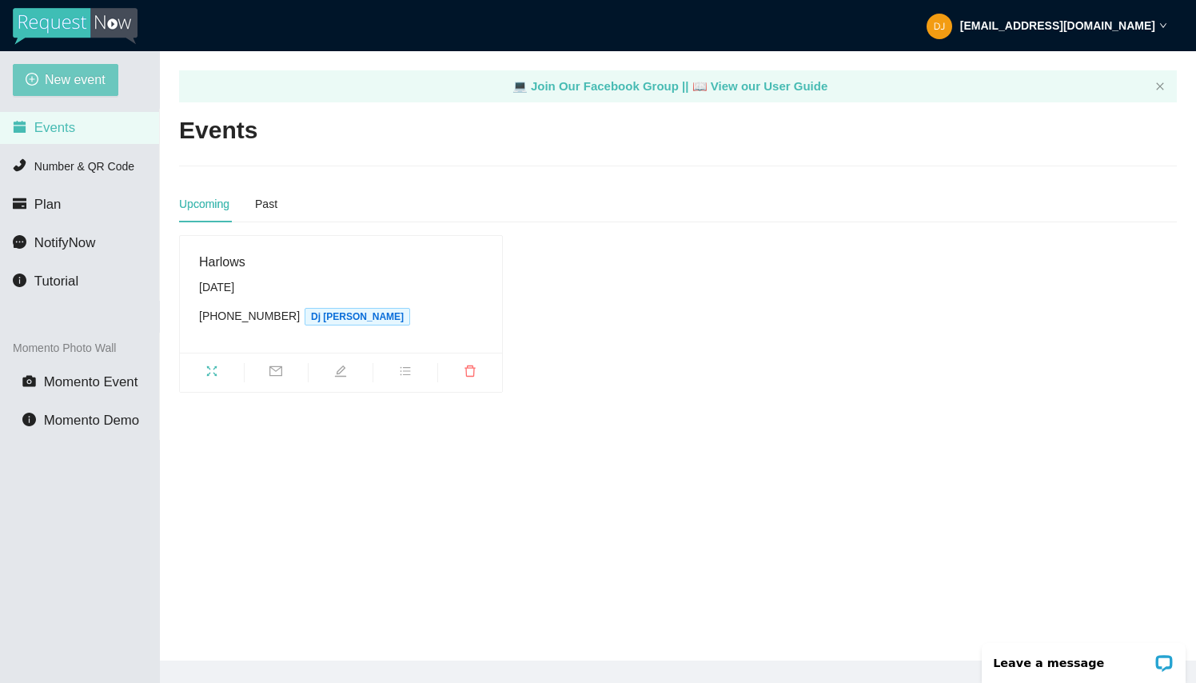
type textarea "Thanks for partying with DJ [PERSON_NAME] Entertainment. Follow me on FB & IG @…"
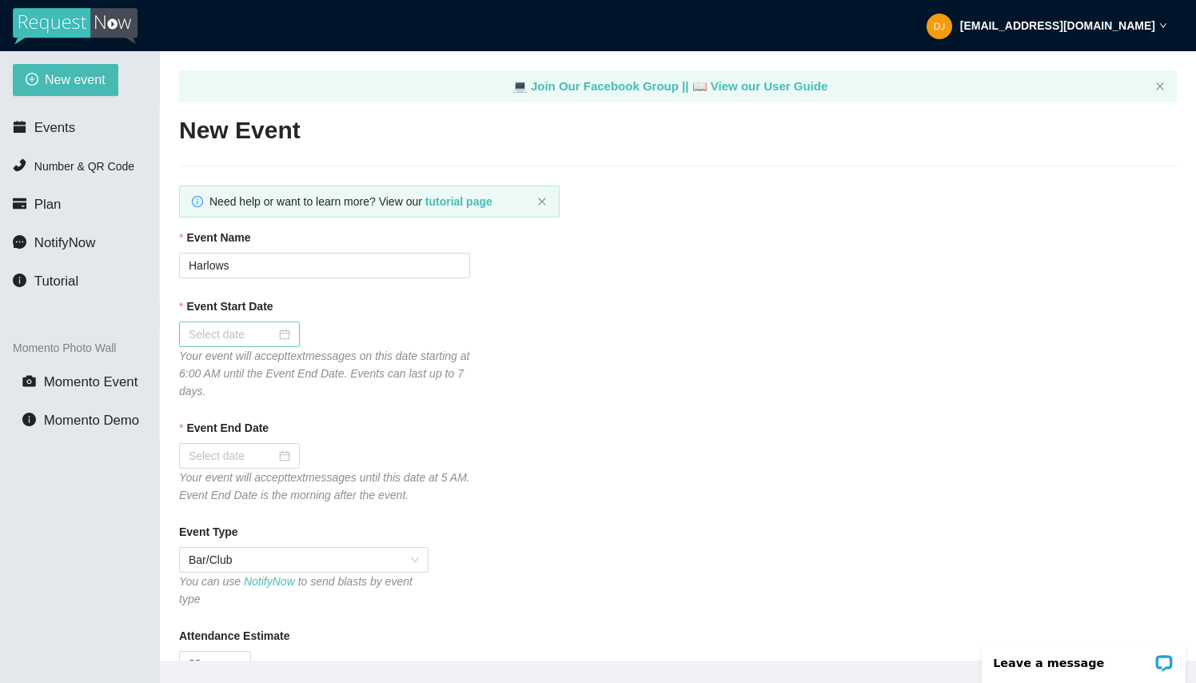
click at [279, 330] on div at bounding box center [240, 334] width 102 height 18
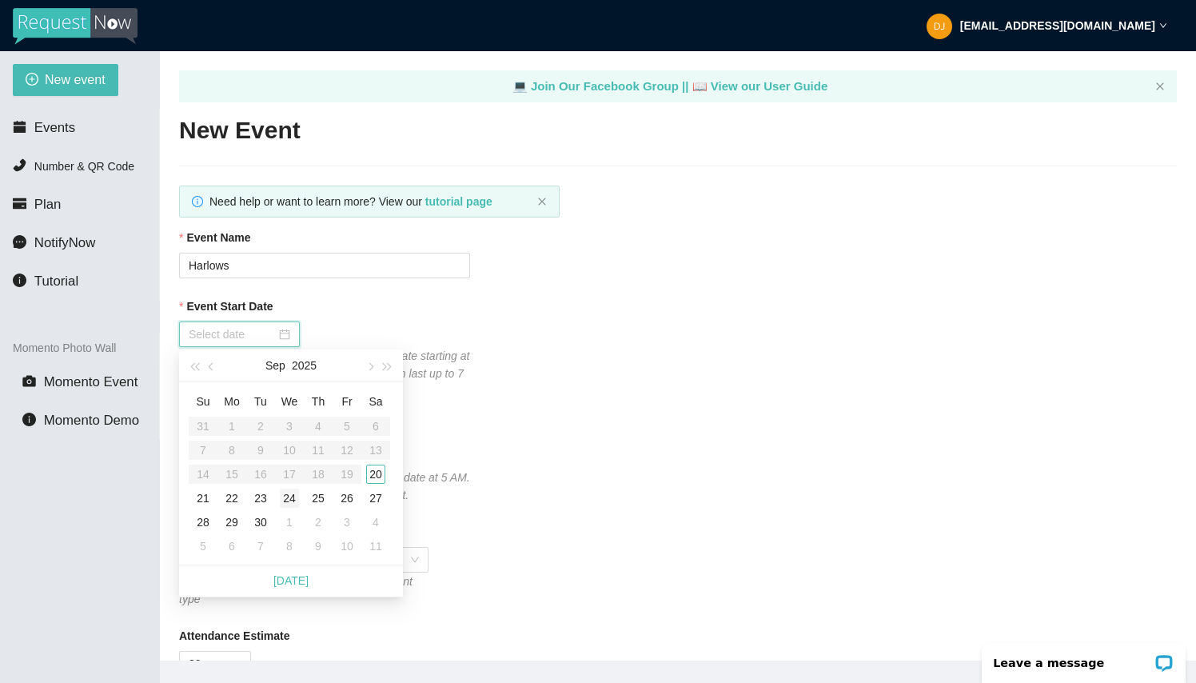
type input "[DATE]"
click at [373, 471] on div "20" at bounding box center [375, 473] width 19 height 19
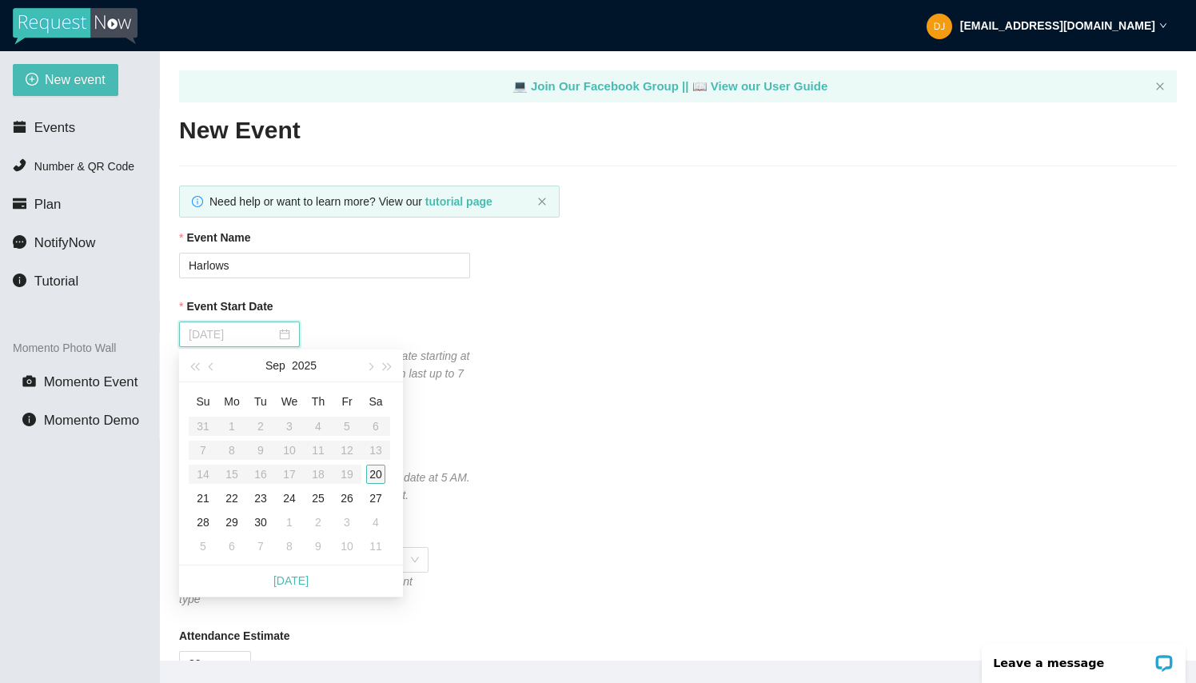
type input "[DATE]"
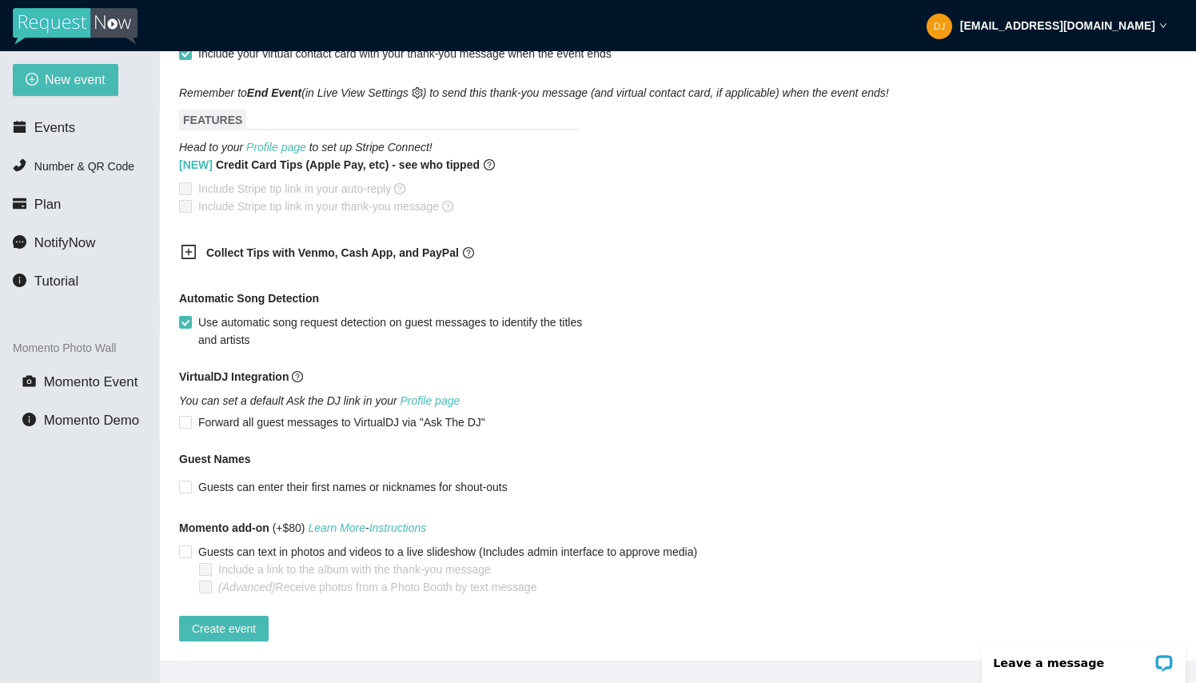
scroll to position [996, 0]
click at [225, 620] on span "Create event" at bounding box center [224, 629] width 64 height 18
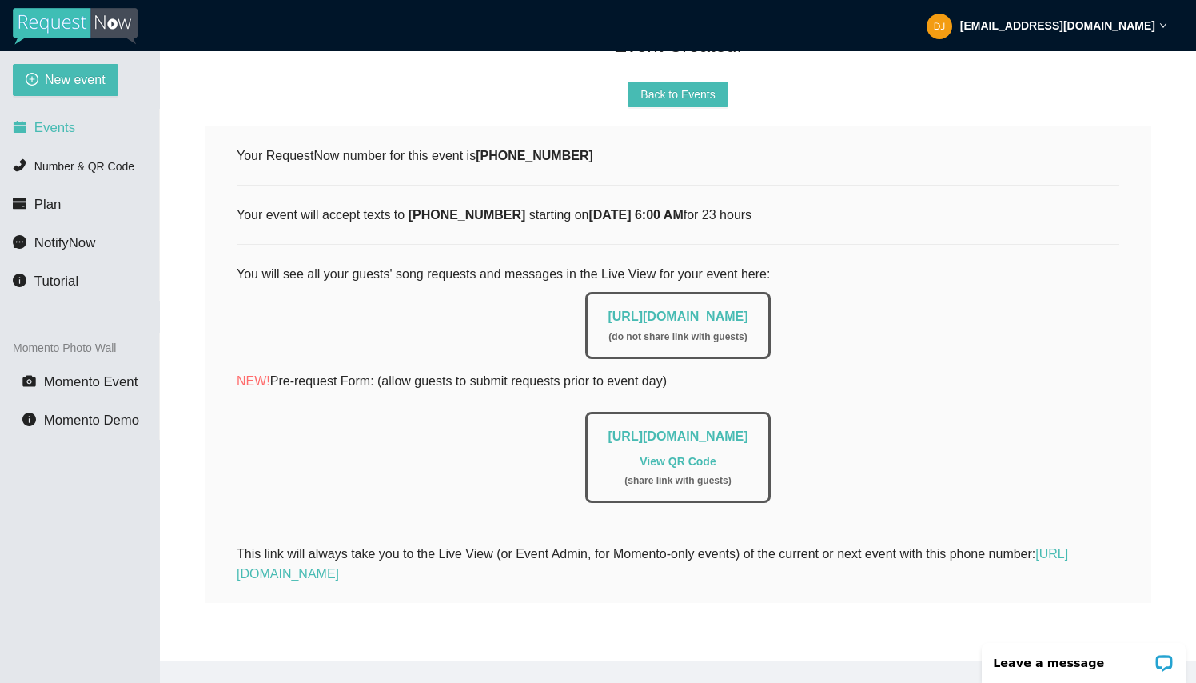
click at [62, 131] on span "Events" at bounding box center [54, 127] width 41 height 15
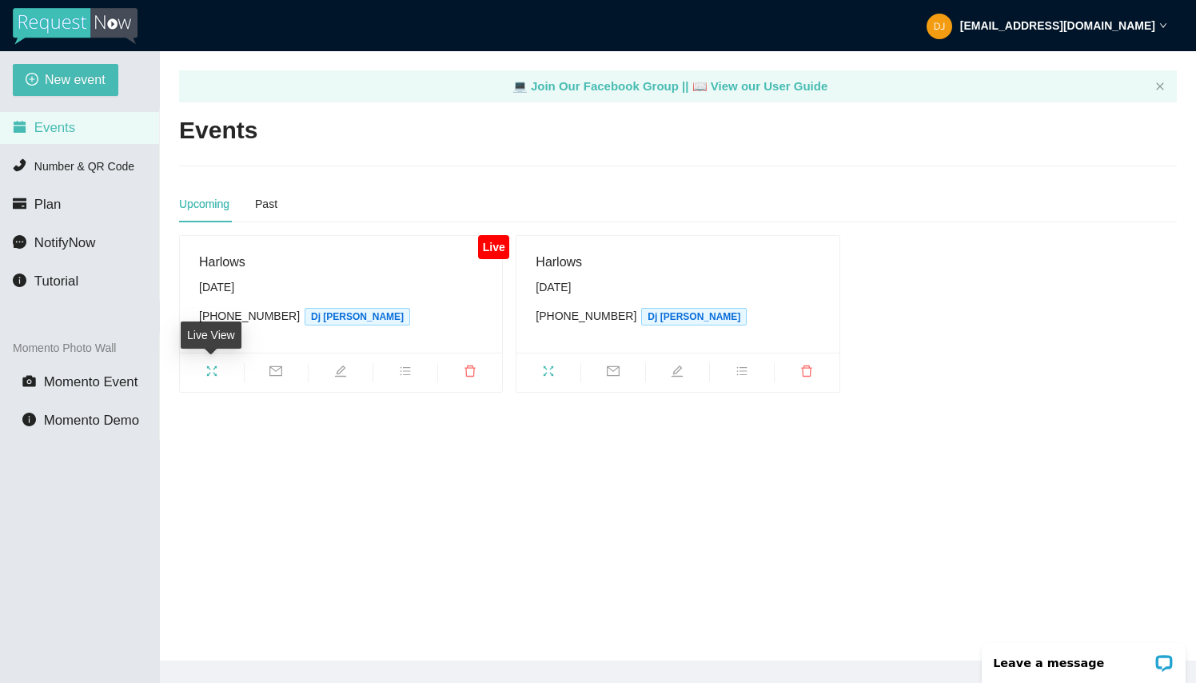
click at [212, 372] on icon "fullscreen" at bounding box center [211, 371] width 13 height 13
